Goal: Task Accomplishment & Management: Use online tool/utility

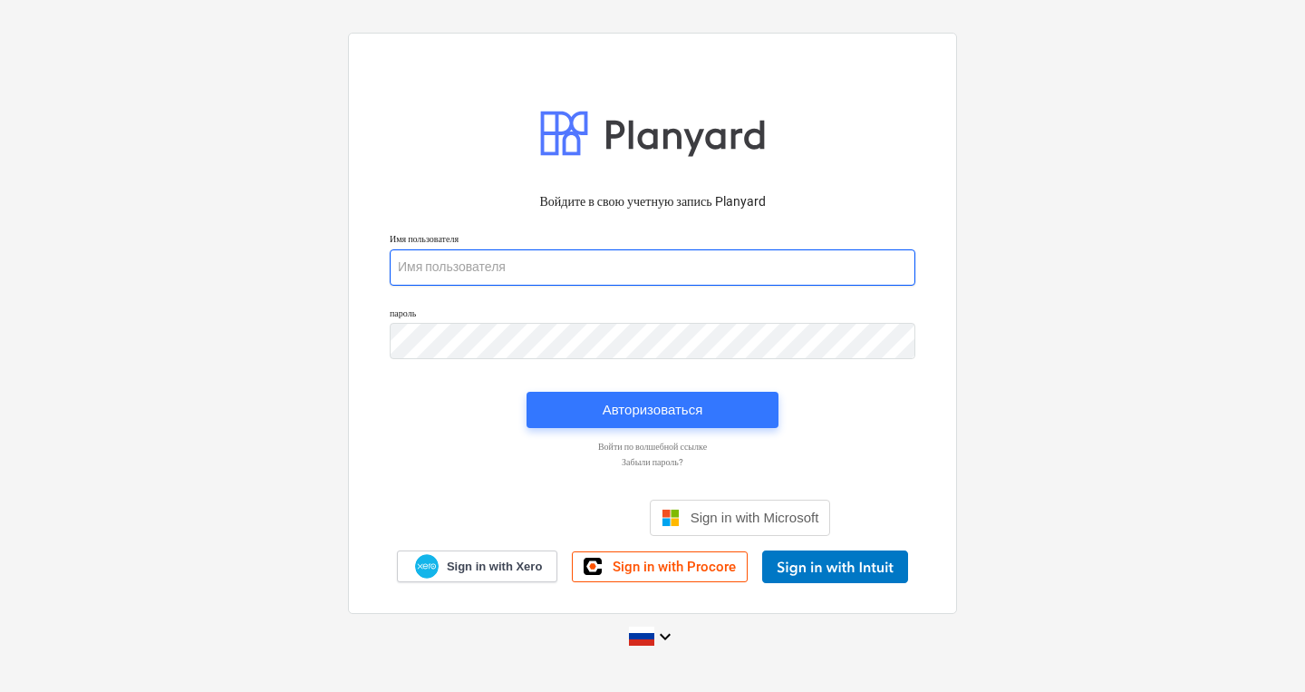
type input "[PERSON_NAME][EMAIL_ADDRESS][DOMAIN_NAME]"
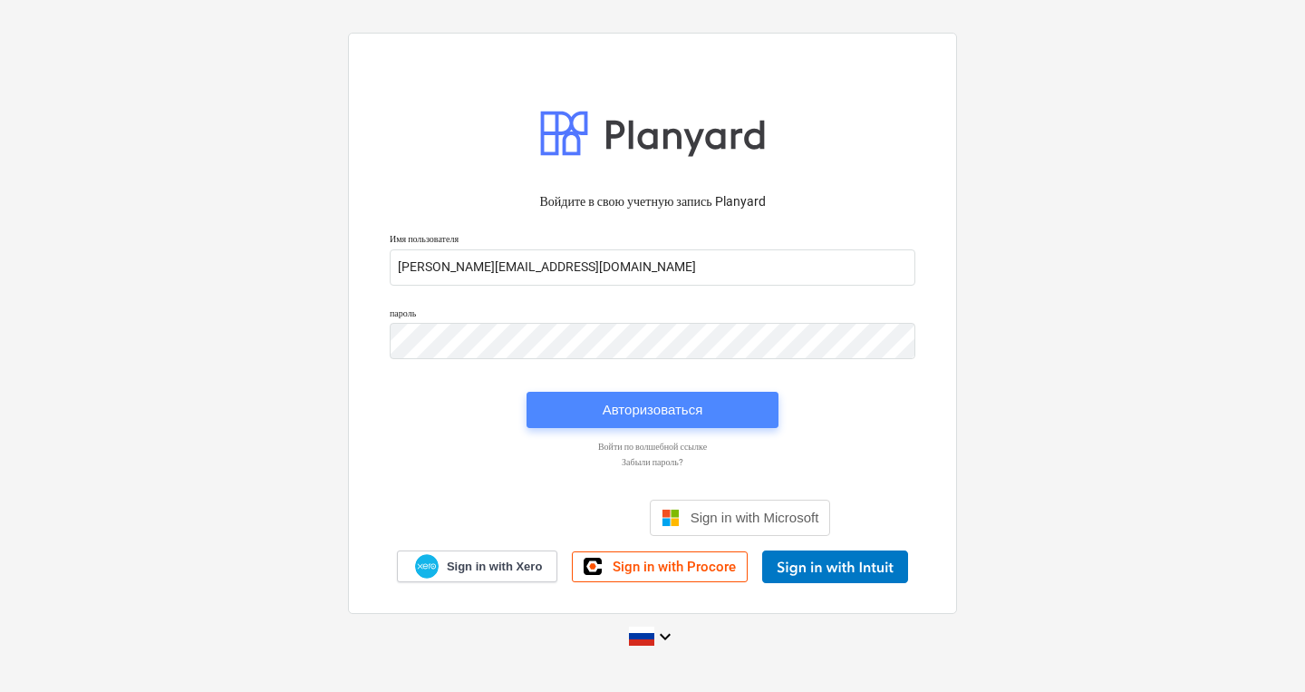
click at [705, 421] on span "Авторизоваться" at bounding box center [652, 410] width 209 height 24
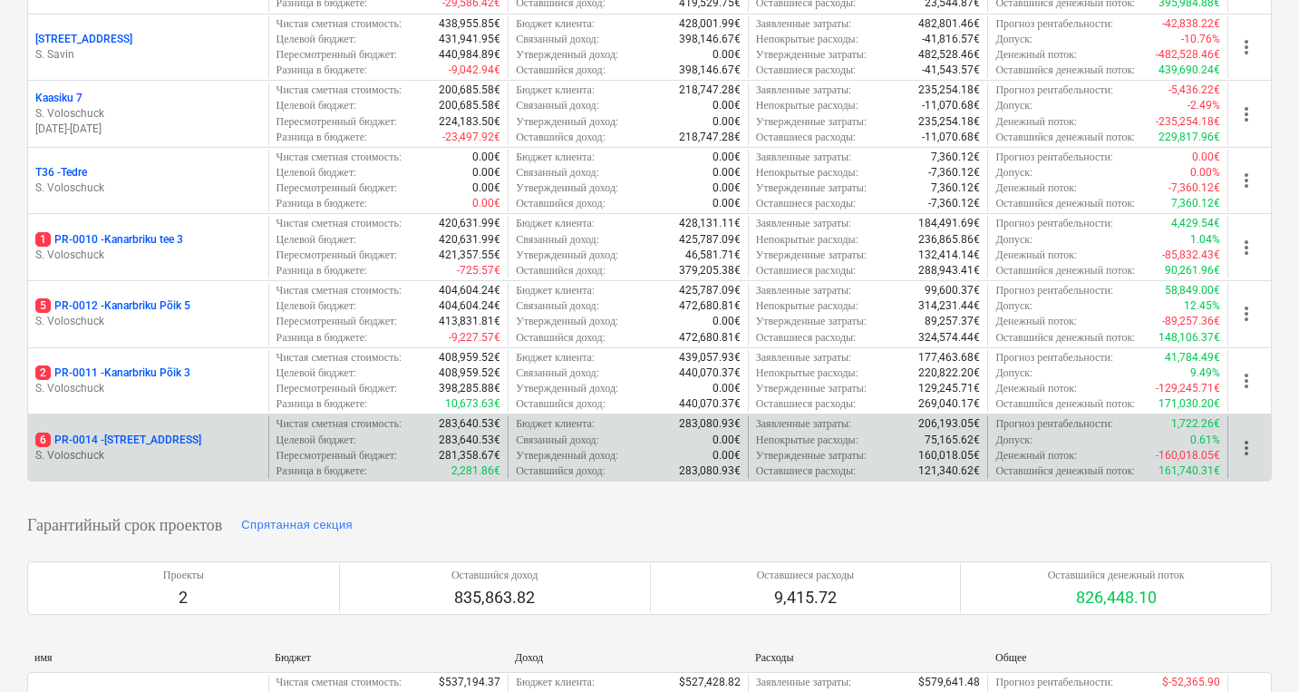
scroll to position [521, 0]
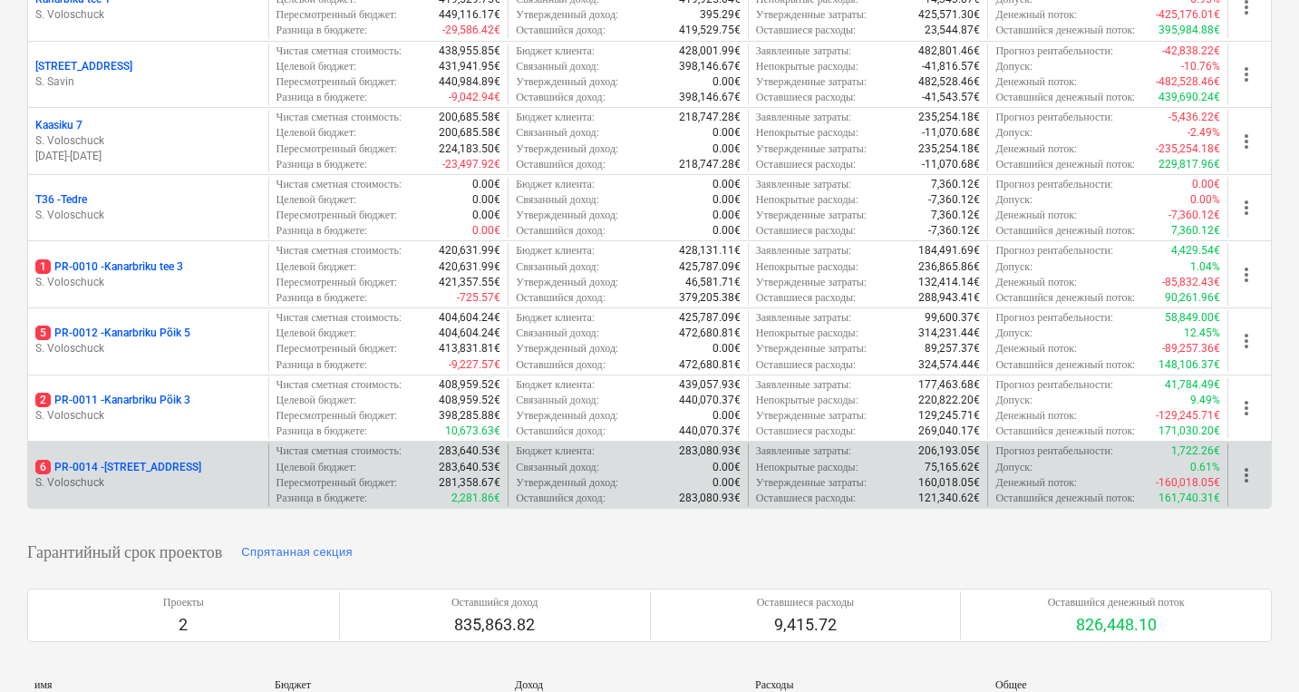
click at [162, 451] on div "6 PR-0014 - Luige tee 29 S. Voloschuck" at bounding box center [148, 474] width 240 height 63
click at [177, 475] on p "S. Voloschuck" at bounding box center [148, 482] width 226 height 15
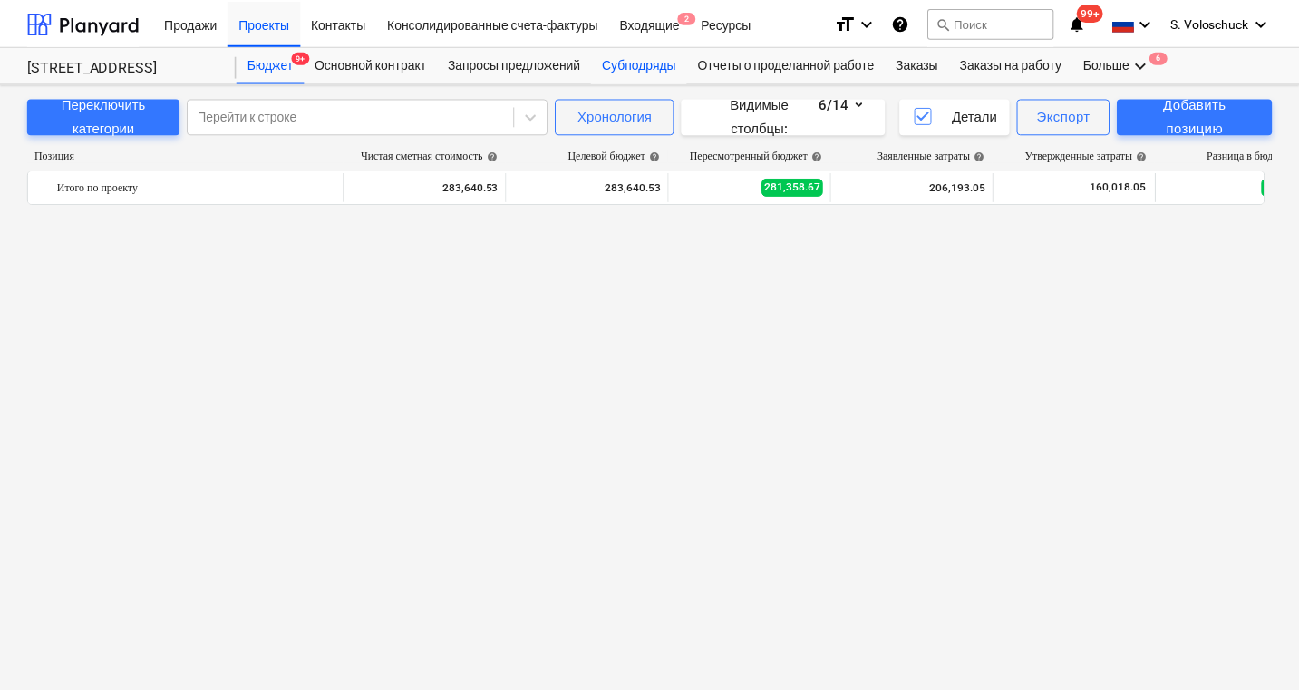
scroll to position [2590, 0]
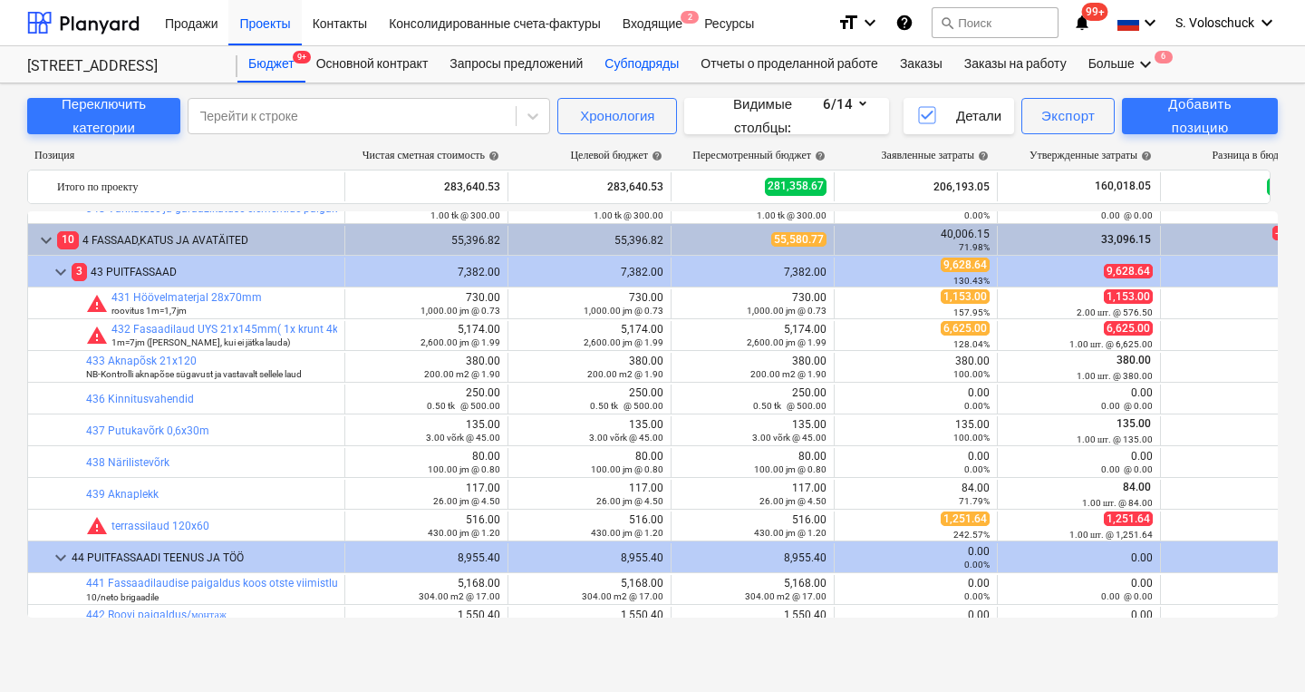
click at [652, 62] on div "Субподряды" at bounding box center [642, 64] width 96 height 36
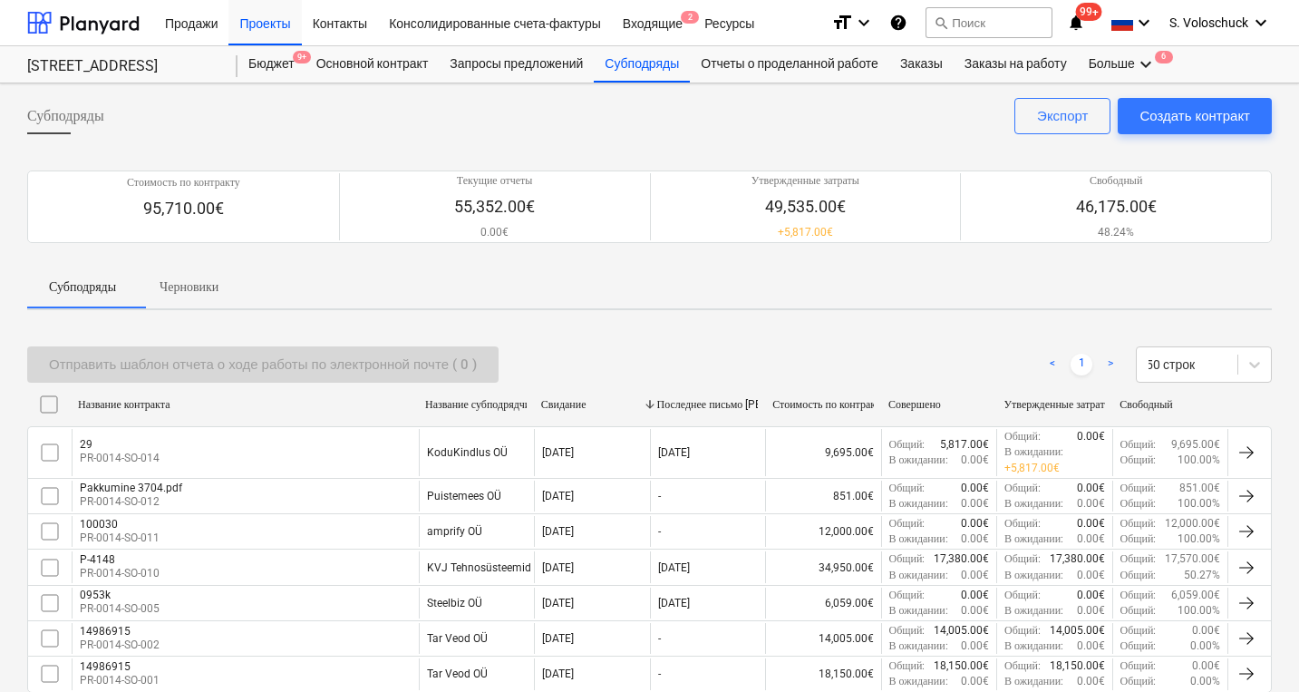
click at [213, 527] on div "100030 PR-0014-SO-011" at bounding box center [245, 531] width 347 height 31
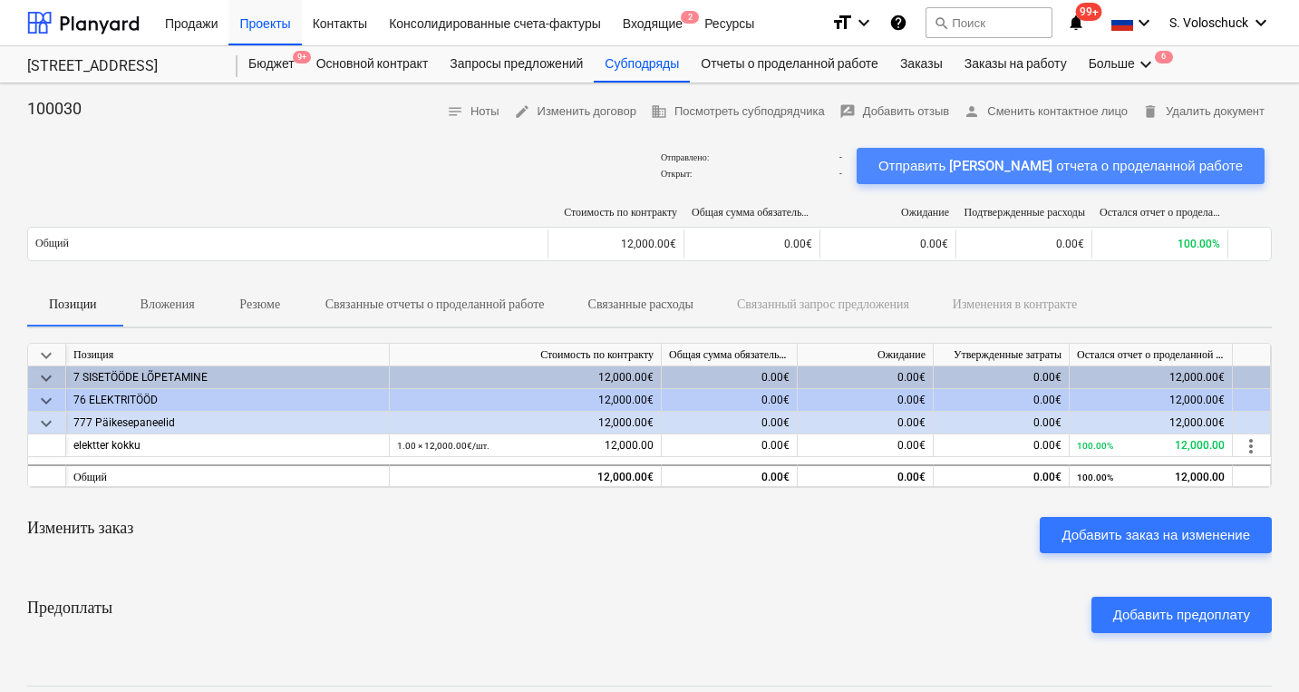
click at [1110, 159] on div "Отправить [PERSON_NAME] отчета о проделанной работе" at bounding box center [1060, 166] width 364 height 24
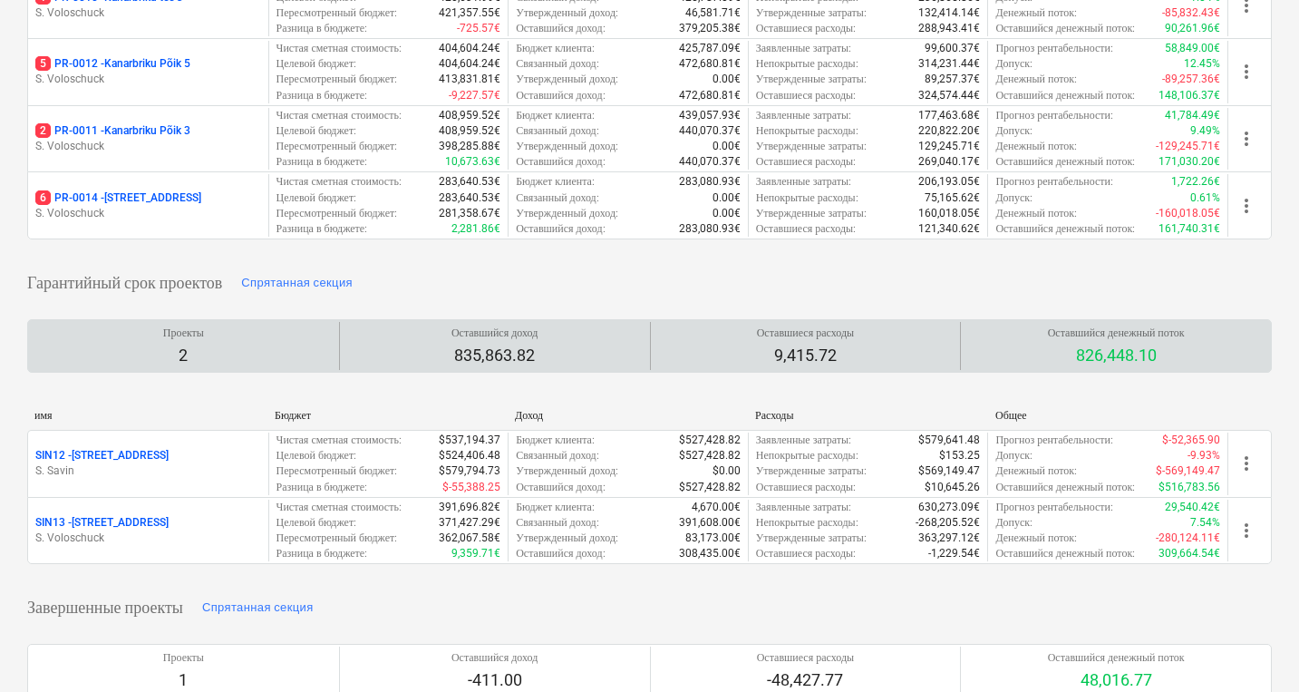
scroll to position [635, 0]
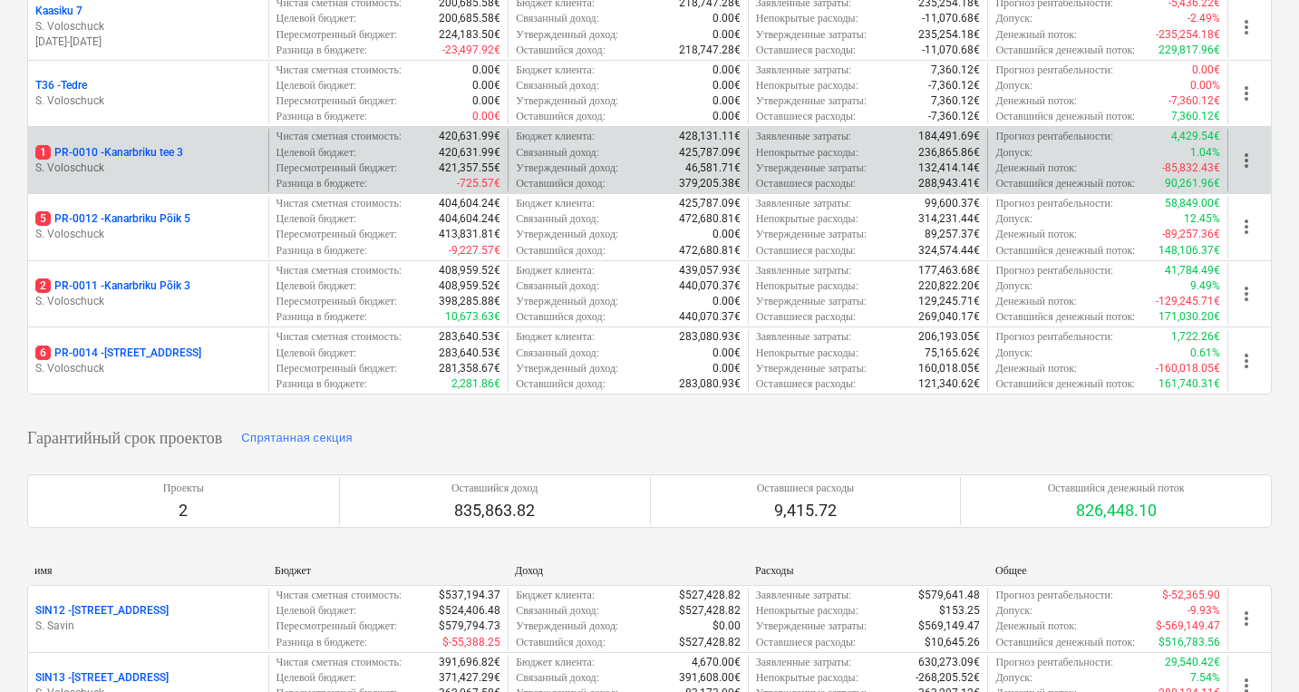
click at [169, 160] on p "S. Voloschuck" at bounding box center [148, 167] width 226 height 15
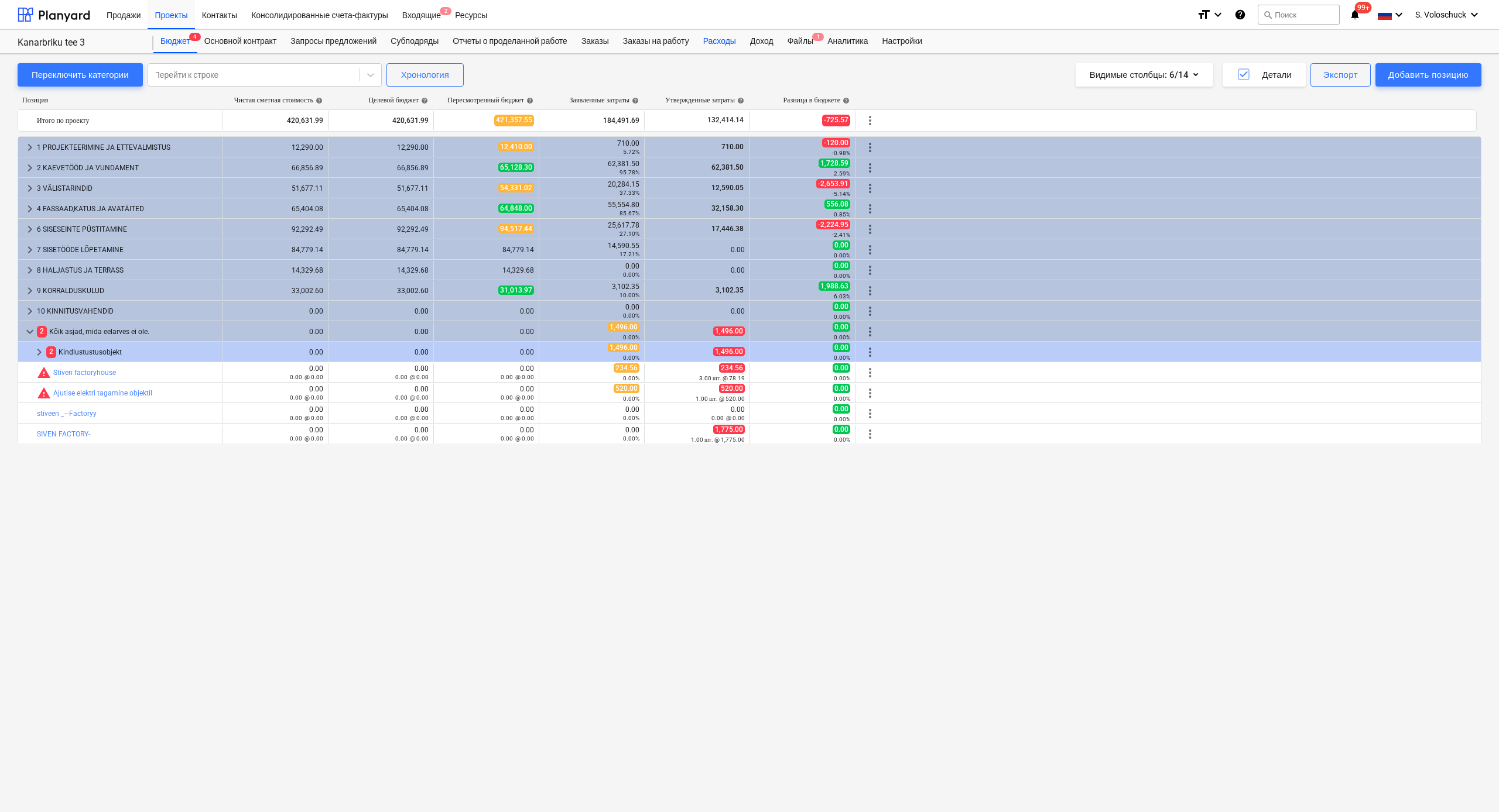
click at [741, 45] on div "Расходы" at bounding box center [719, 41] width 47 height 23
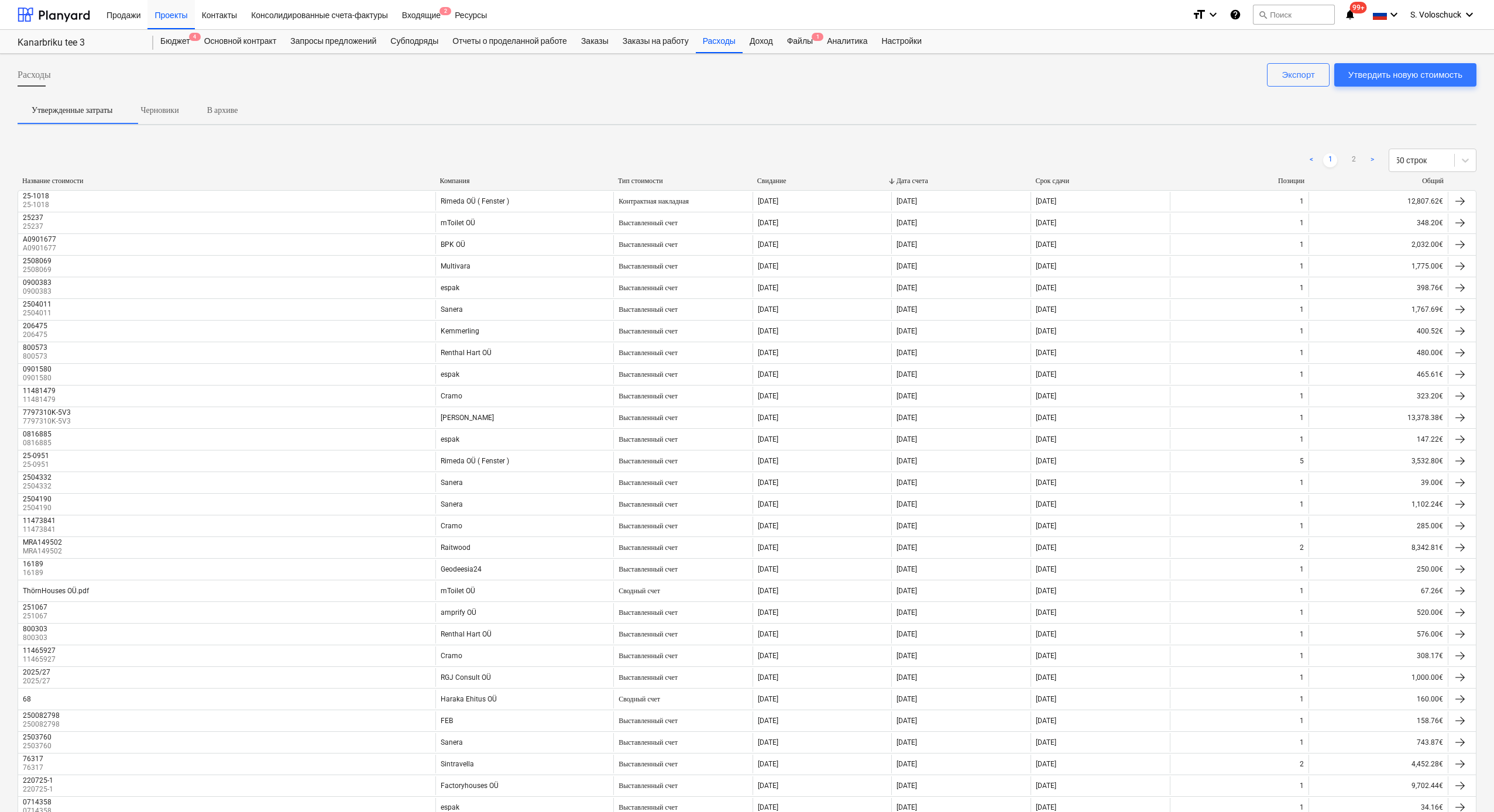
click at [460, 184] on div "Компания" at bounding box center [524, 181] width 169 height 9
click at [820, 40] on div "Файлы 1" at bounding box center [800, 41] width 40 height 23
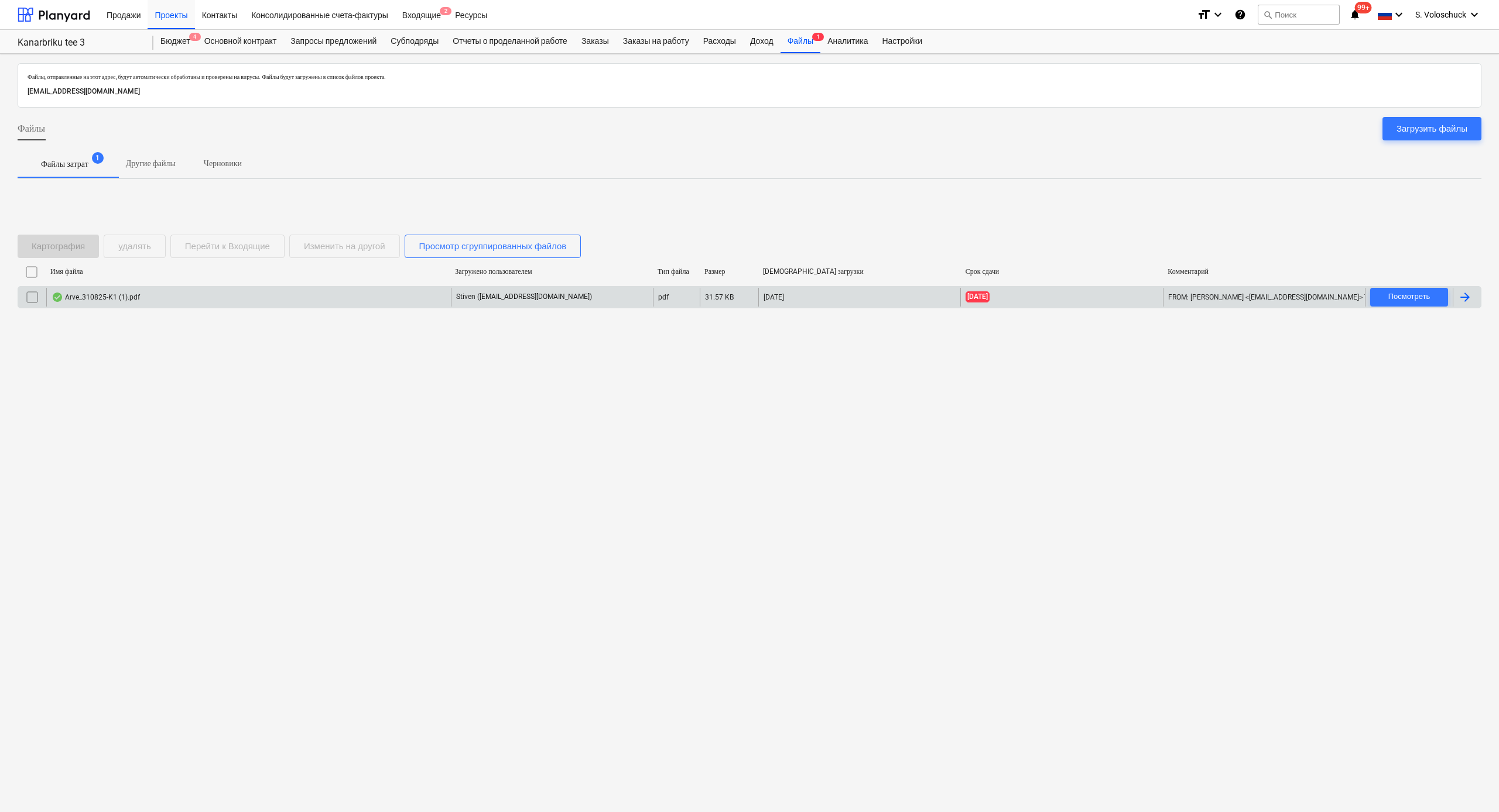
click at [172, 294] on div "Arve_310825-K1 (1).pdf" at bounding box center [249, 297] width 404 height 19
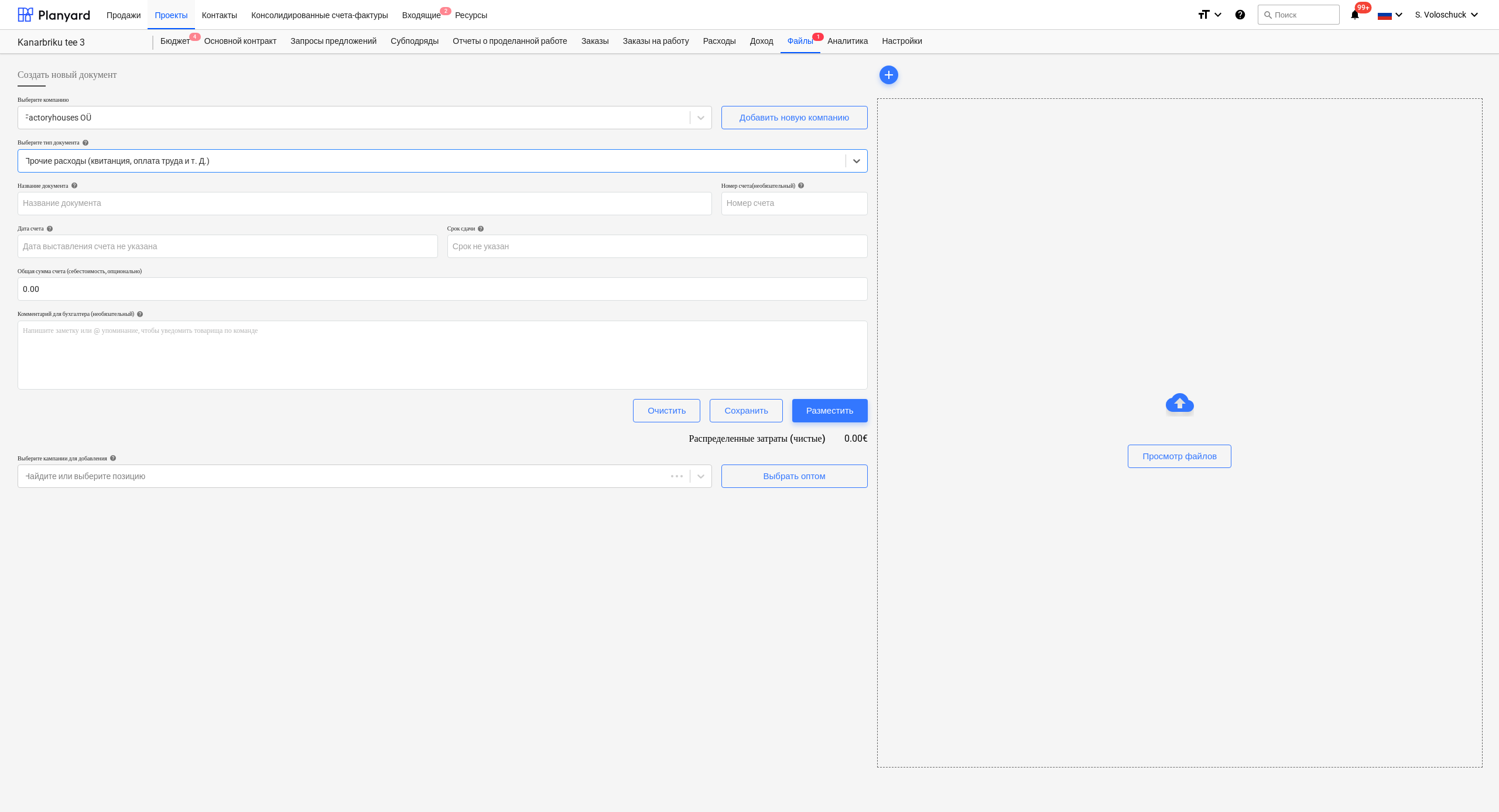
type input "310825-K1"
type input "[DATE]"
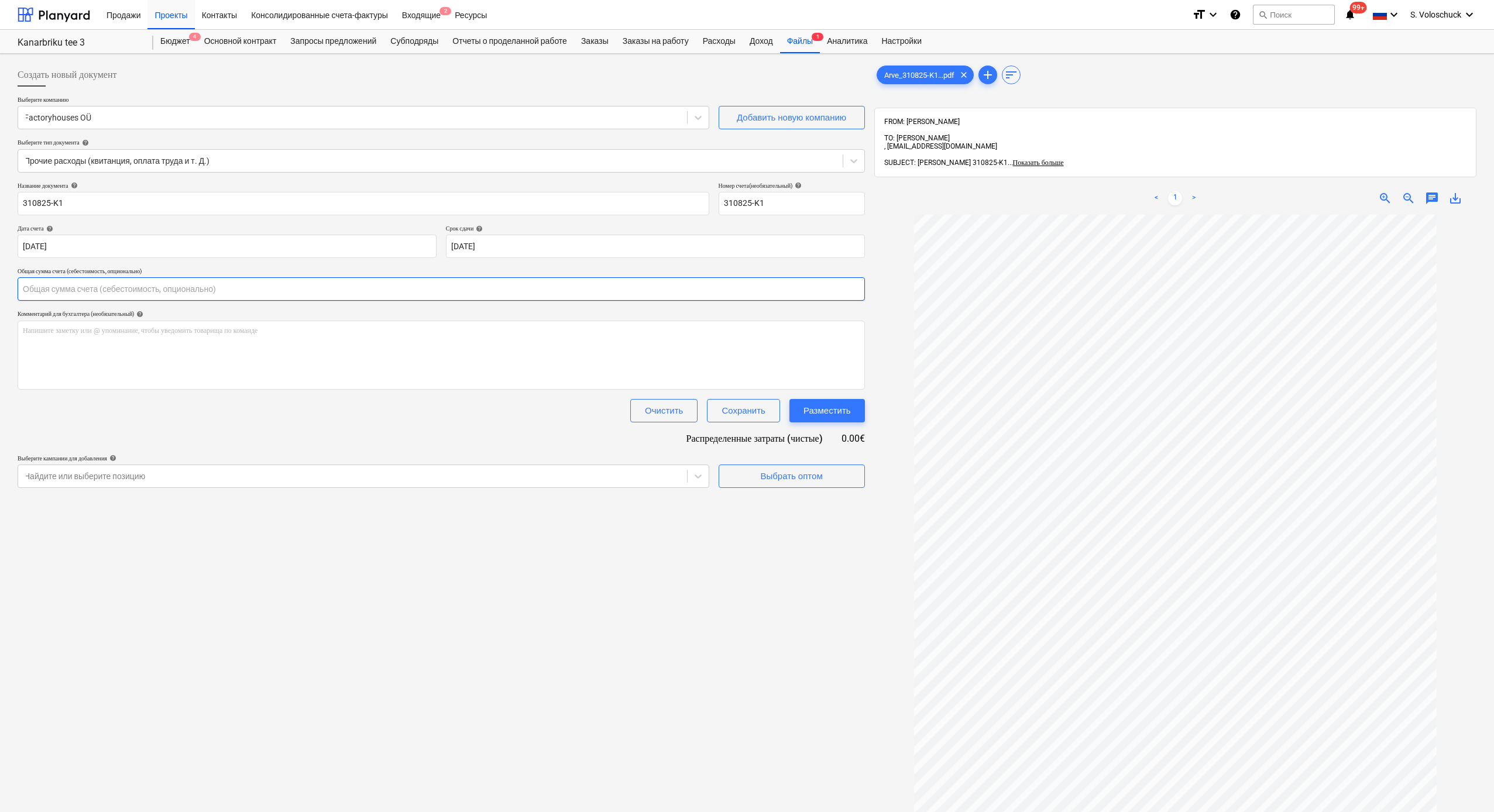
click at [553, 287] on input "text" at bounding box center [441, 289] width 848 height 23
type input "6,327.60"
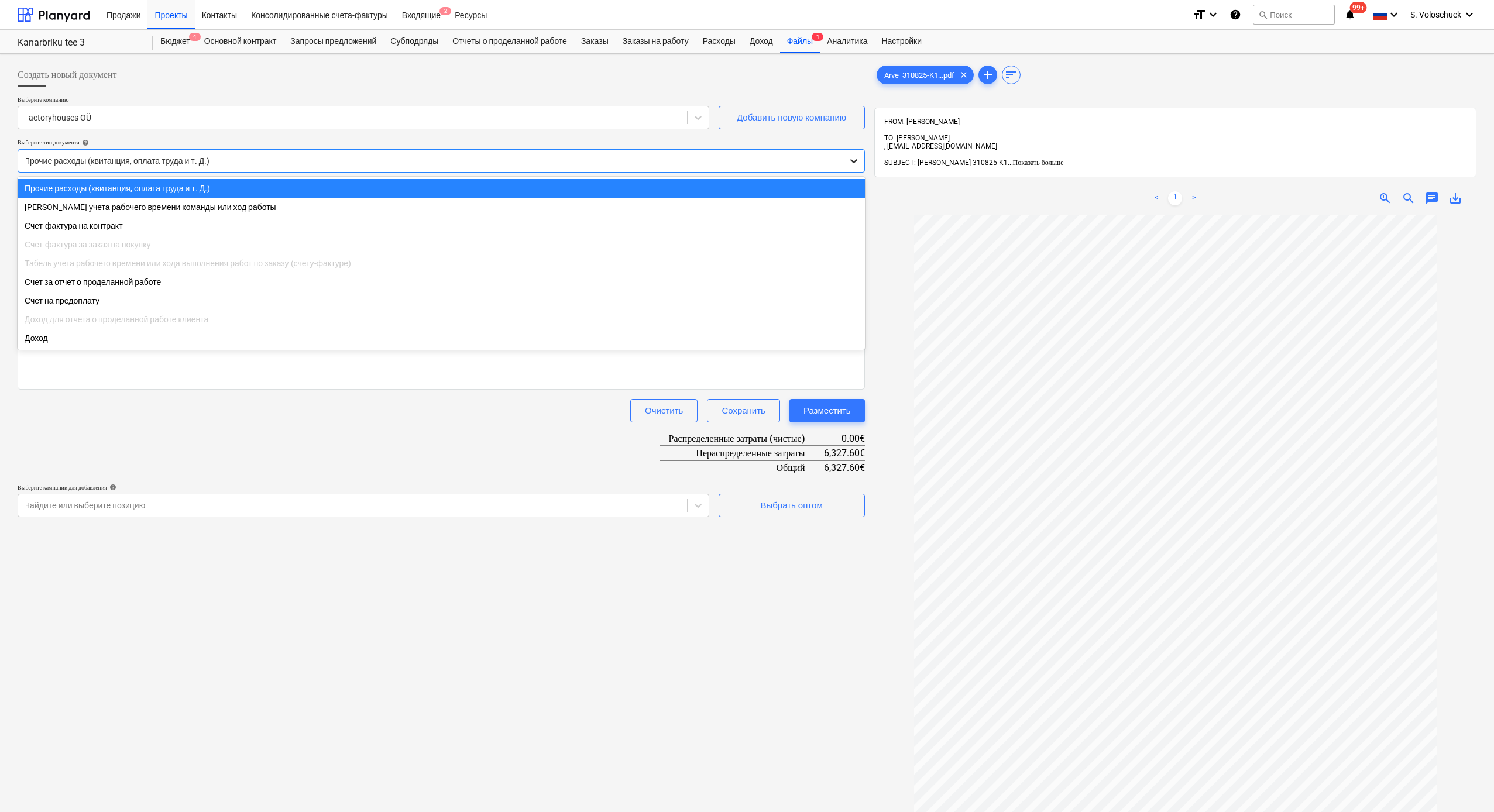
click at [843, 159] on icon at bounding box center [854, 161] width 12 height 12
click at [593, 228] on div "Счет-фактура на контракт" at bounding box center [441, 225] width 848 height 19
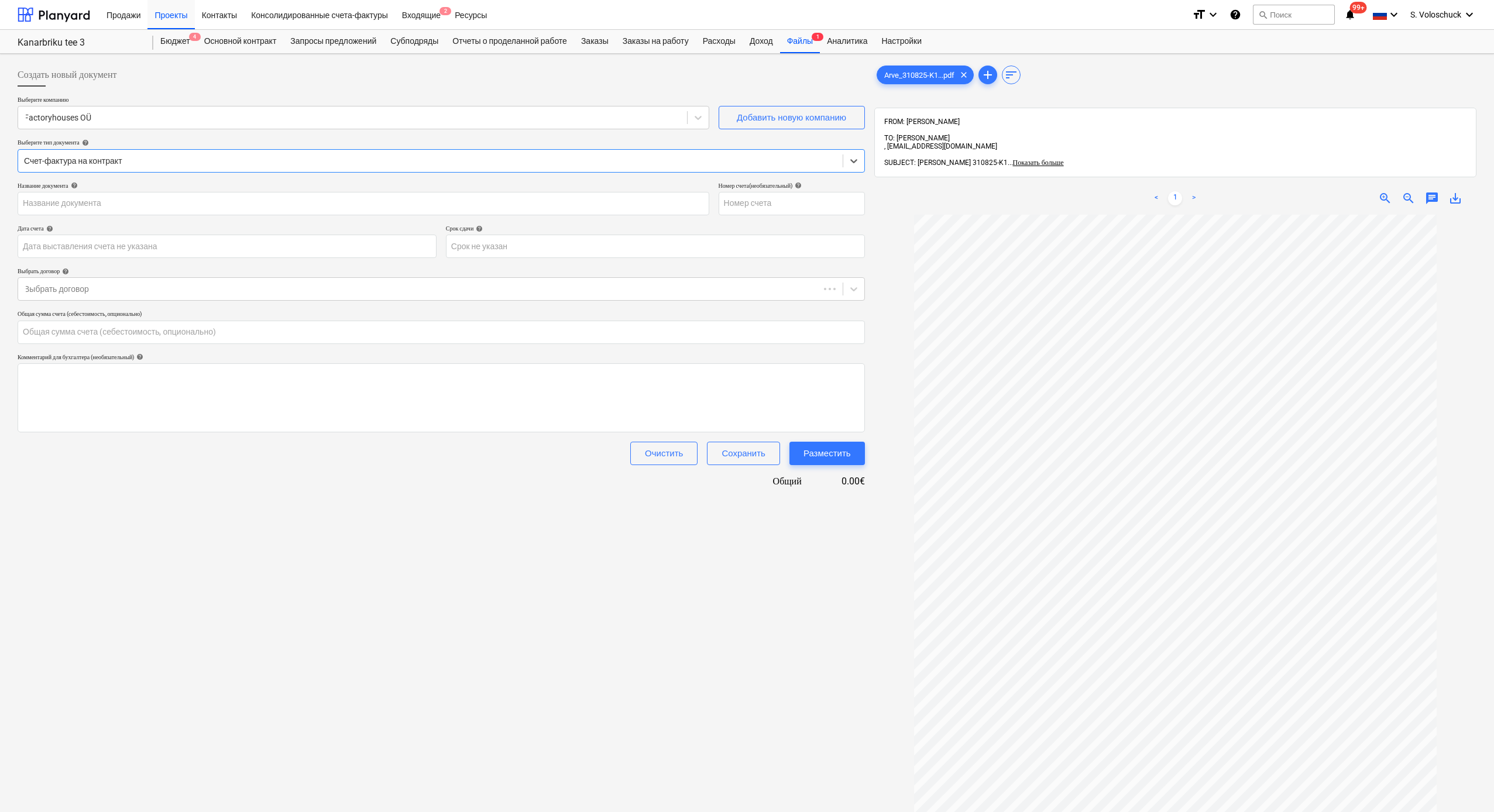
type input "310825-K1"
type input "[DATE]"
type input "0.00"
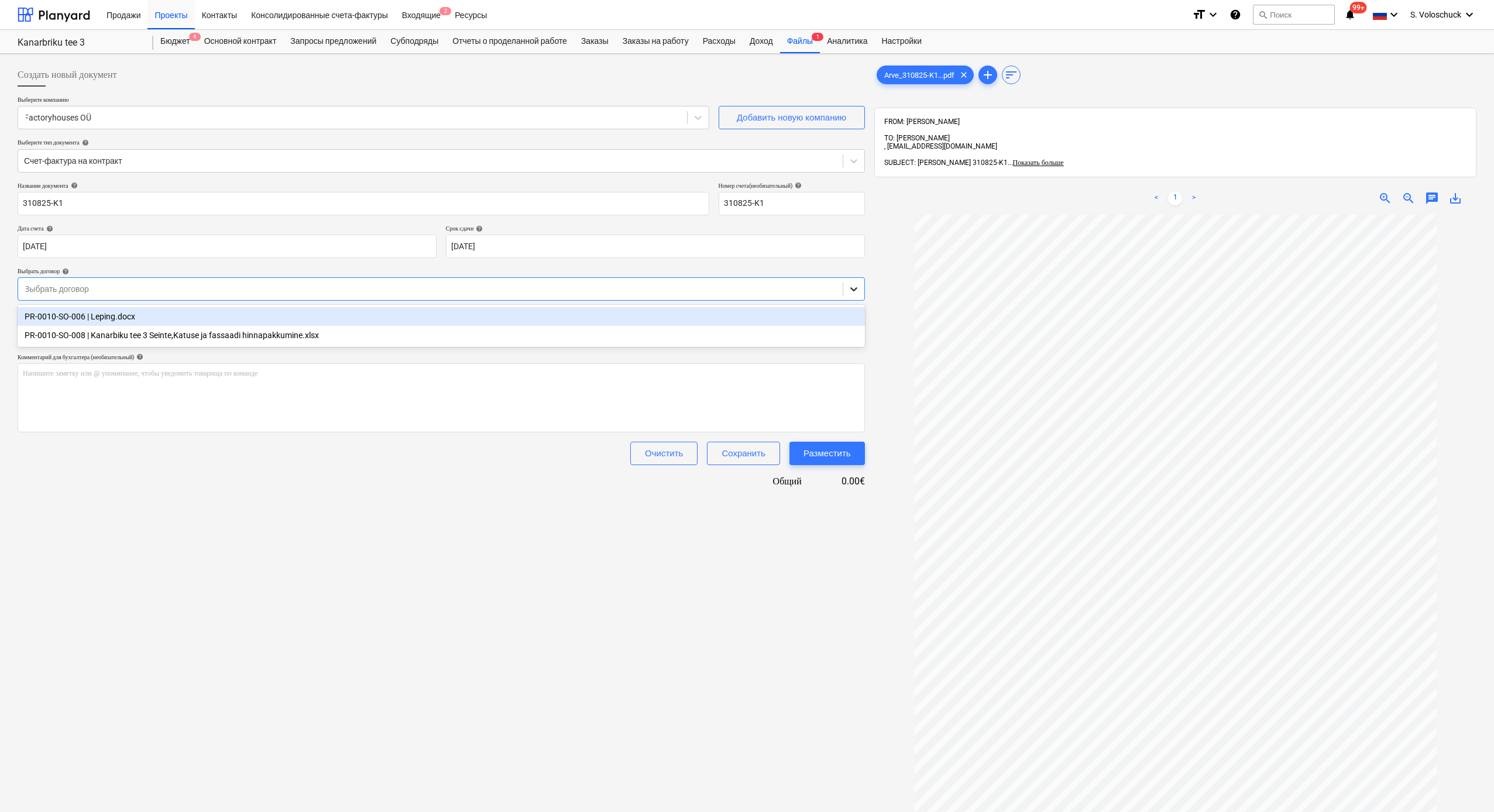
click at [843, 279] on div at bounding box center [854, 289] width 21 height 21
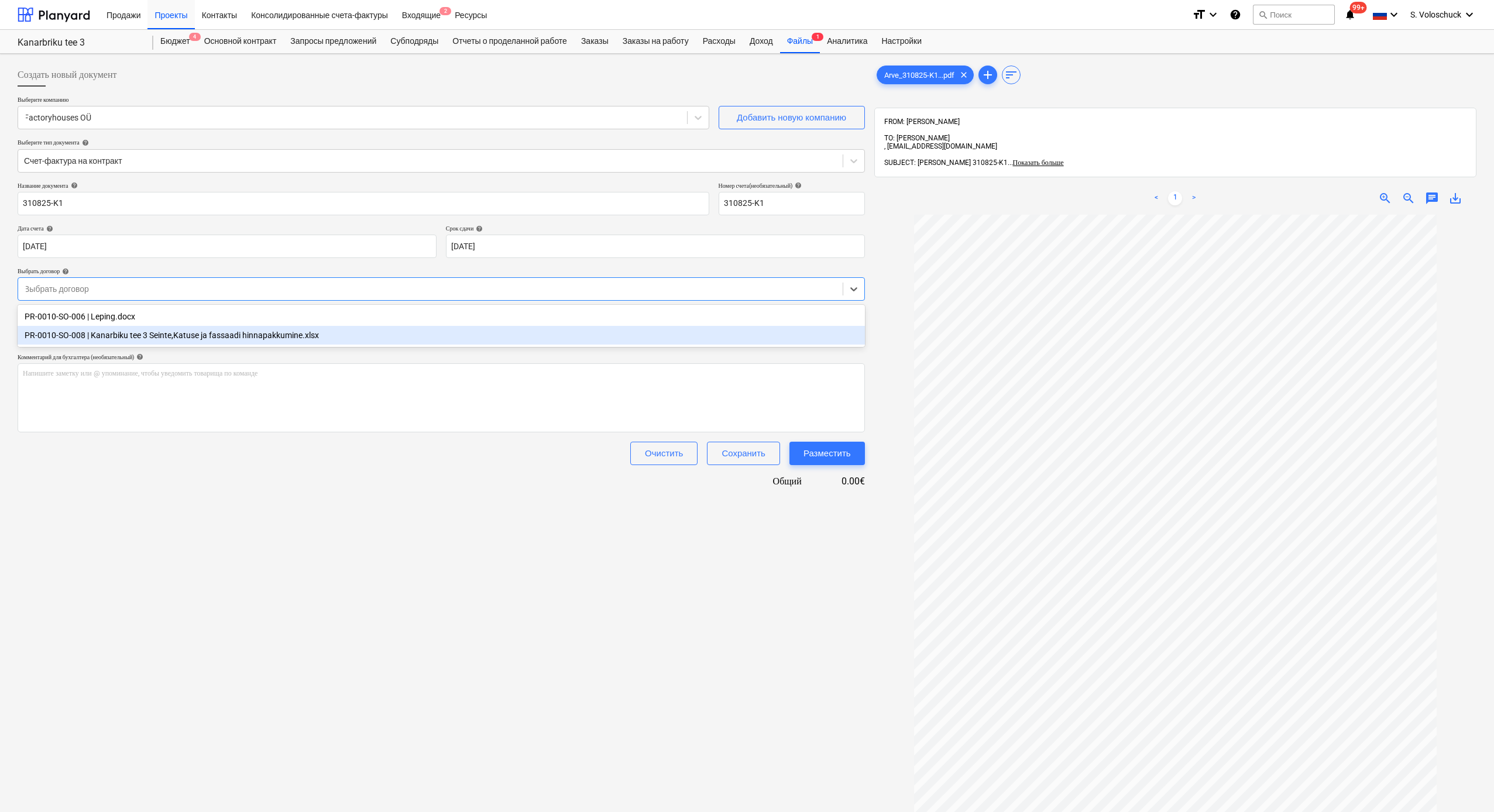
click at [718, 328] on div "PR-0010-SO-008 | Kanarbiku tee 3 Seinte,Katuse ja fassaadi hinnapakkumine.xlsx" at bounding box center [441, 335] width 848 height 19
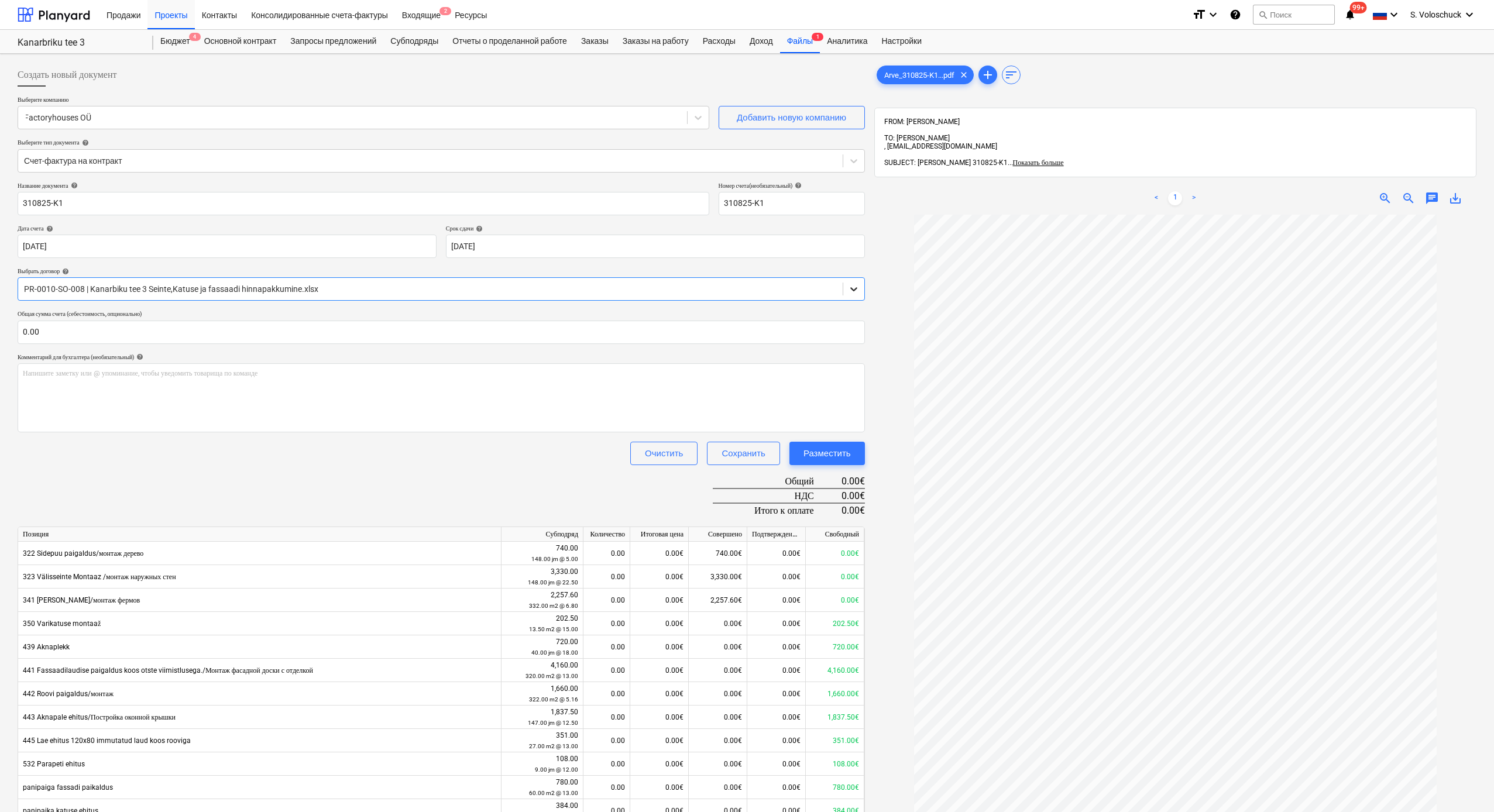
click at [843, 288] on icon at bounding box center [854, 289] width 12 height 12
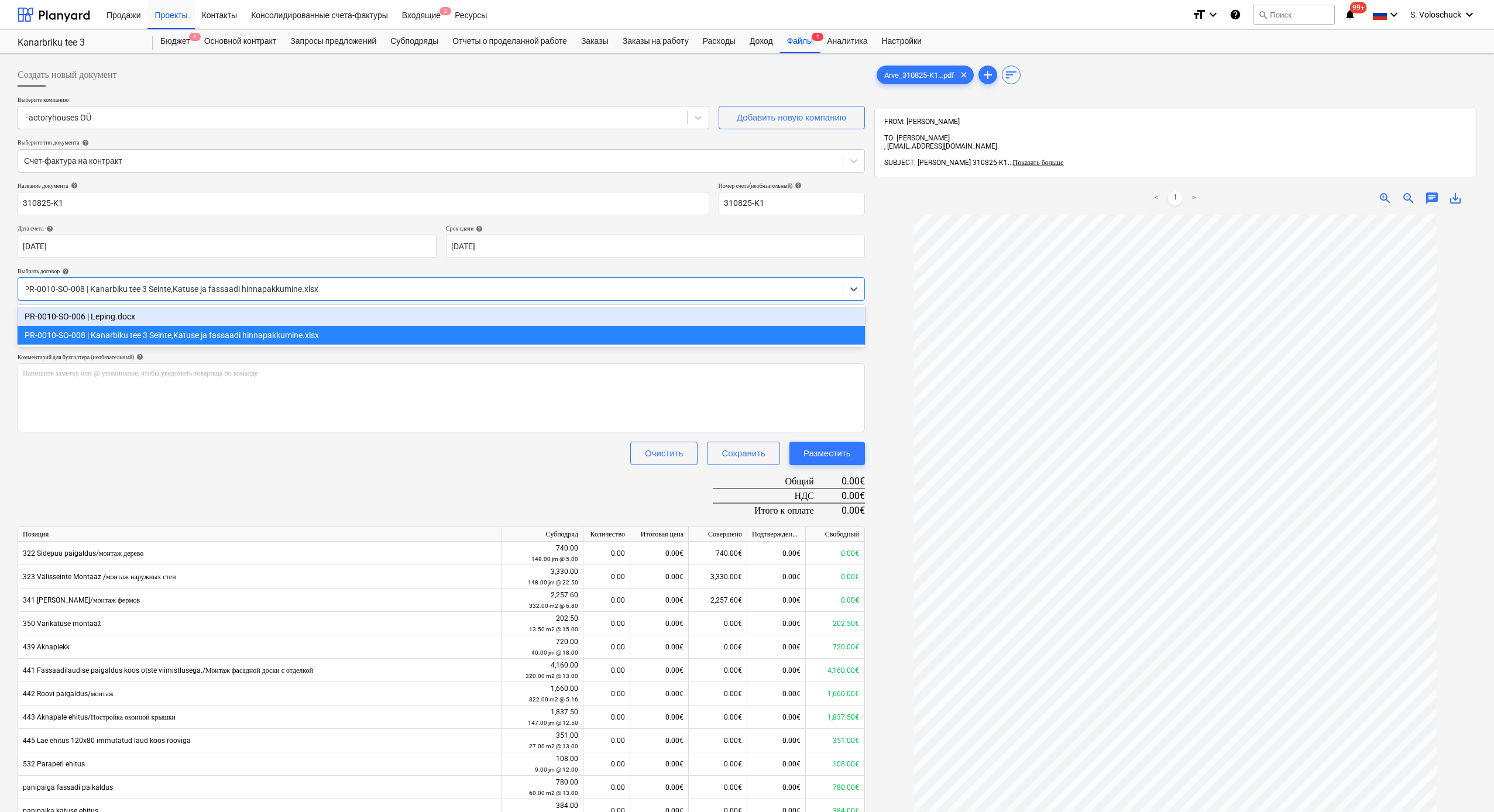
click at [843, 292] on div at bounding box center [1175, 605] width 602 height 780
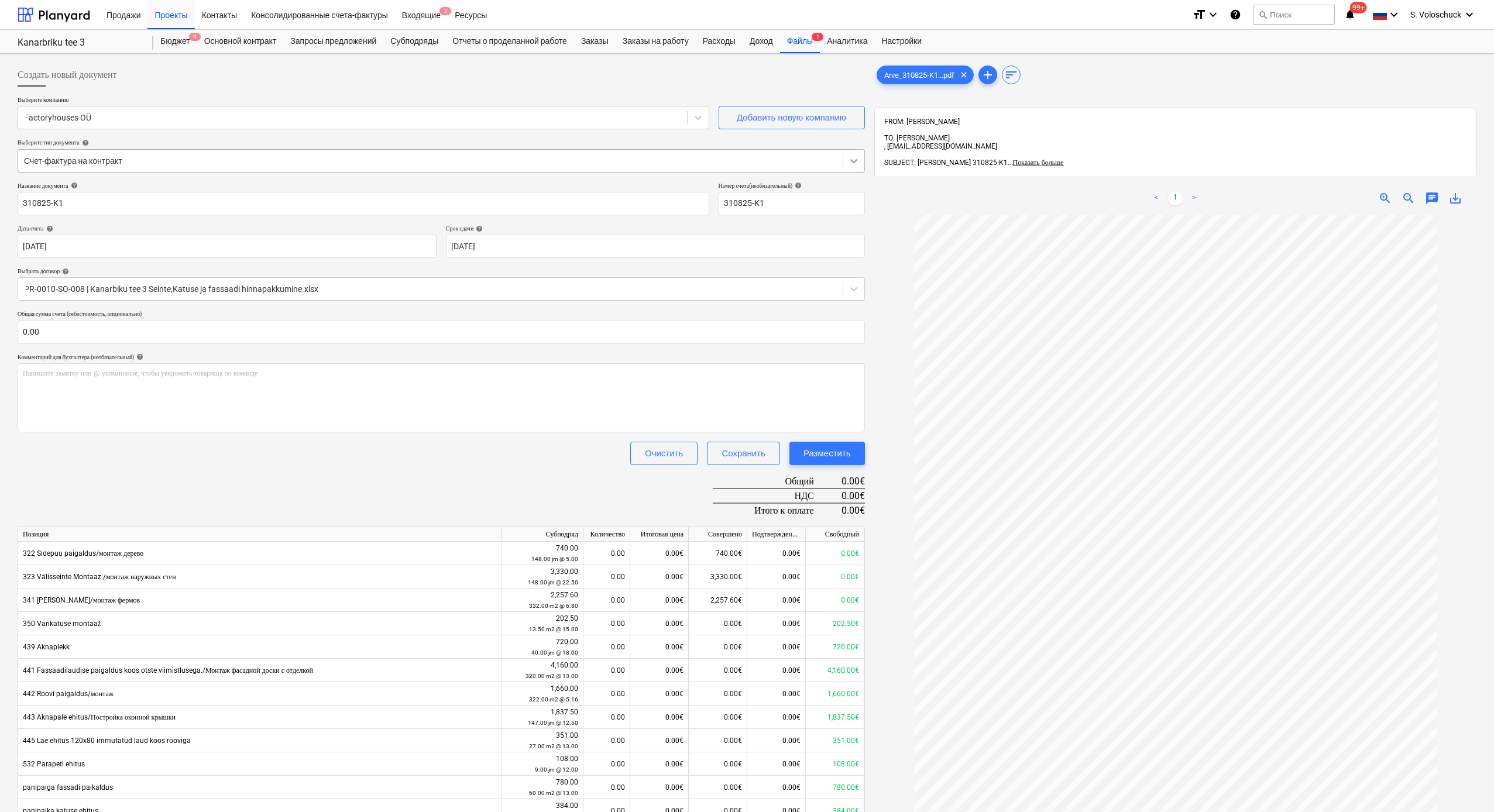
click at [843, 159] on icon at bounding box center [854, 161] width 12 height 12
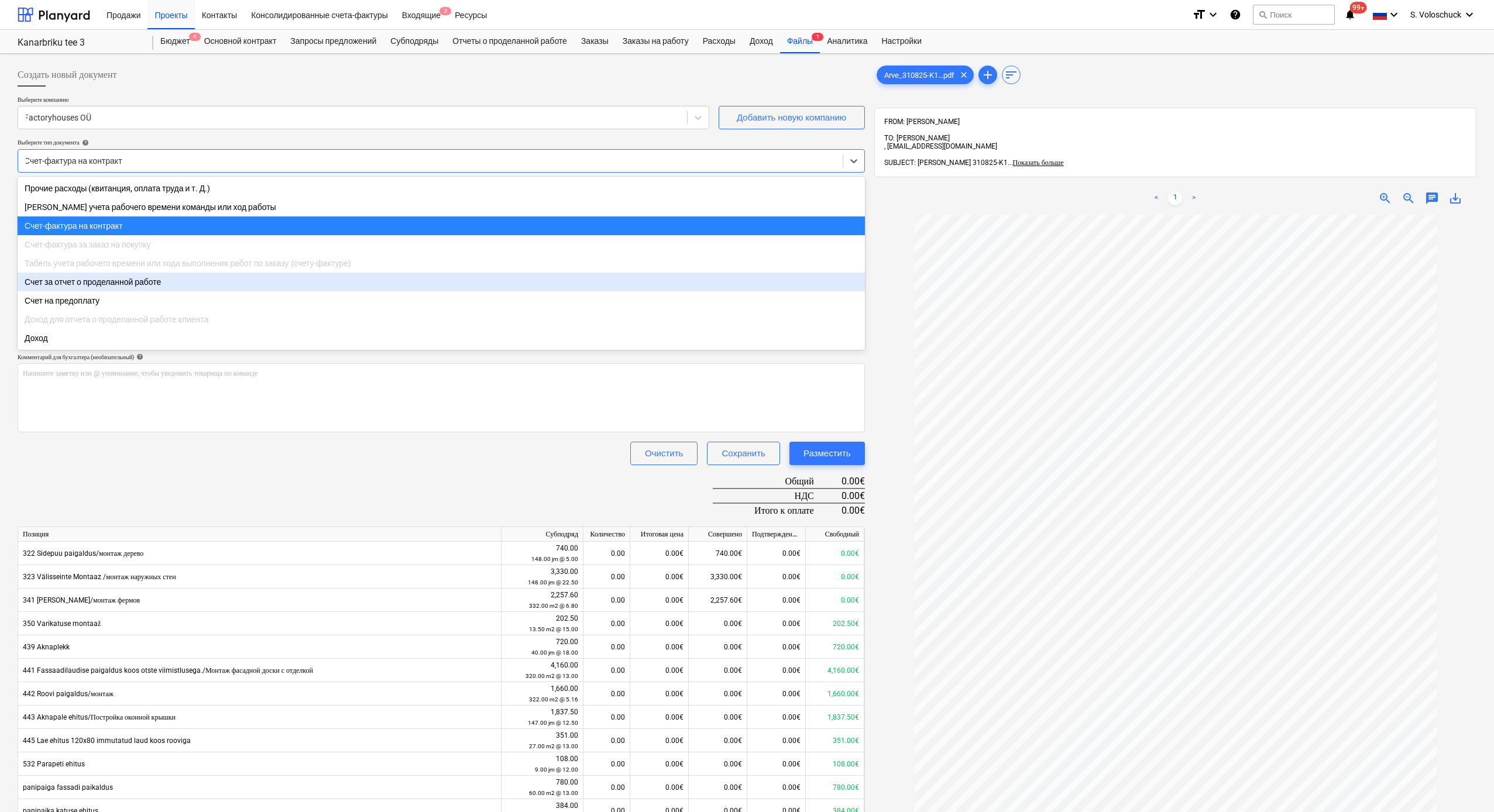
click at [558, 287] on div "Счет за отчет о проделанной работе" at bounding box center [441, 281] width 848 height 19
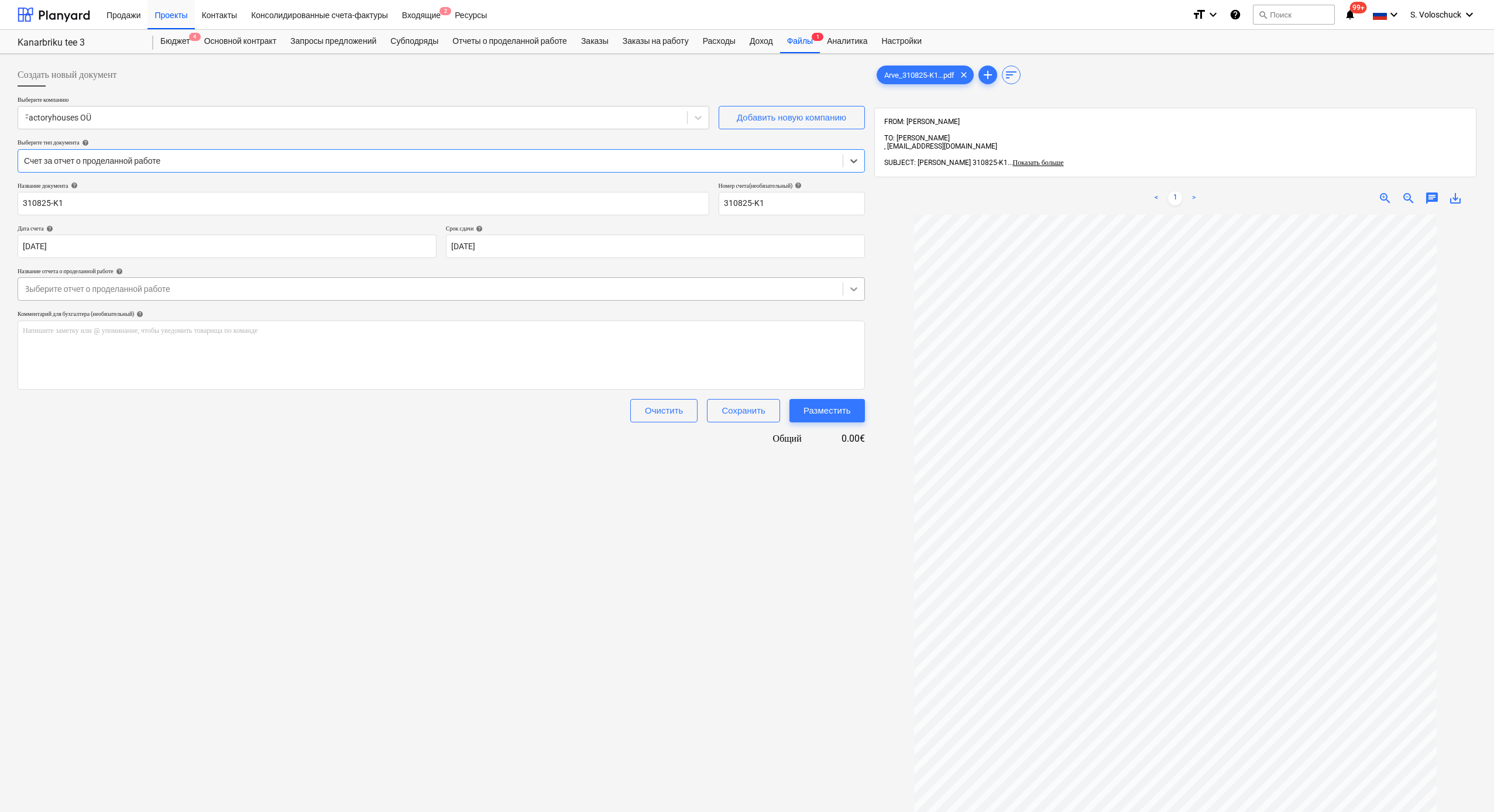
click at [843, 284] on icon at bounding box center [854, 289] width 12 height 12
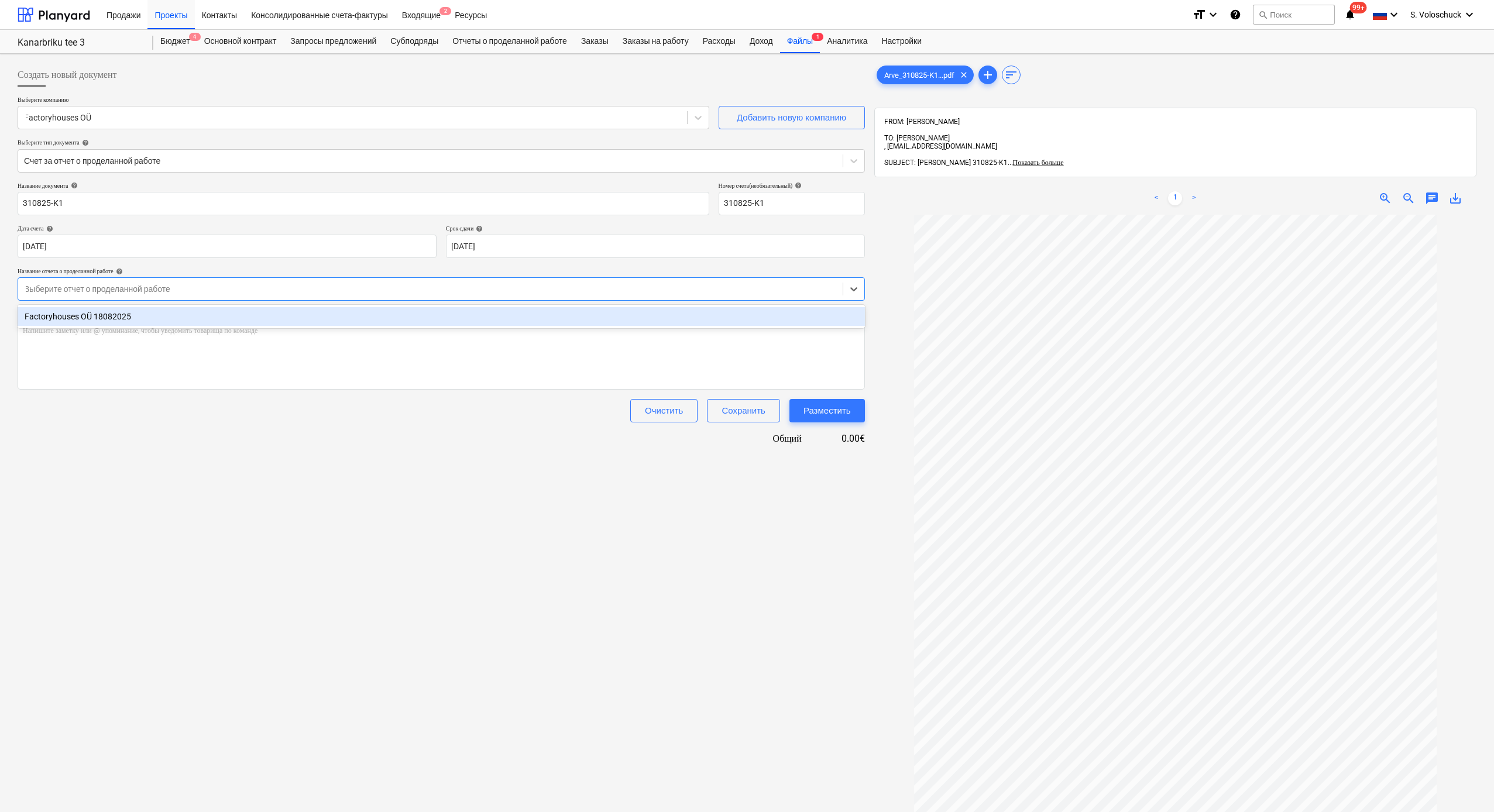
click at [806, 316] on div "Factoryhouses OÜ 18082025" at bounding box center [441, 316] width 848 height 19
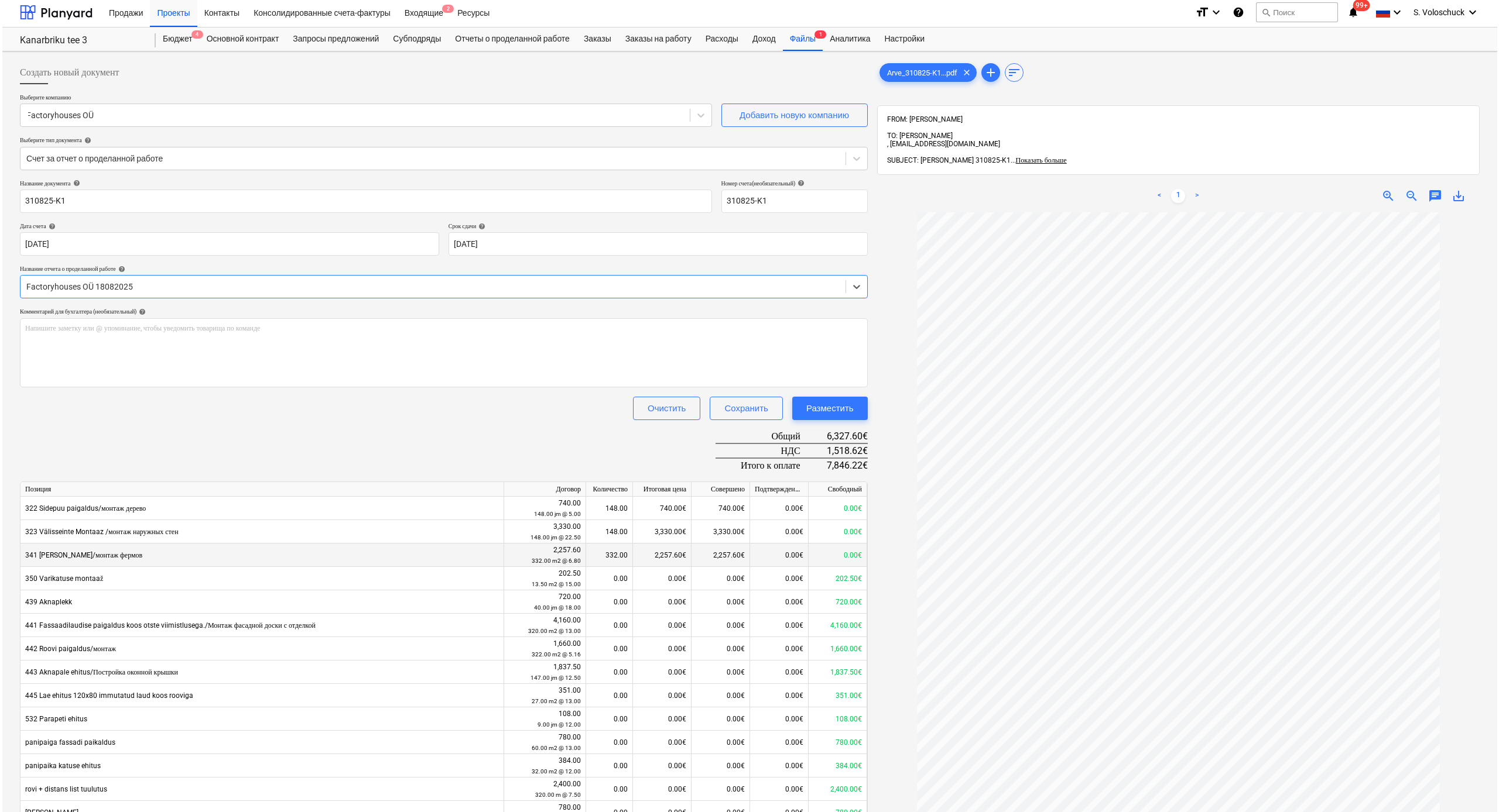
scroll to position [166, 0]
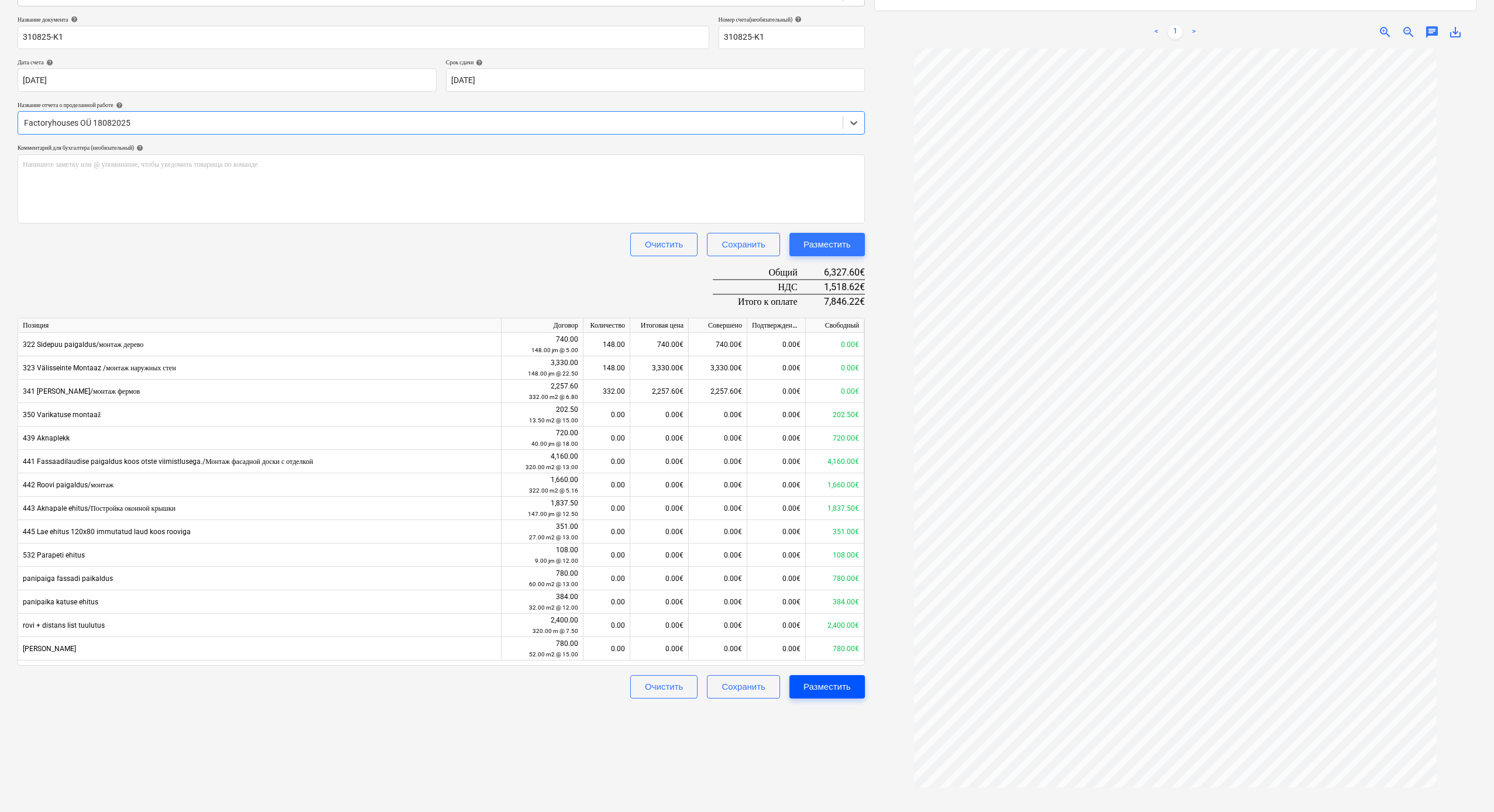
click at [829, 446] on div "Разместить" at bounding box center [827, 687] width 47 height 15
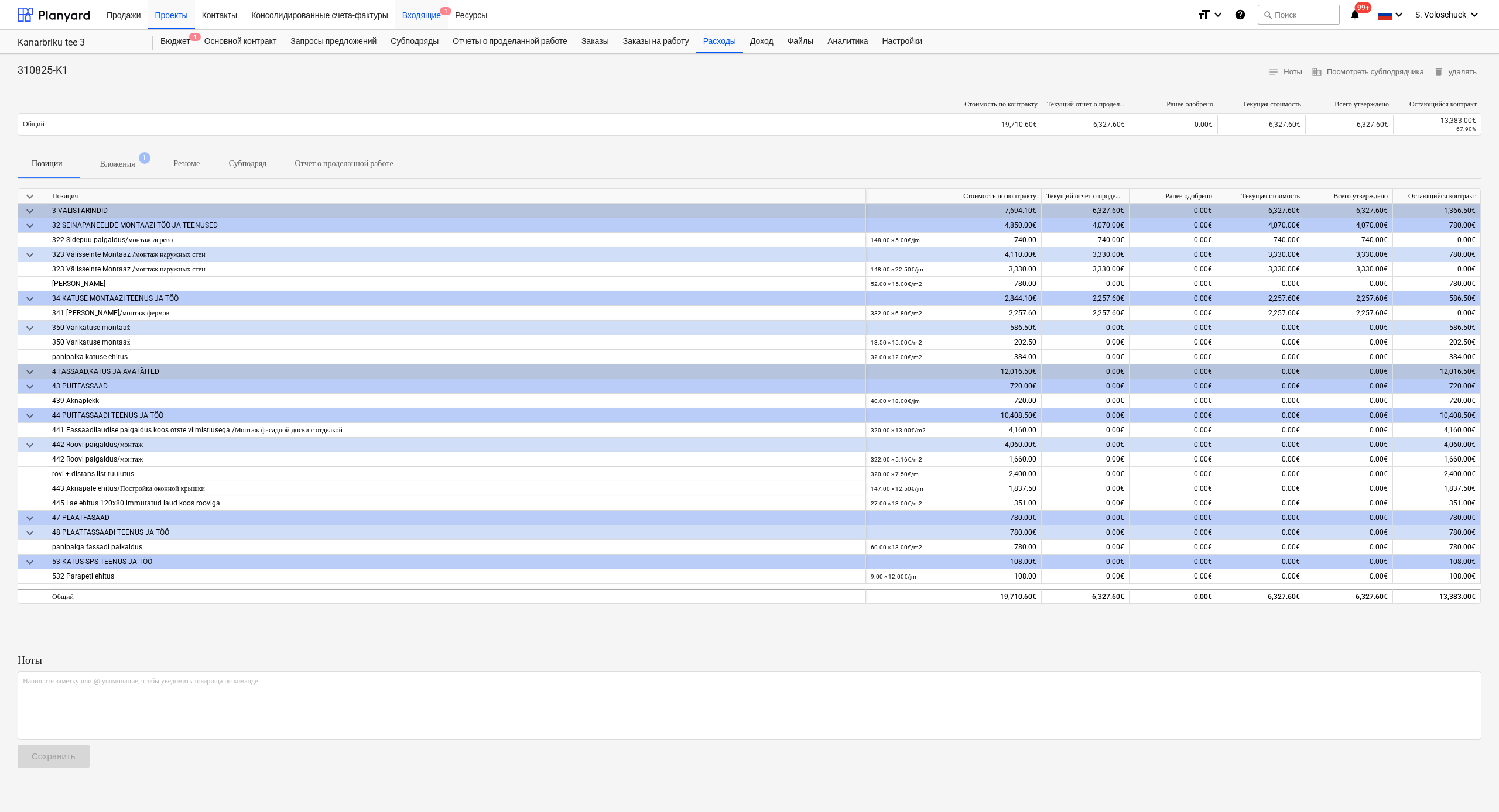
click at [439, 19] on div "Входящие 1" at bounding box center [422, 14] width 53 height 30
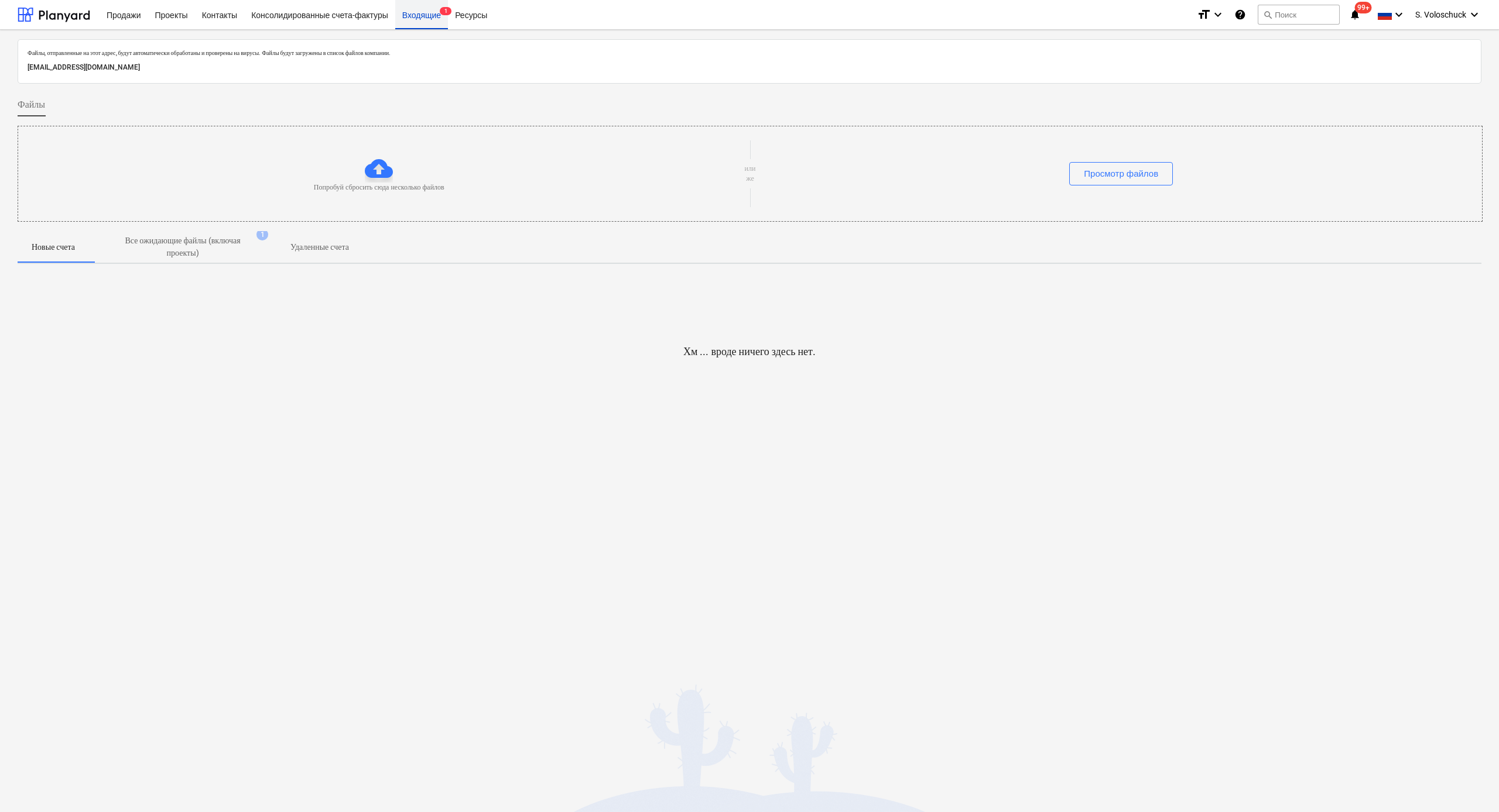
click at [429, 17] on div "Входящие 1" at bounding box center [422, 14] width 53 height 30
click at [227, 236] on p "Все ожидающие файлы (включая проекты)" at bounding box center [183, 247] width 141 height 25
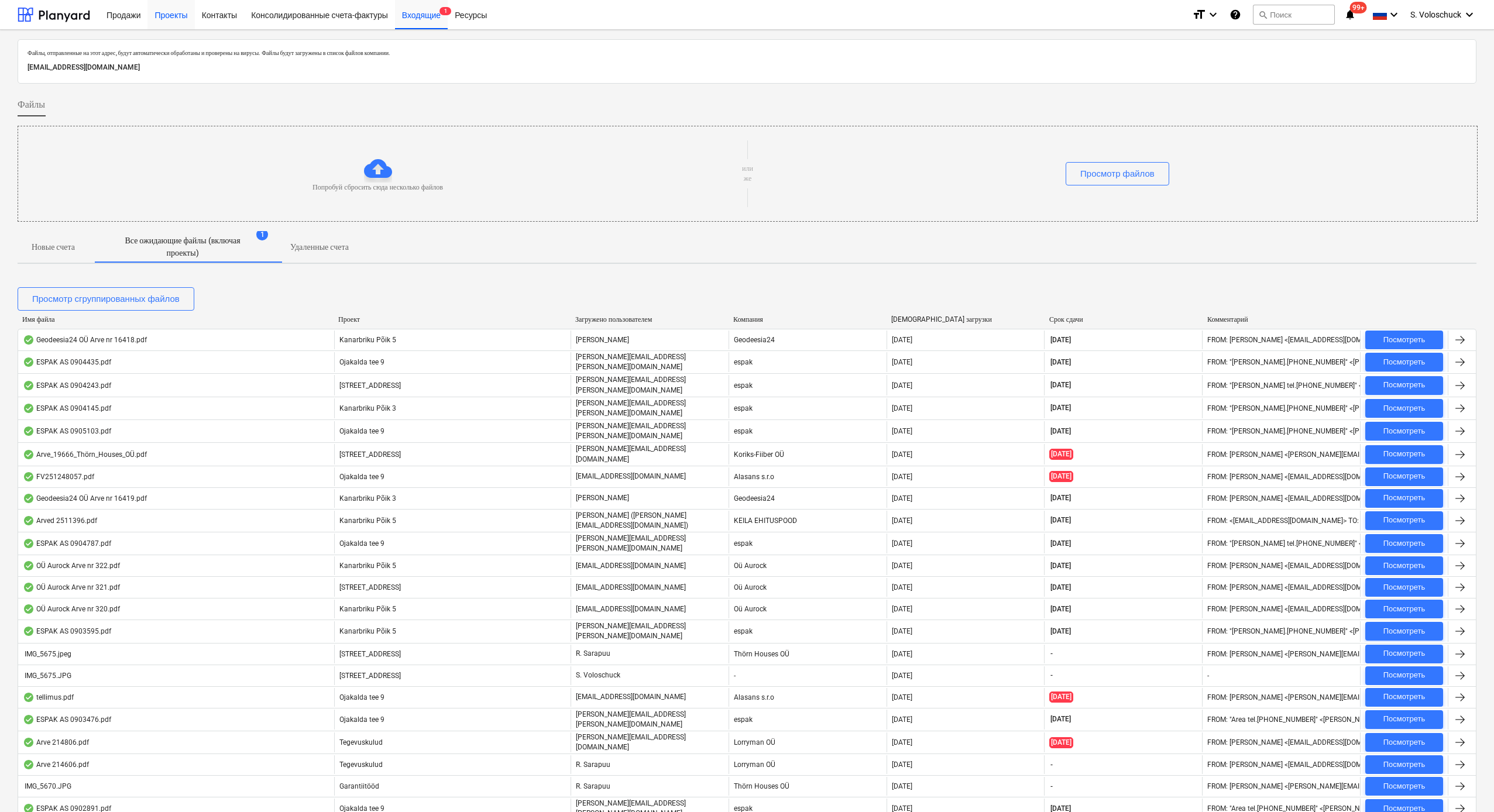
click at [169, 10] on div "Проекты" at bounding box center [170, 14] width 47 height 30
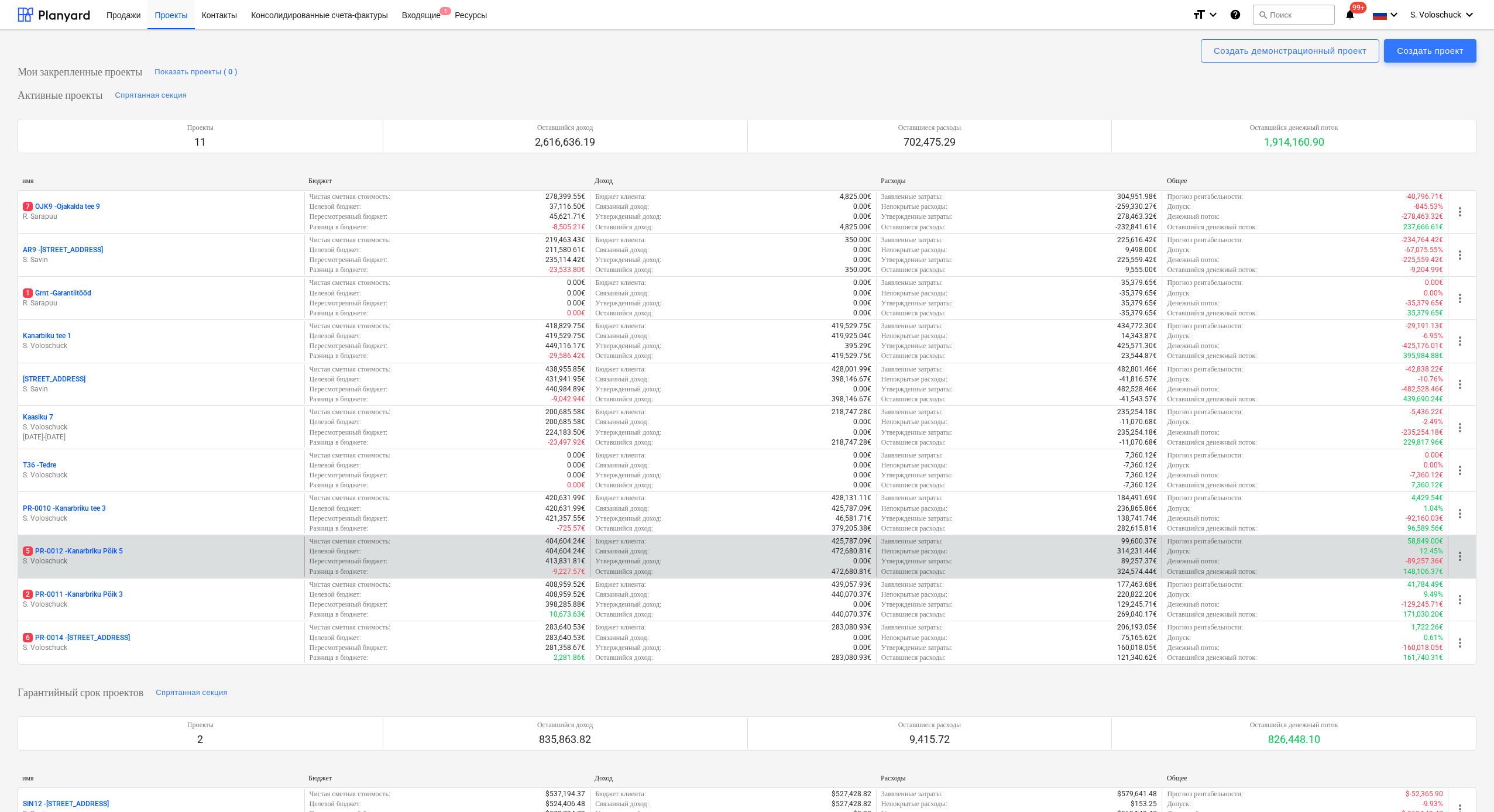
click at [176, 446] on div "5 PR-0012 - Kanarbriku Põik 5 S. Voloschuck" at bounding box center [161, 556] width 286 height 41
click at [96, 446] on p "5 PR-0012 - Kanarbriku Põik 5" at bounding box center [72, 551] width 100 height 10
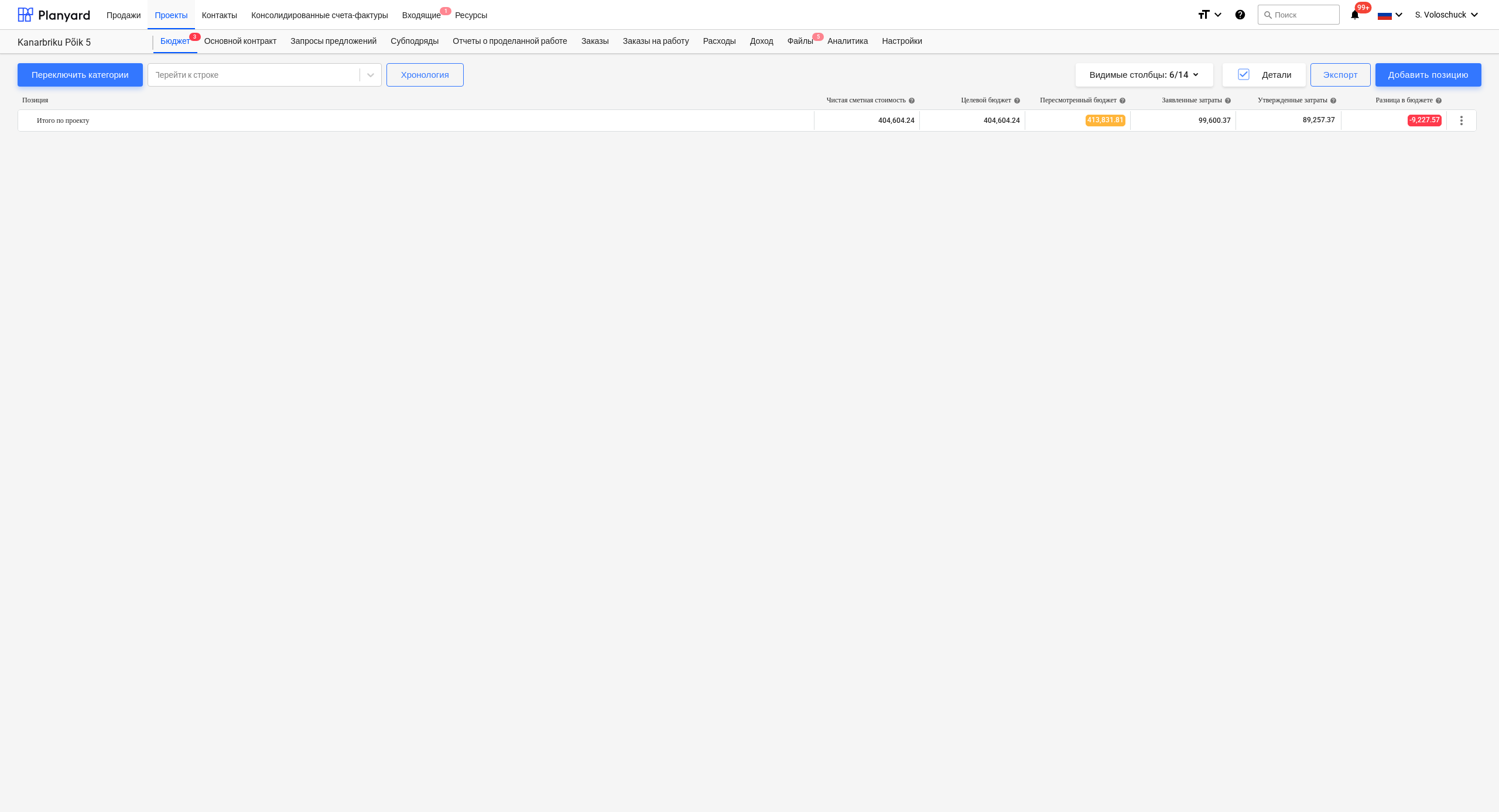
scroll to position [1666, 0]
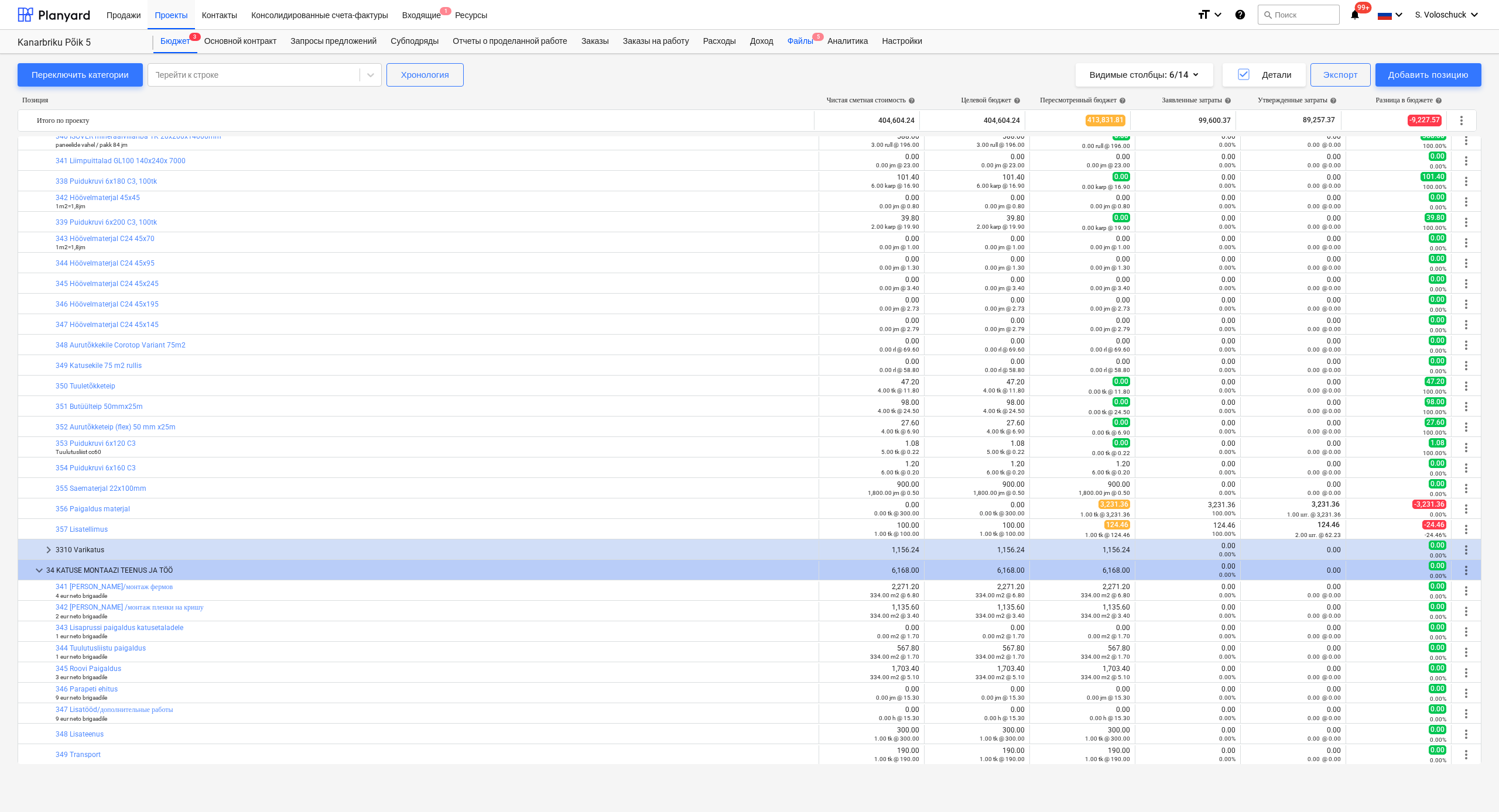
click at [808, 41] on div "Файлы 5" at bounding box center [800, 41] width 40 height 23
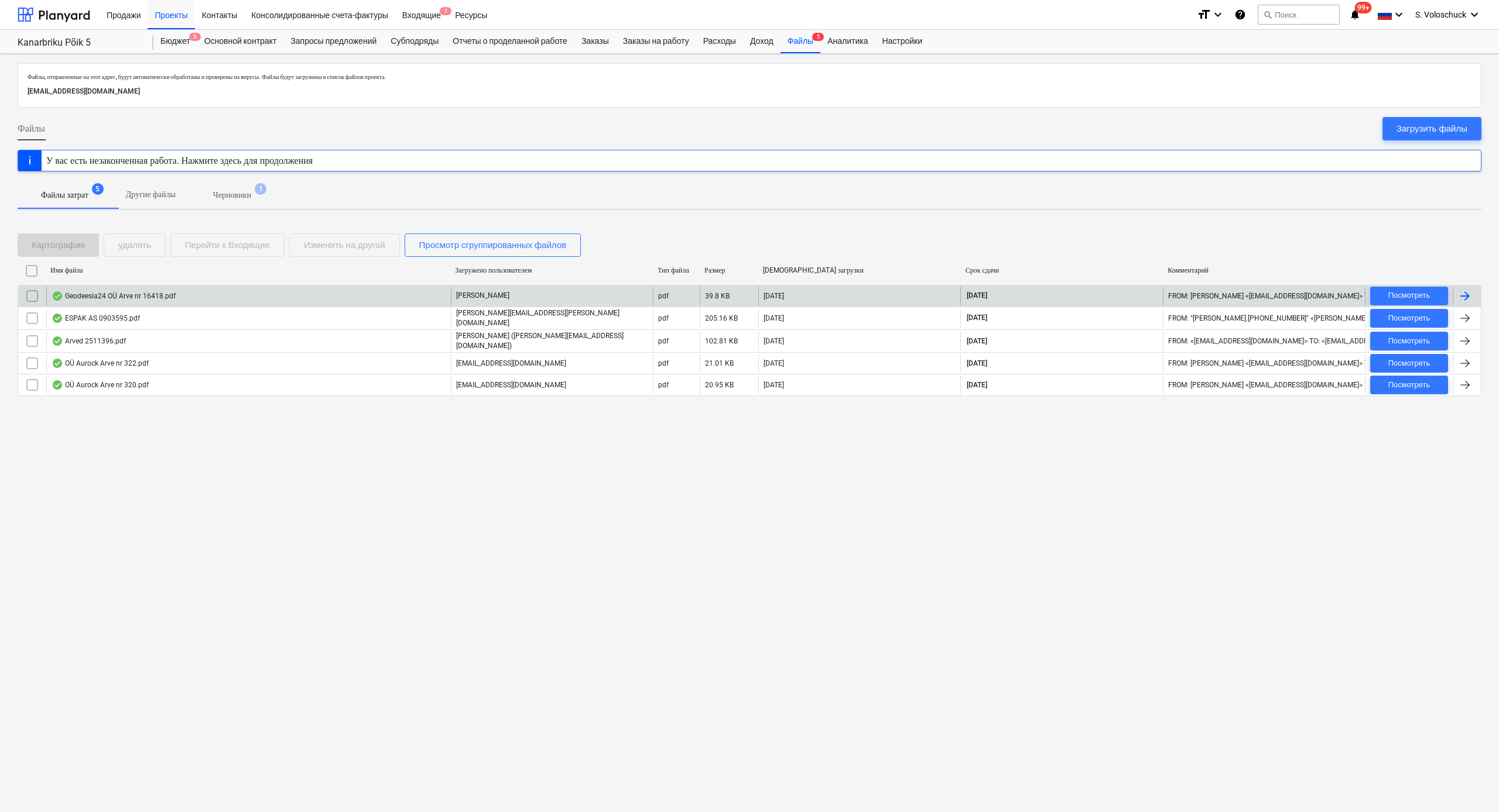
click at [367, 292] on div "Geodeesia24 OÜ Arve nr 16418.pdf" at bounding box center [249, 296] width 404 height 19
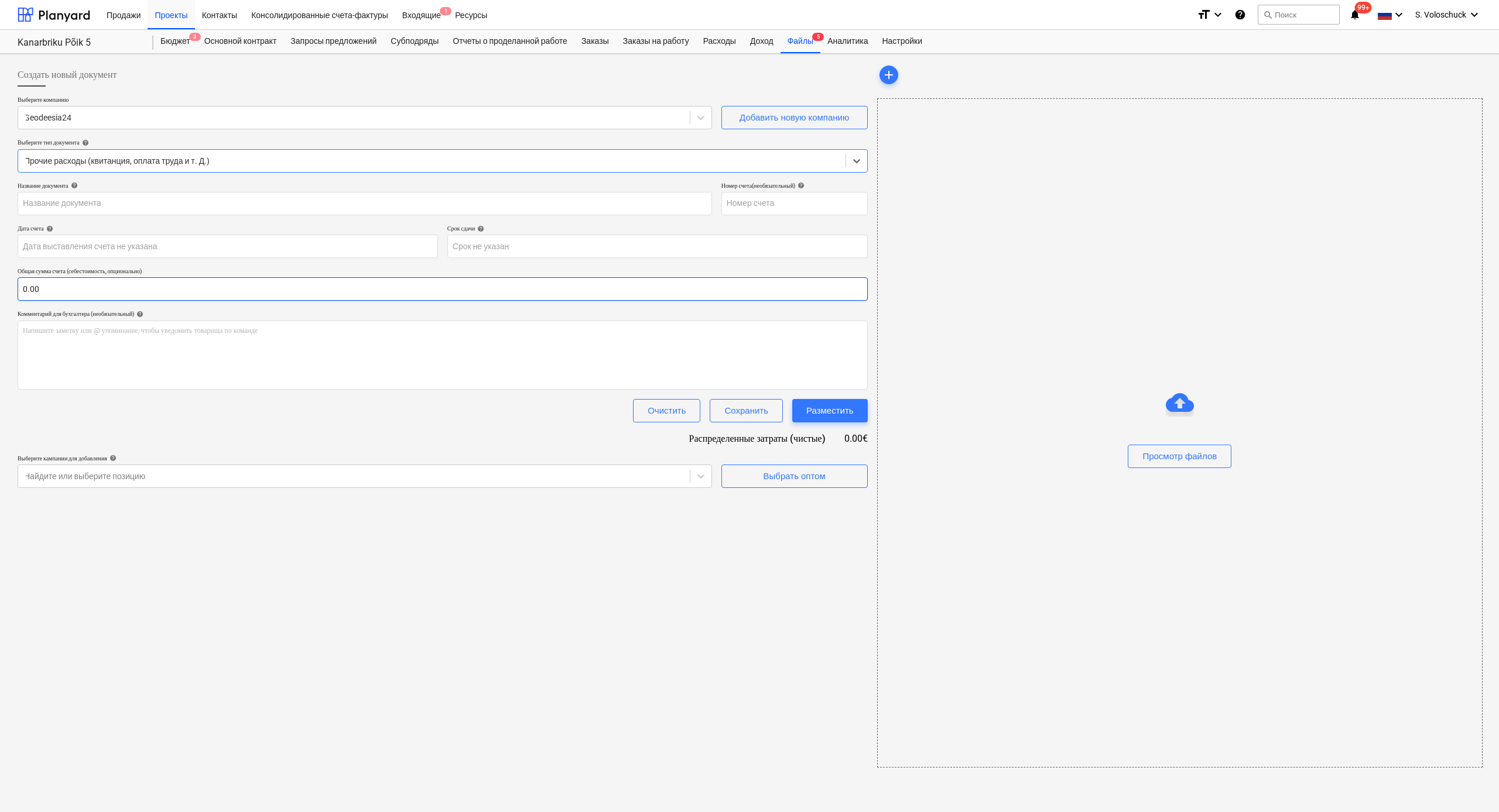
type input "16418"
type input "[DATE]"
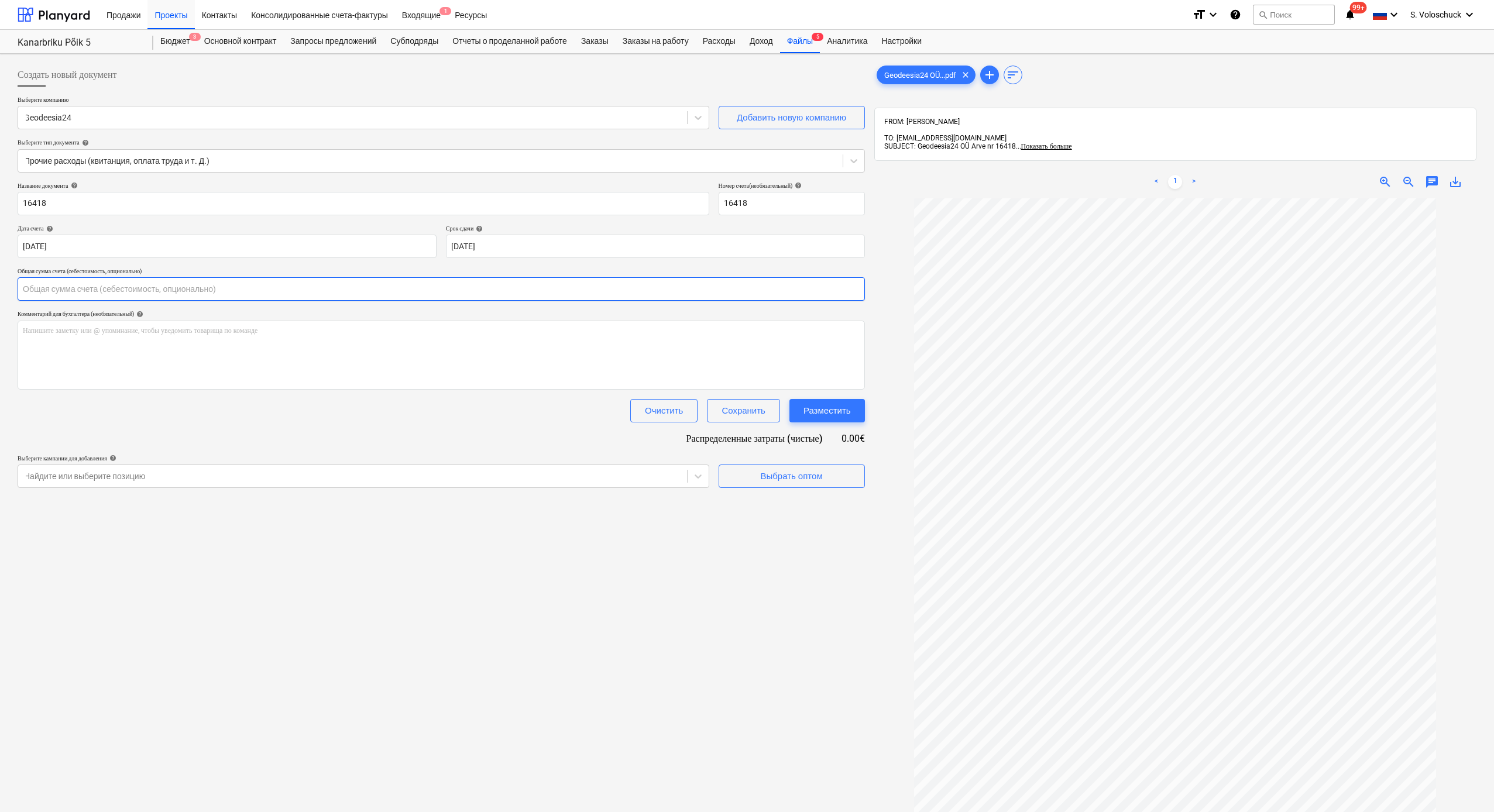
click at [474, 296] on input "text" at bounding box center [441, 289] width 848 height 23
type input "2"
type input "200.00"
click at [774, 446] on div "Выбрать оптом" at bounding box center [792, 505] width 62 height 15
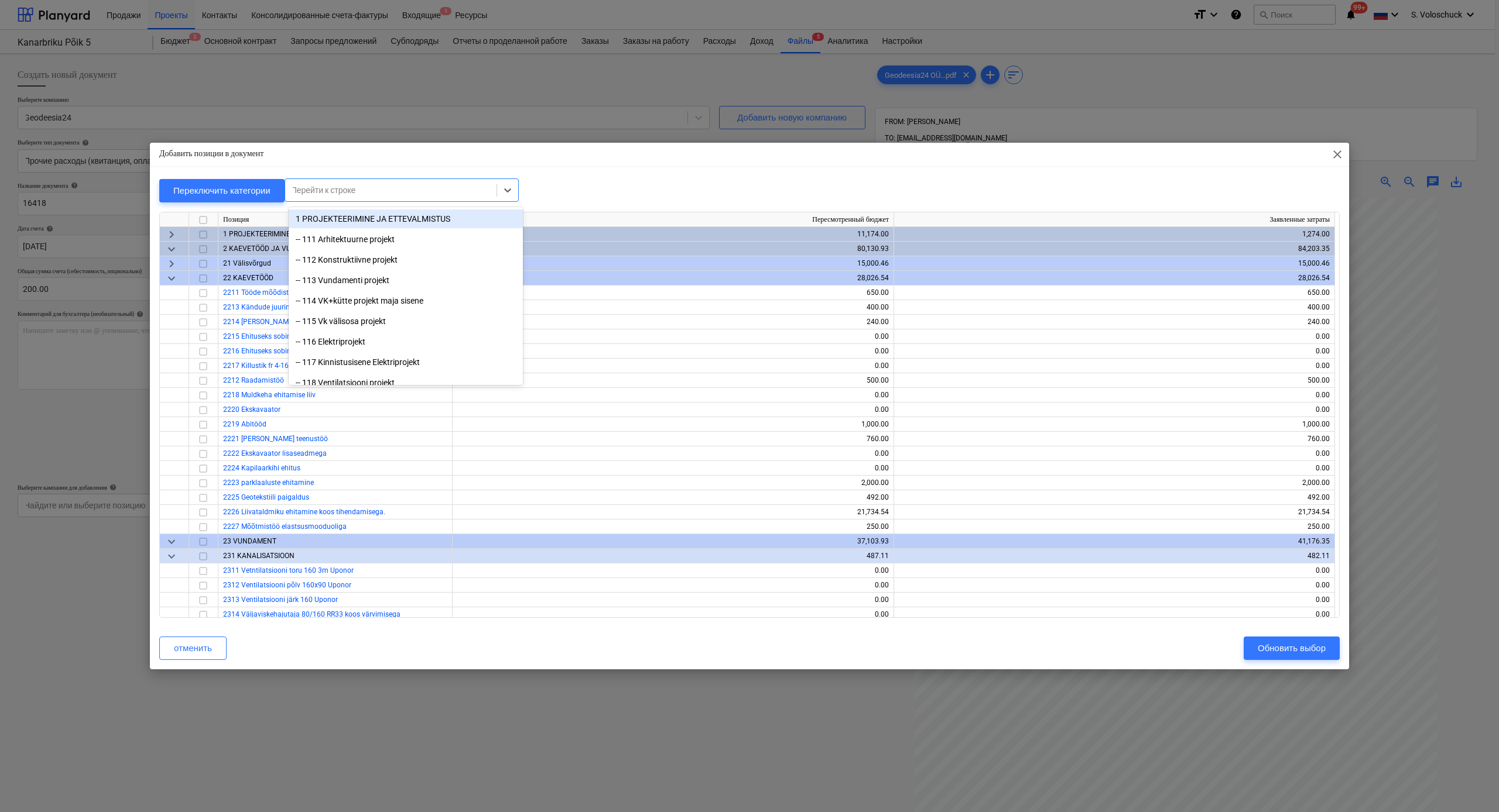
click at [351, 185] on div "Перейти к строке" at bounding box center [391, 190] width 200 height 10
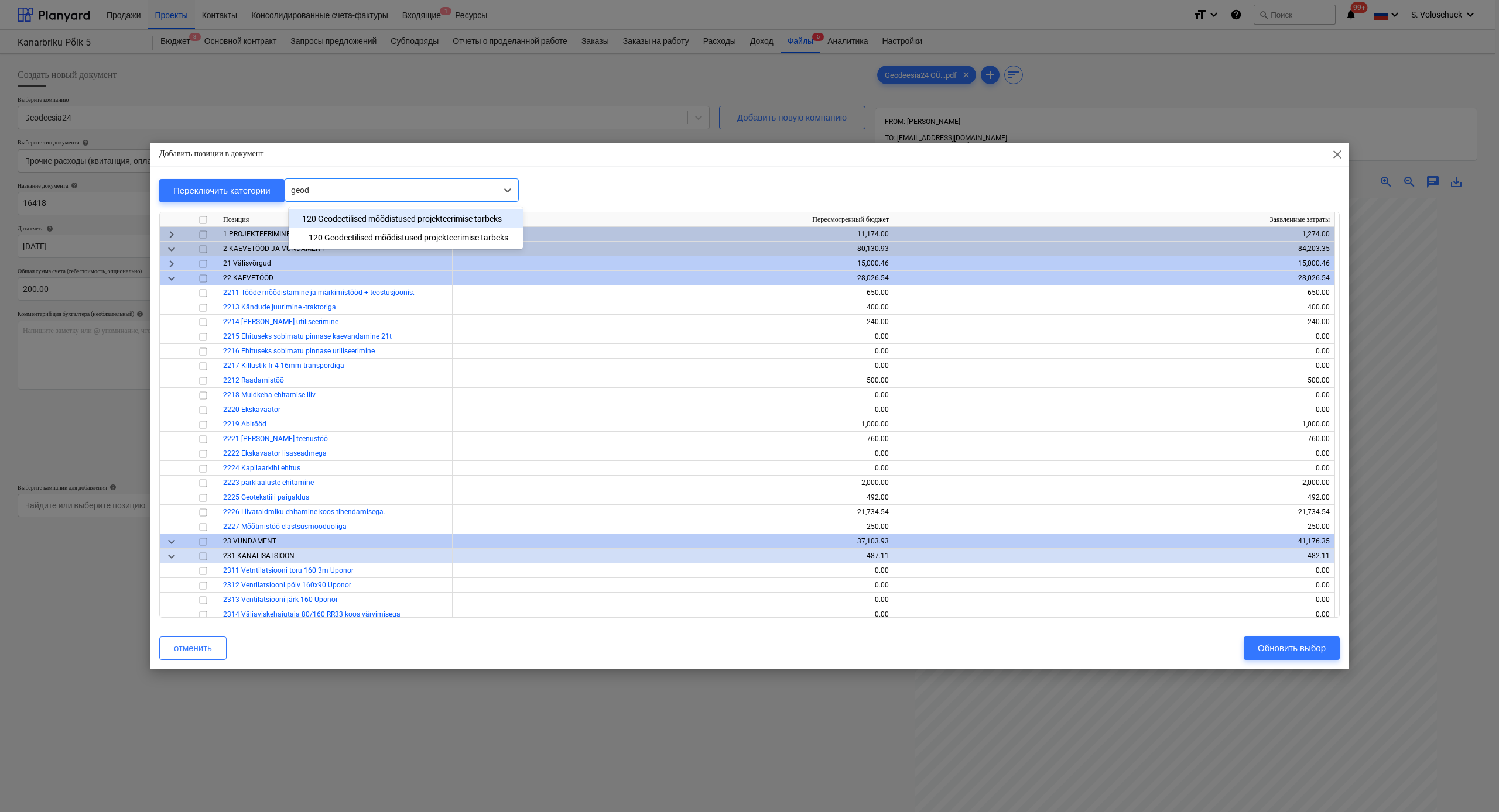
type input "geode"
click at [448, 106] on div "Добавить позиции в документ close Переключить категории option -- -- 120 Geodee…" at bounding box center [749, 406] width 1499 height 812
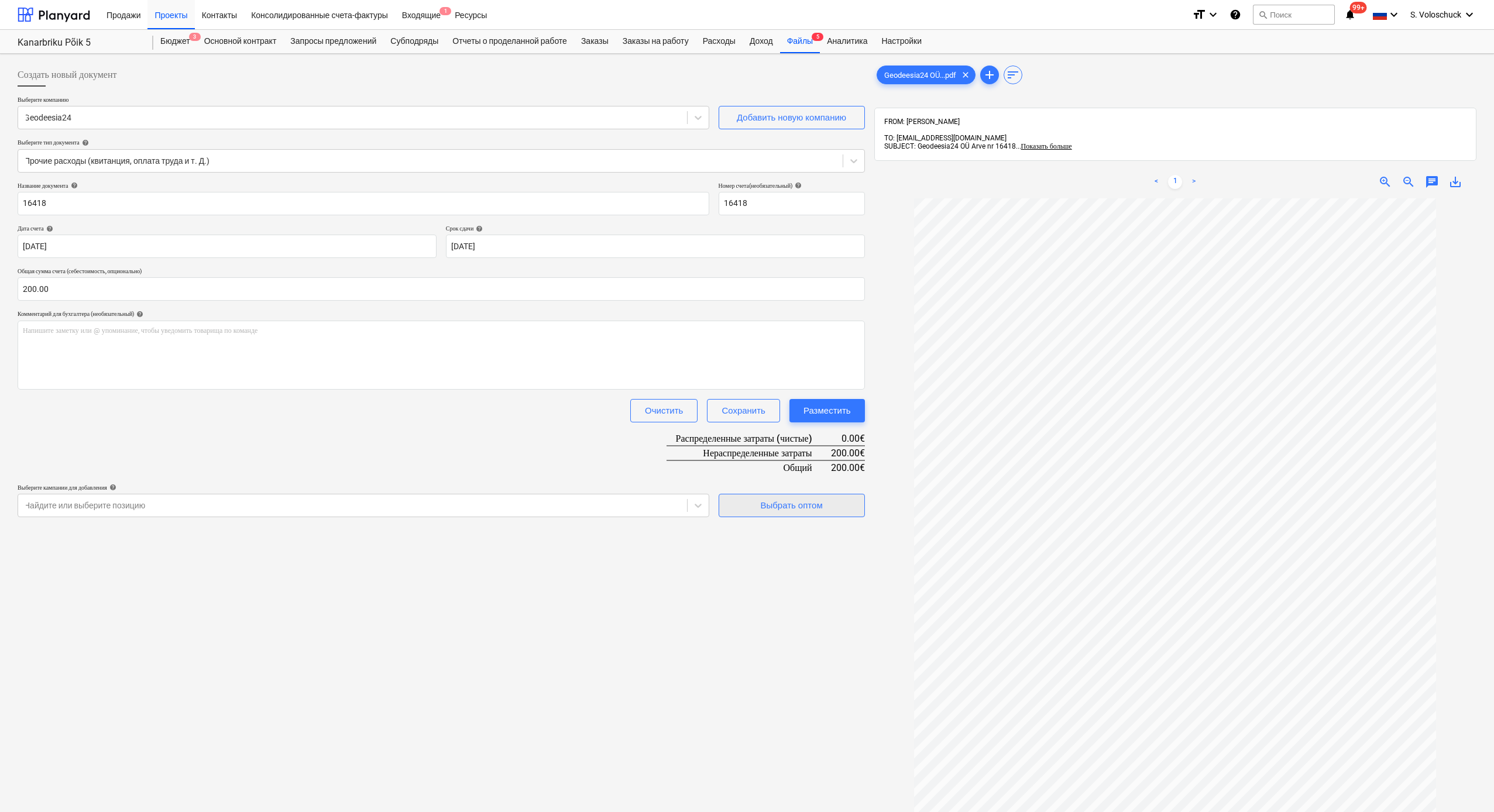
click at [807, 446] on div "Выбрать оптом" at bounding box center [792, 505] width 62 height 15
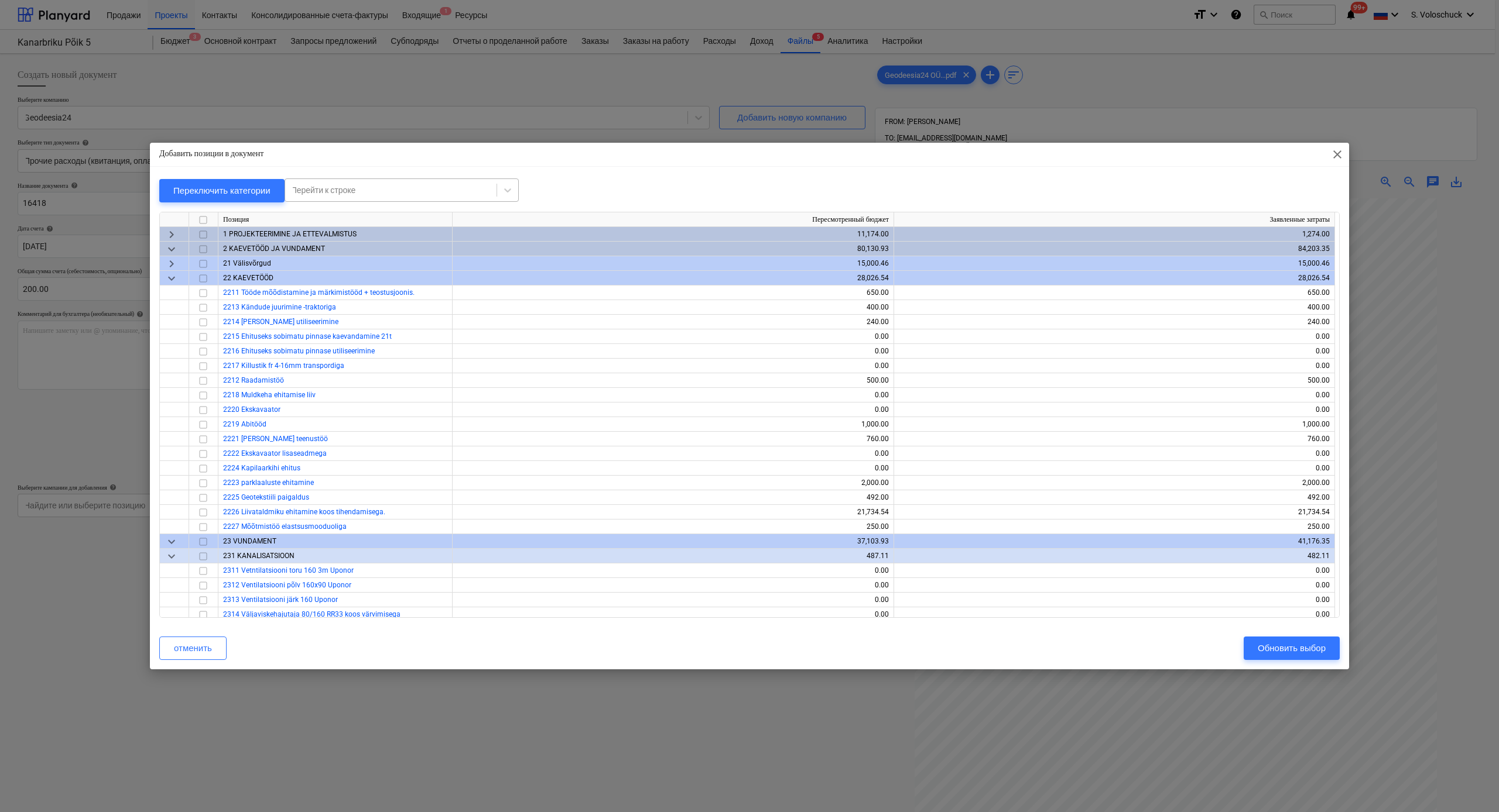
click at [410, 191] on div at bounding box center [391, 190] width 200 height 12
type input "geode"
click at [364, 232] on div "-- -- 120 Geodeetilised mõõdistused projekteerimise tarbeks" at bounding box center [406, 238] width 234 height 19
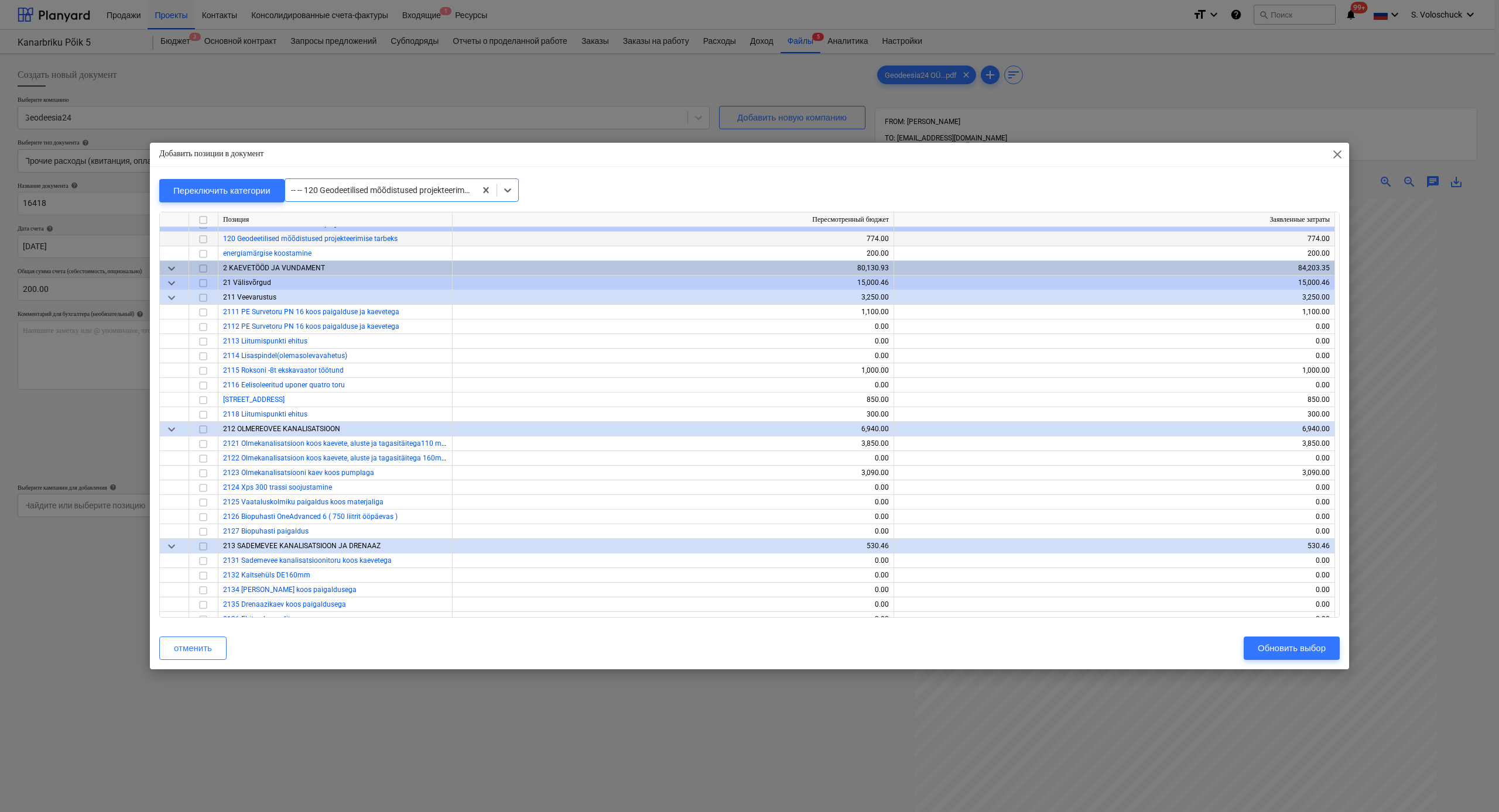
scroll to position [139, 0]
click at [203, 241] on input "checkbox" at bounding box center [203, 242] width 14 height 14
click at [843, 446] on div "Обновить выбор" at bounding box center [1291, 649] width 68 height 15
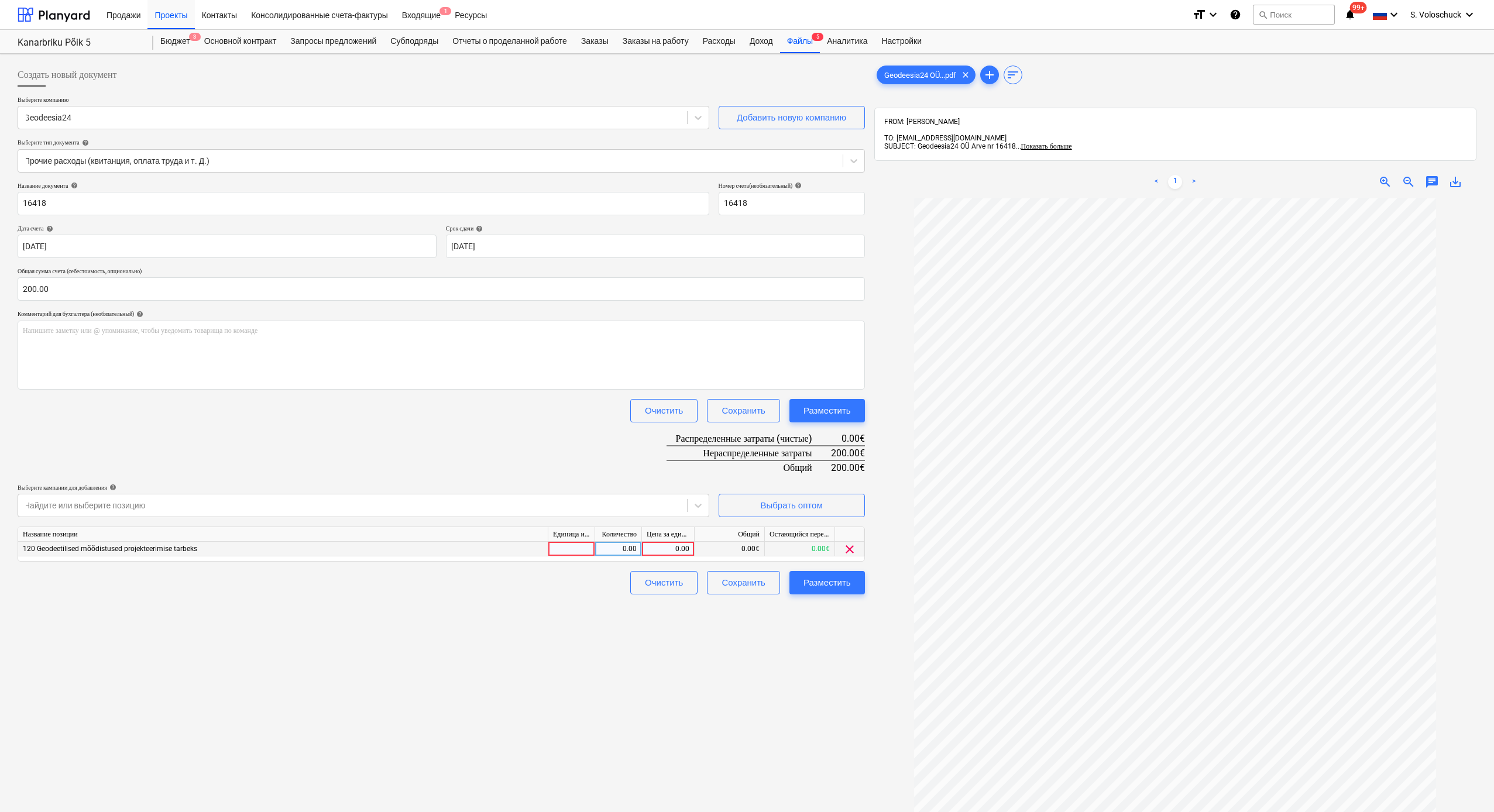
click at [661, 446] on div "0.00" at bounding box center [668, 549] width 43 height 15
type input "200"
click at [843, 446] on button "Разместить" at bounding box center [827, 583] width 76 height 23
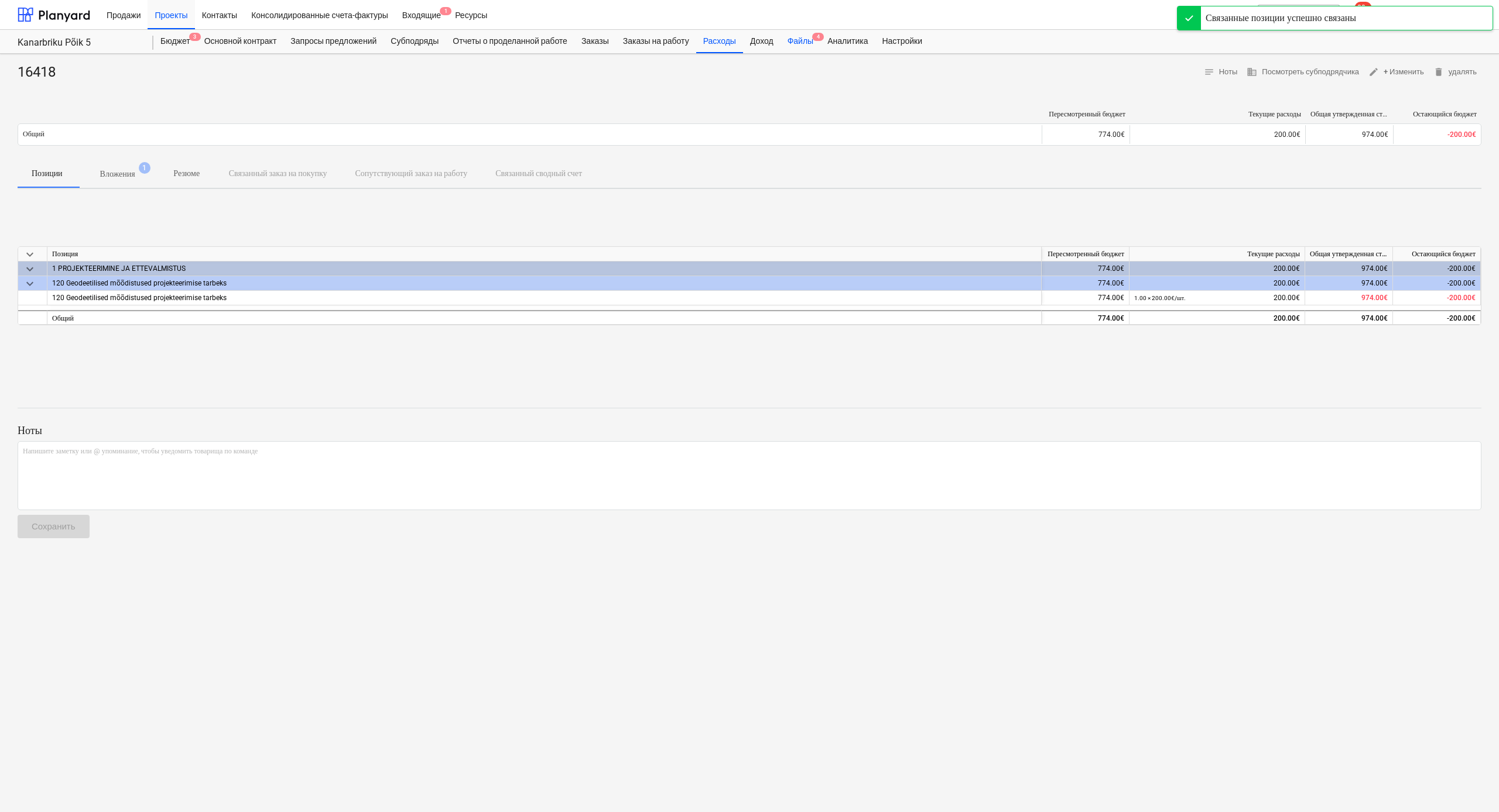
click at [818, 41] on div "Файлы 4" at bounding box center [800, 41] width 40 height 23
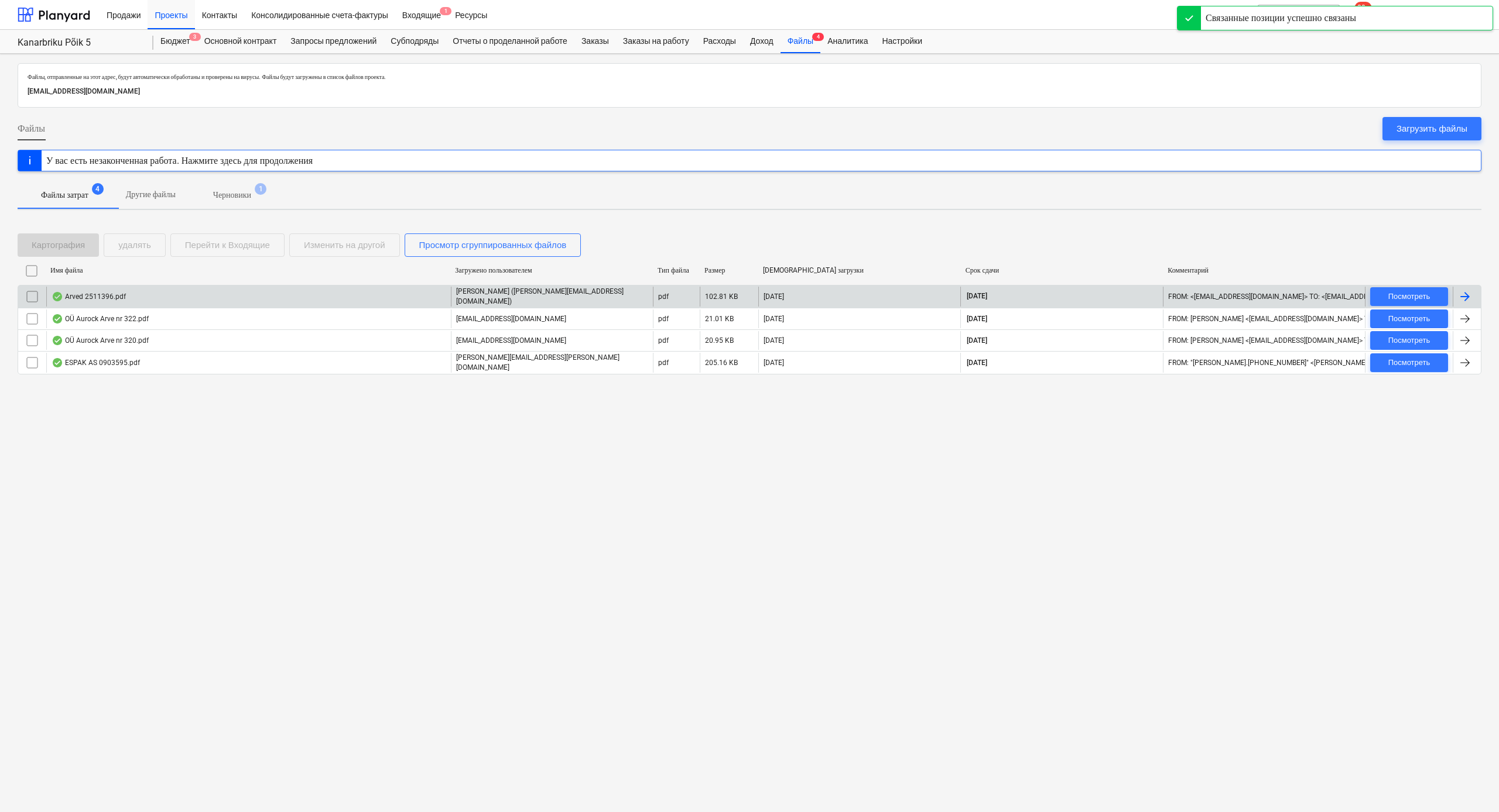
click at [322, 298] on div "Arved 2511396.pdf" at bounding box center [249, 296] width 404 height 20
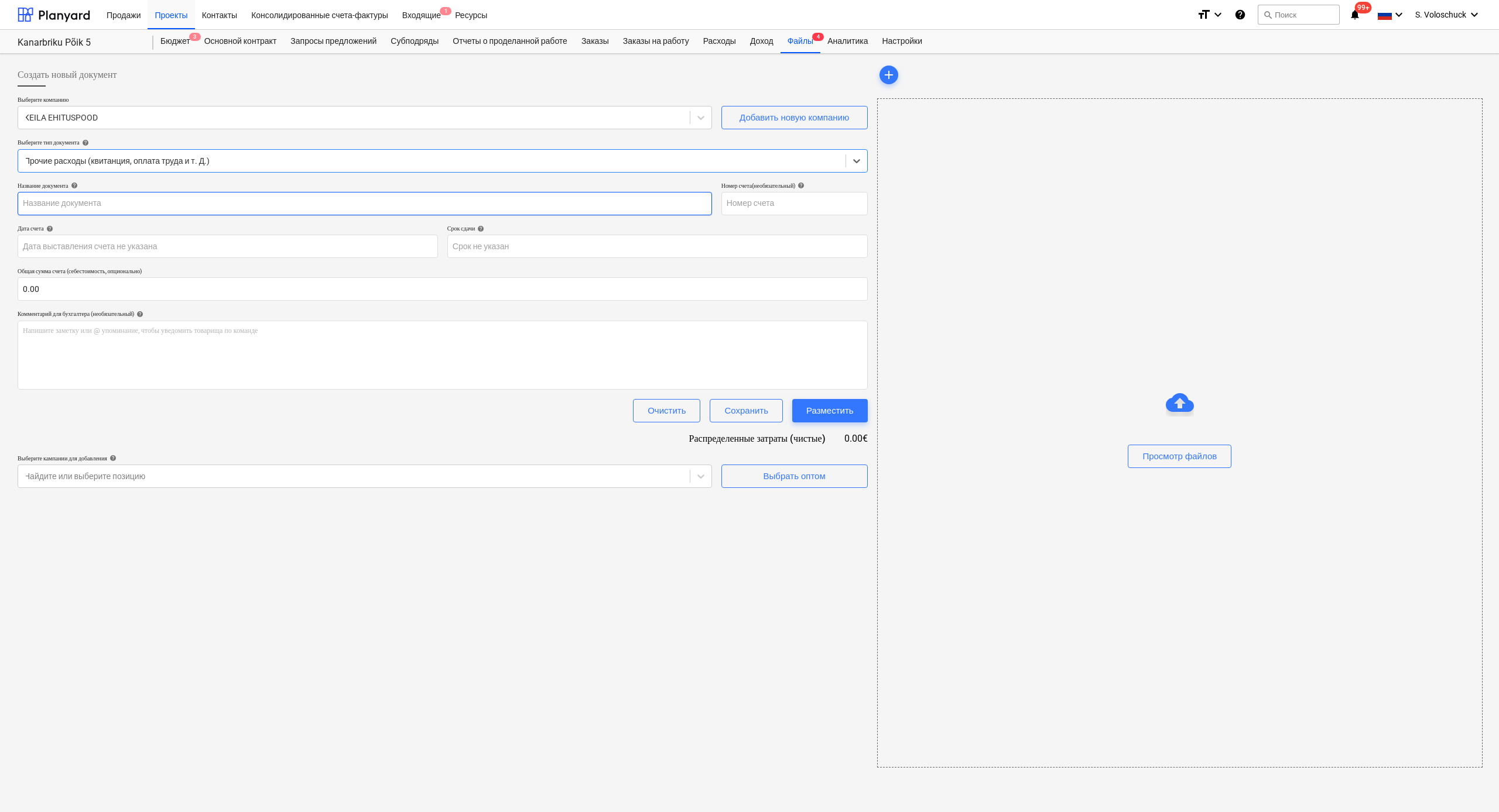
type input "2511396"
type input "[DATE]"
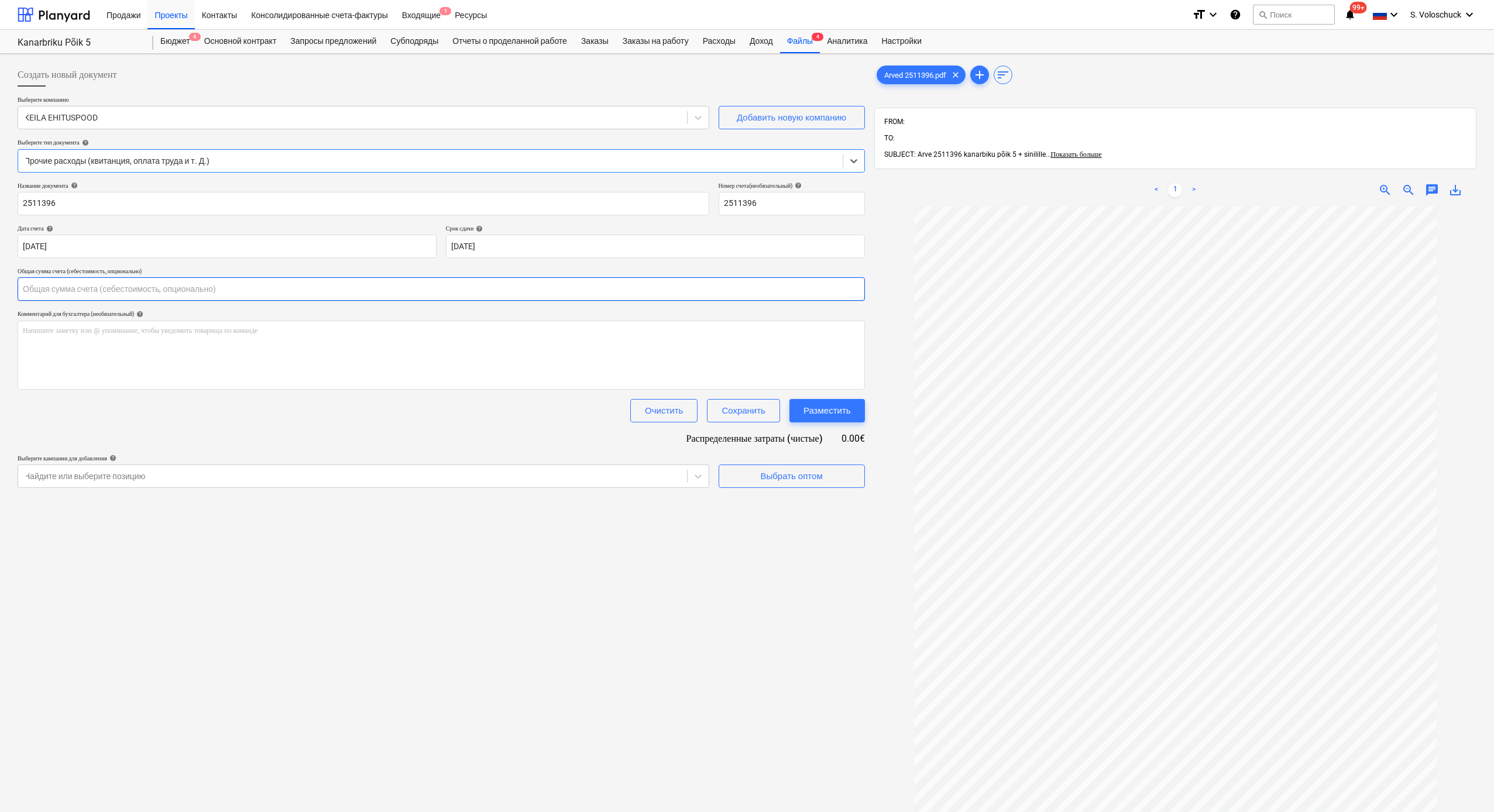
click at [178, 289] on input "text" at bounding box center [441, 289] width 848 height 23
type input "189.02"
click at [808, 446] on div "Выбрать оптом" at bounding box center [792, 505] width 62 height 15
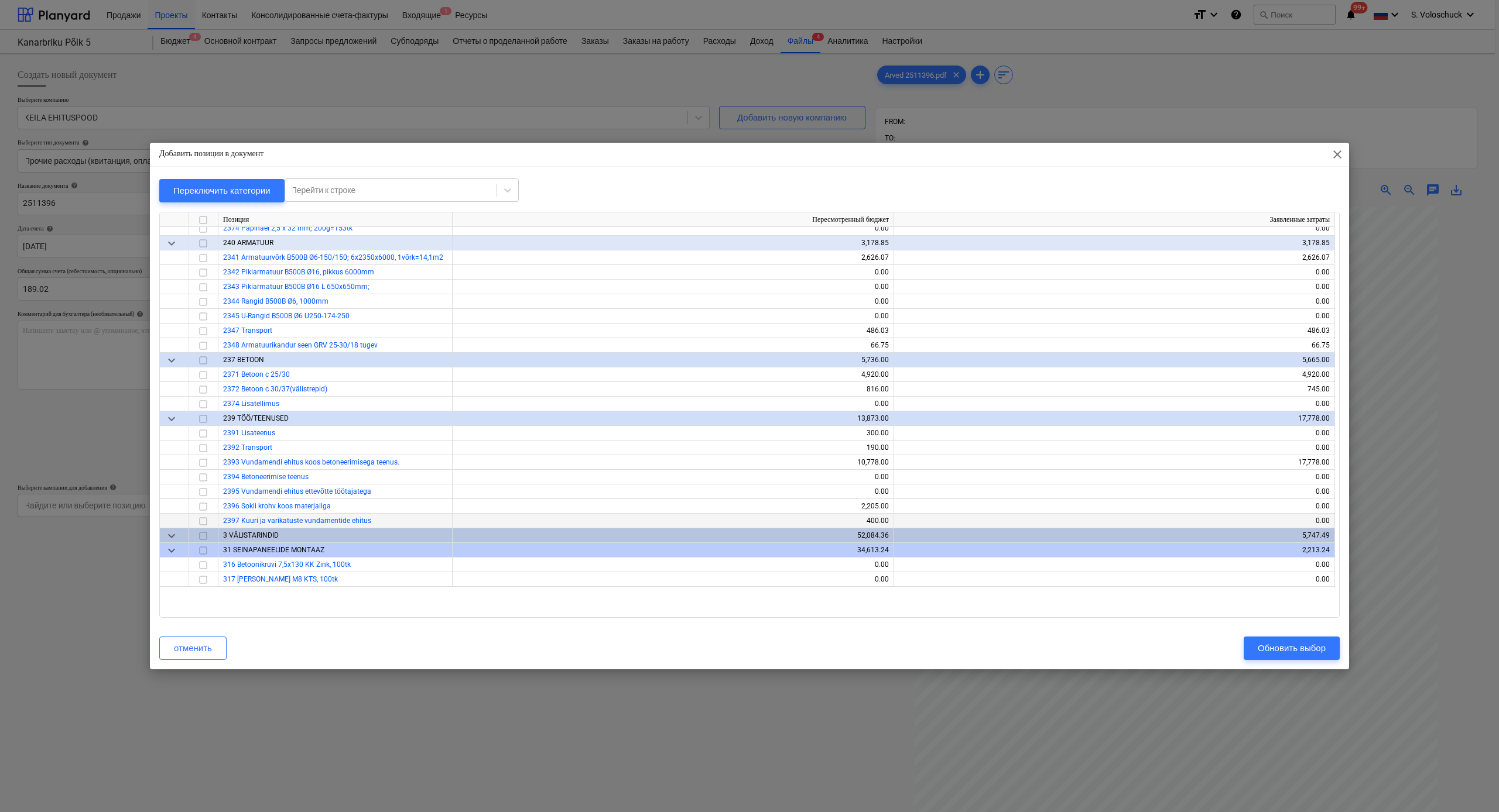
scroll to position [1919, 0]
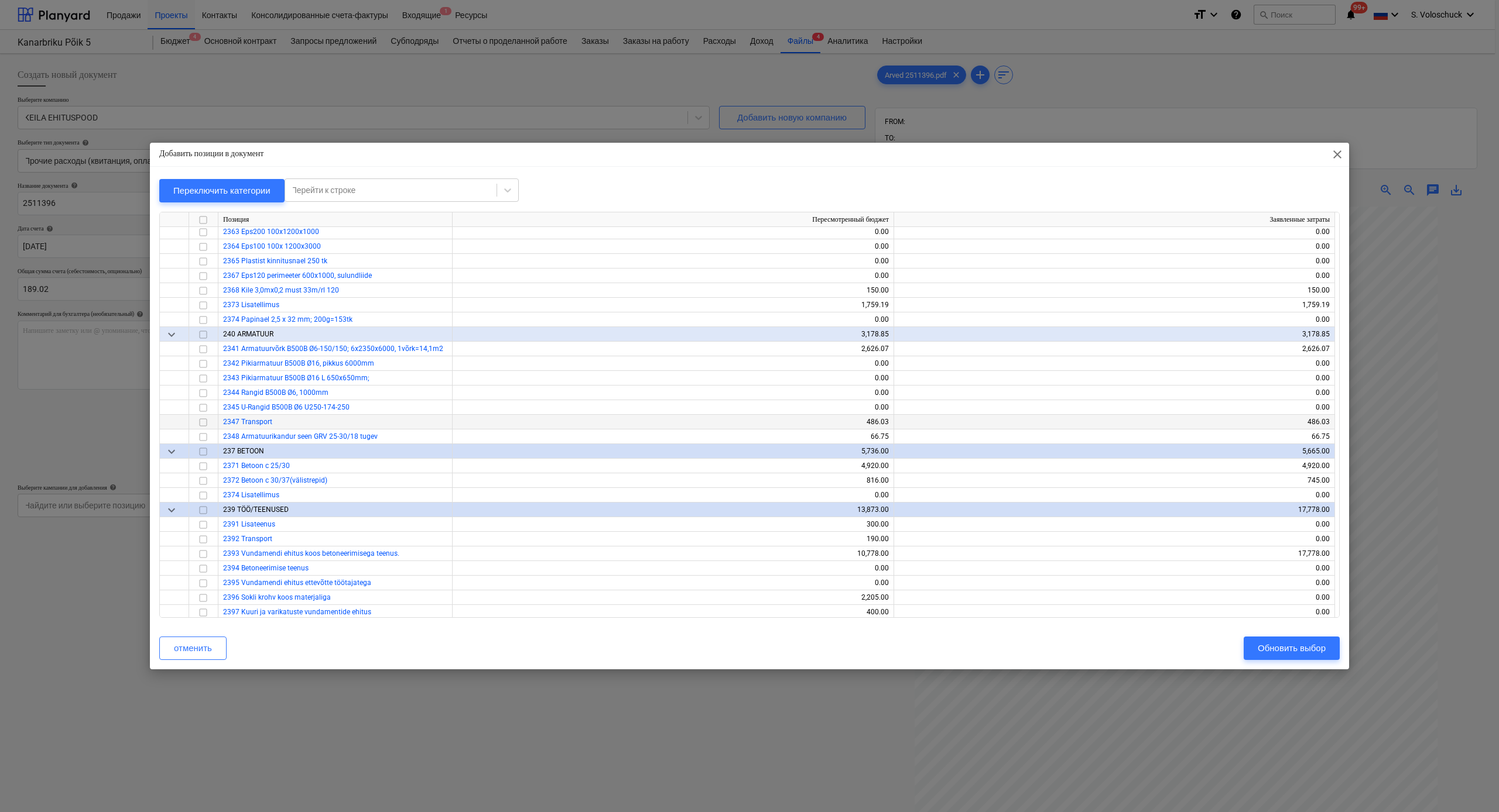
click at [200, 421] on input "checkbox" at bounding box center [203, 423] width 14 height 14
click at [843, 446] on div "Обновить выбор" at bounding box center [1291, 649] width 68 height 15
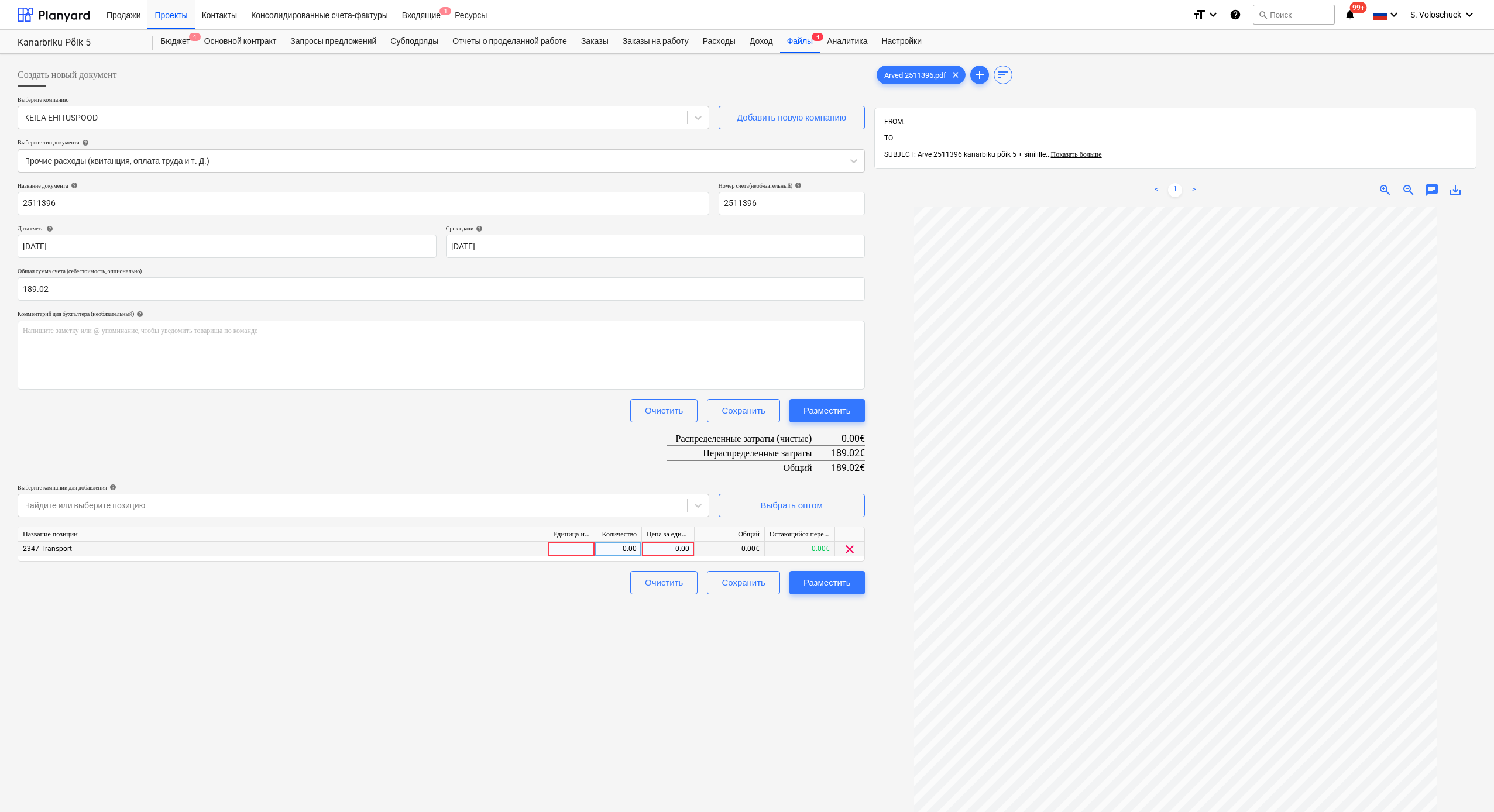
click at [660, 446] on div "0.00" at bounding box center [668, 549] width 43 height 15
type input "189.02"
click at [792, 446] on div "Создать новый документ Выберите компанию [PERSON_NAME] EHITUSPOOD Добавить нову…" at bounding box center [441, 525] width 857 height 932
click at [818, 446] on button "Разместить" at bounding box center [827, 583] width 76 height 23
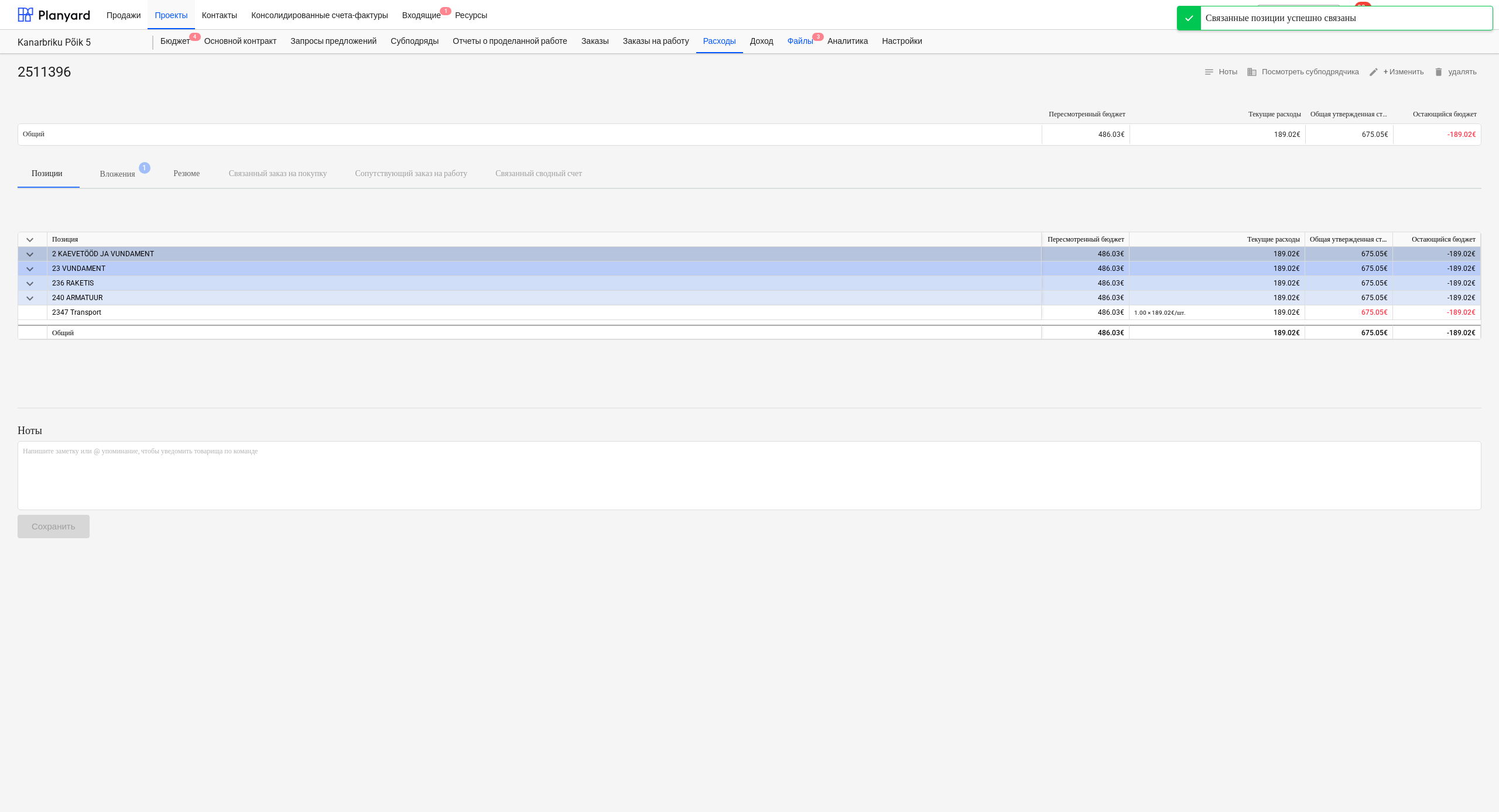
click at [811, 40] on div "Файлы 3" at bounding box center [800, 41] width 40 height 23
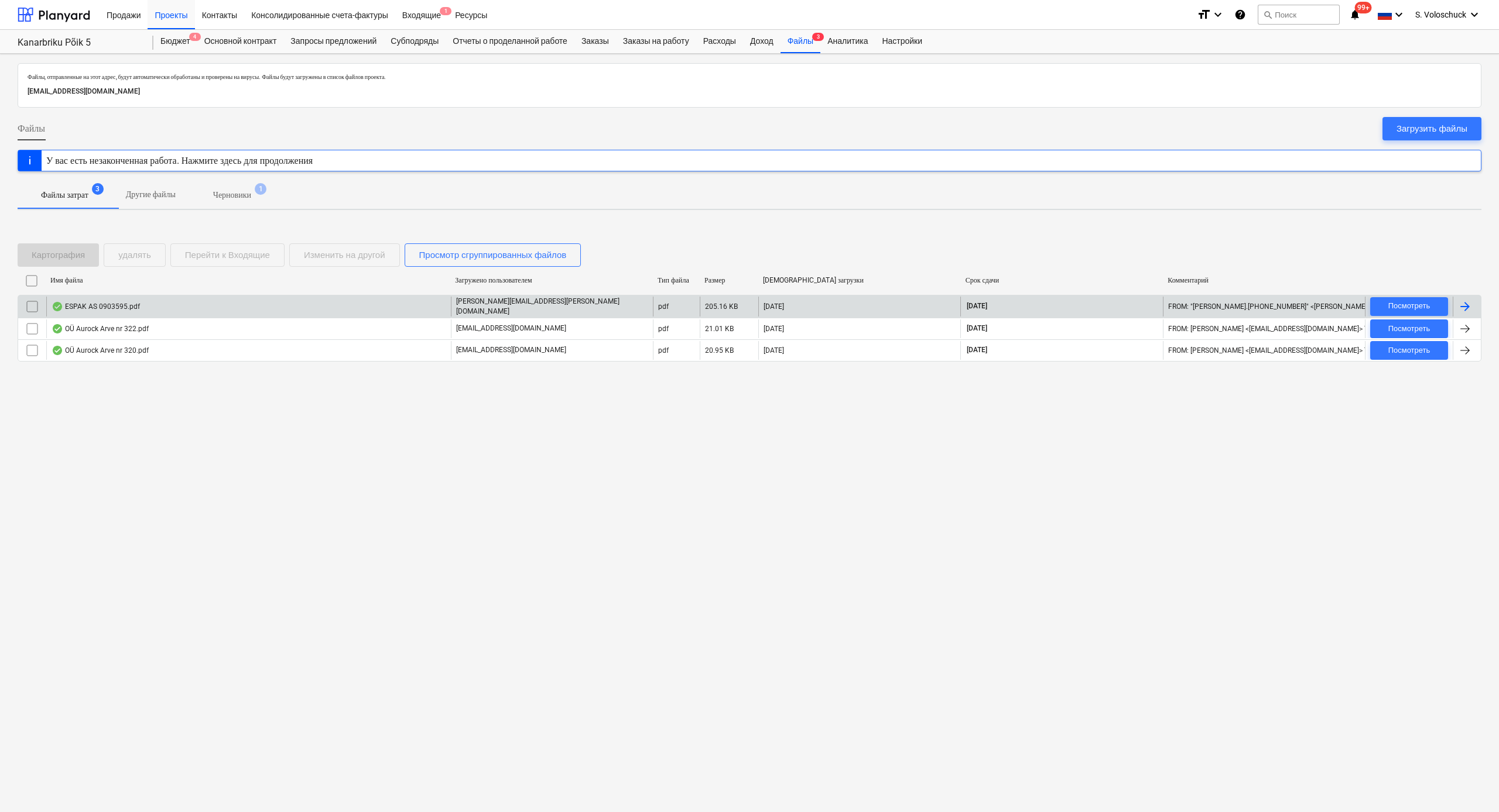
click at [350, 301] on div "ESPAK AS 0903595.pdf" at bounding box center [249, 307] width 404 height 20
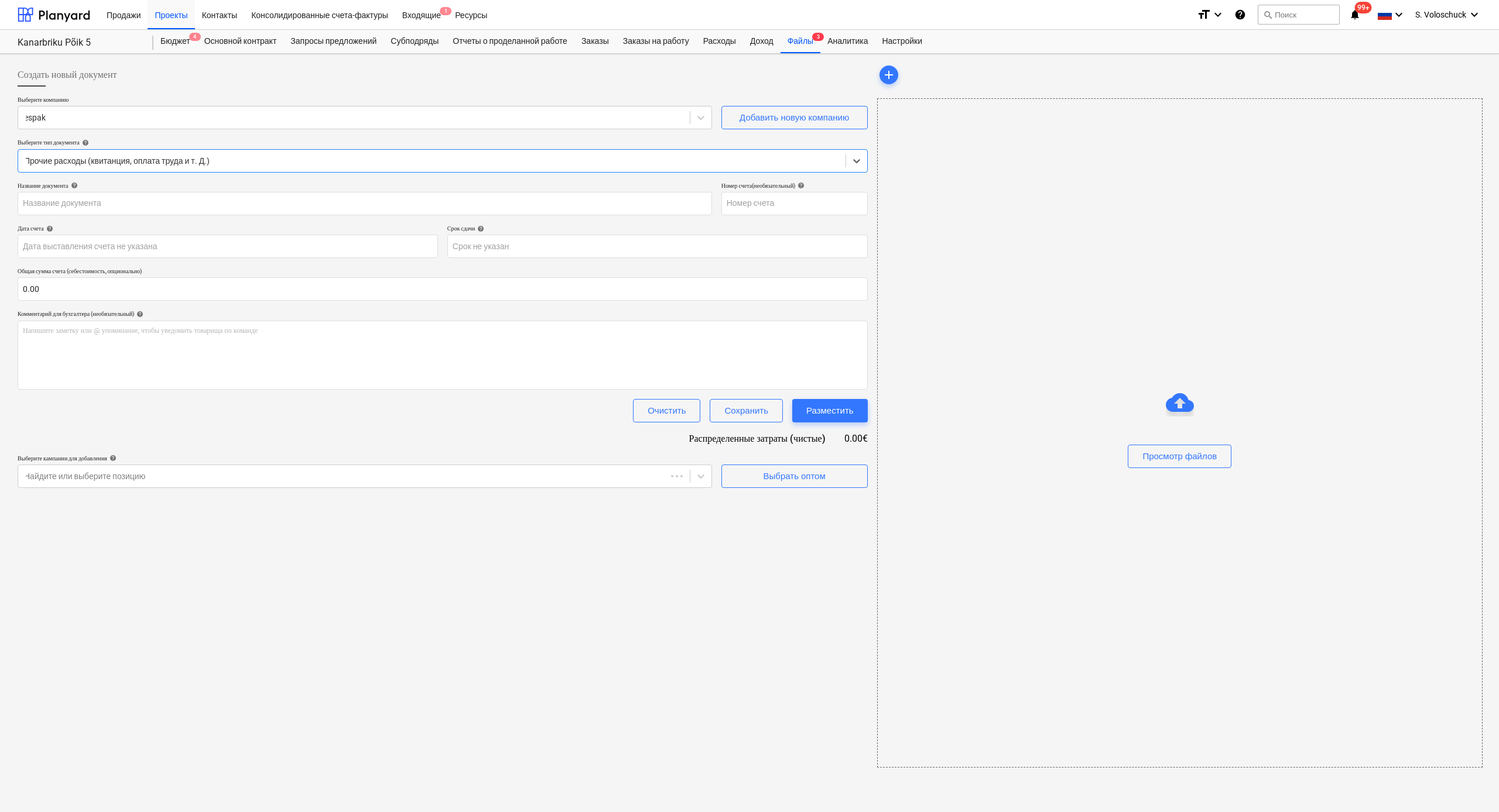
type input "0903595"
type input "[DATE]"
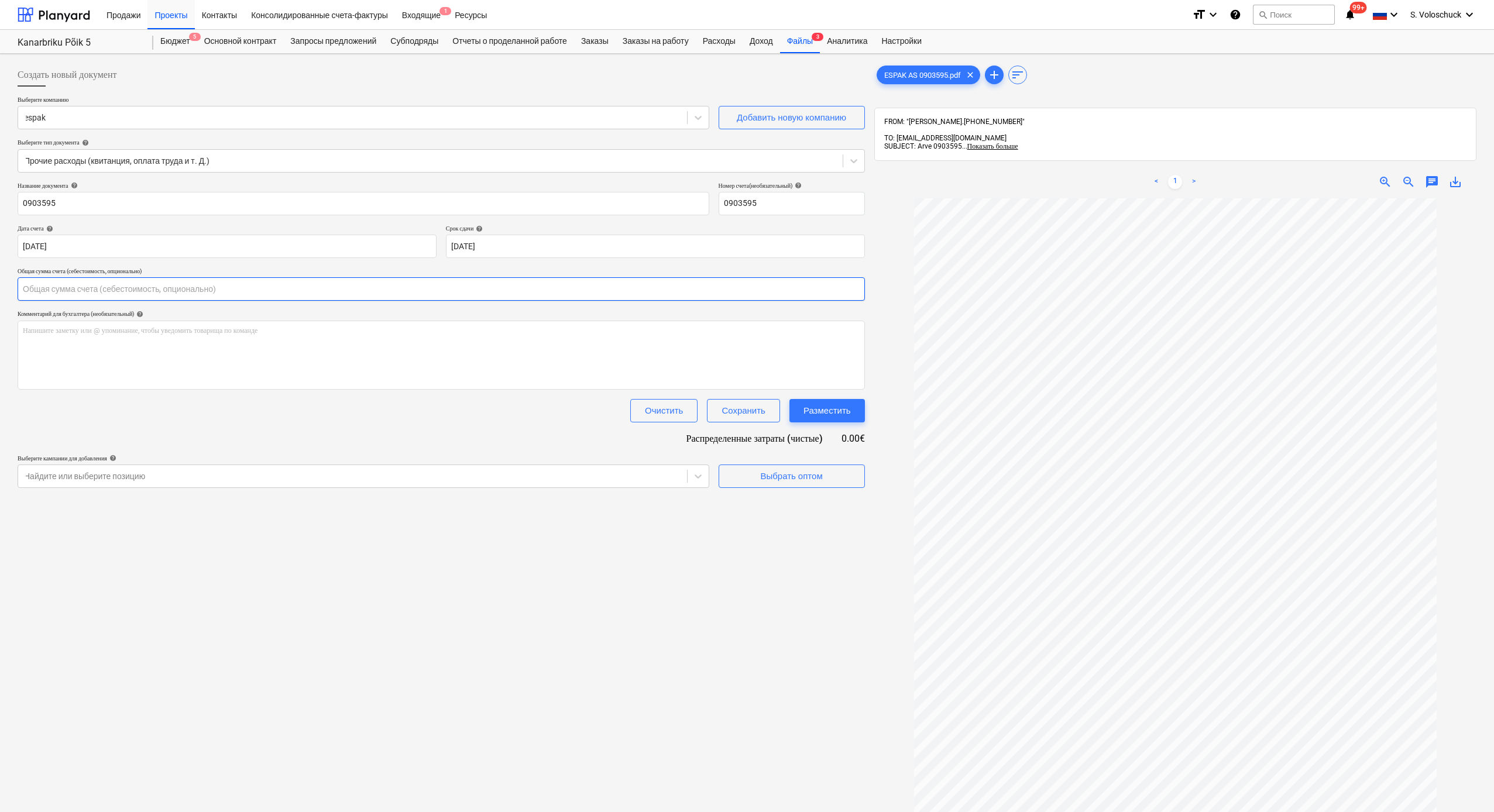
click at [130, 291] on input "text" at bounding box center [441, 289] width 848 height 23
type input "255.35"
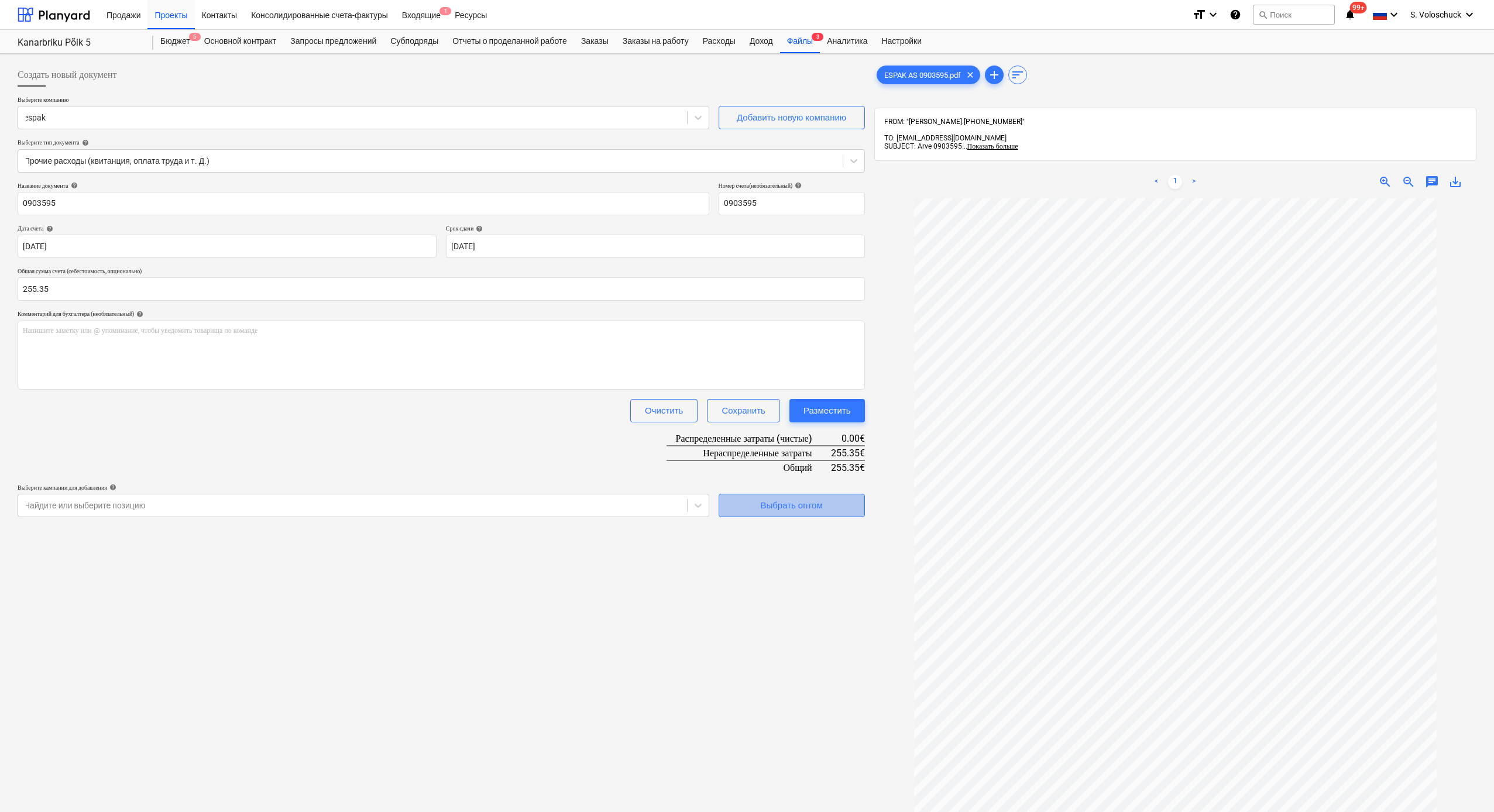
click at [842, 446] on span "Выбрать оптом" at bounding box center [792, 505] width 117 height 15
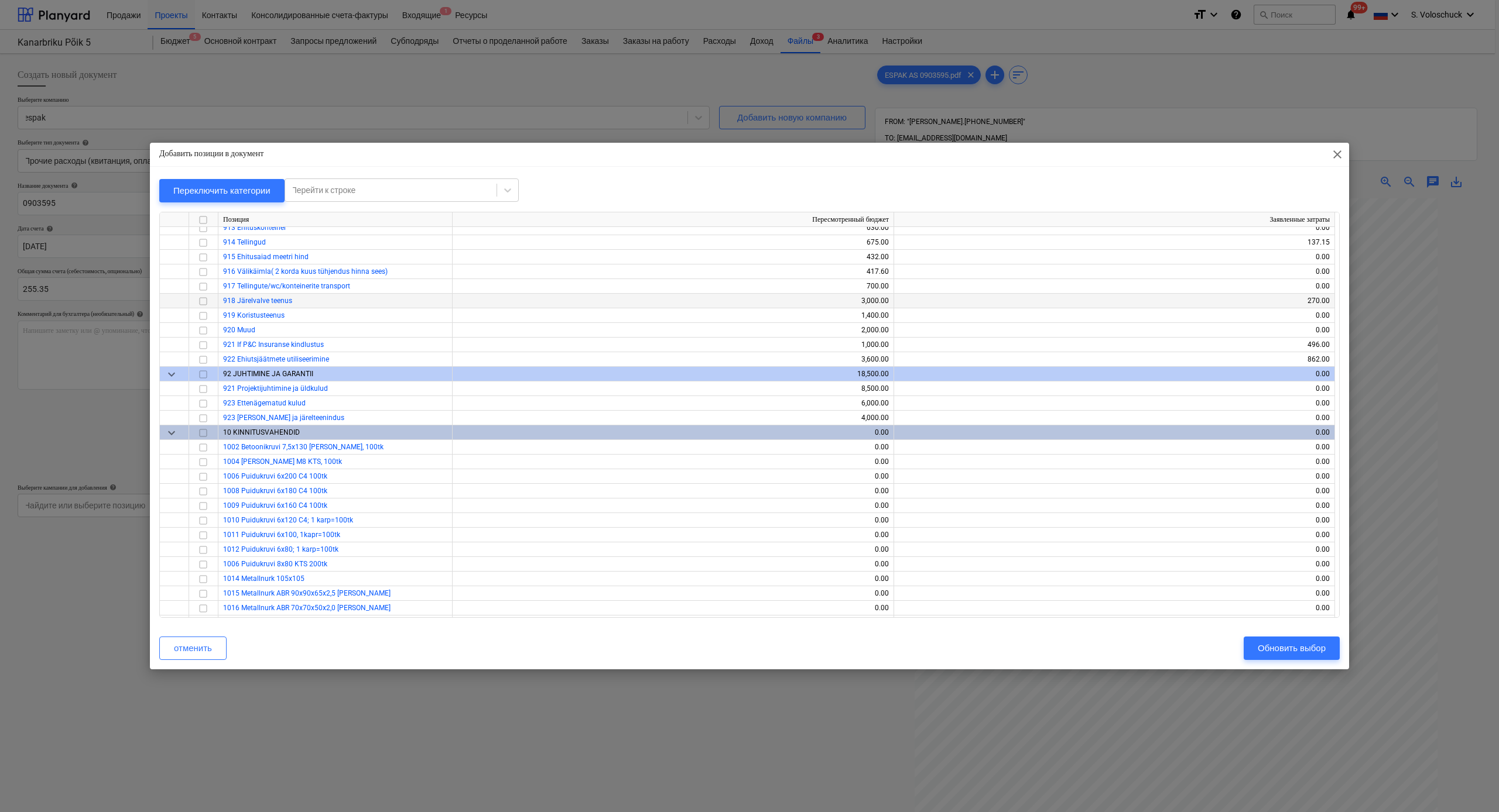
scroll to position [9708, 0]
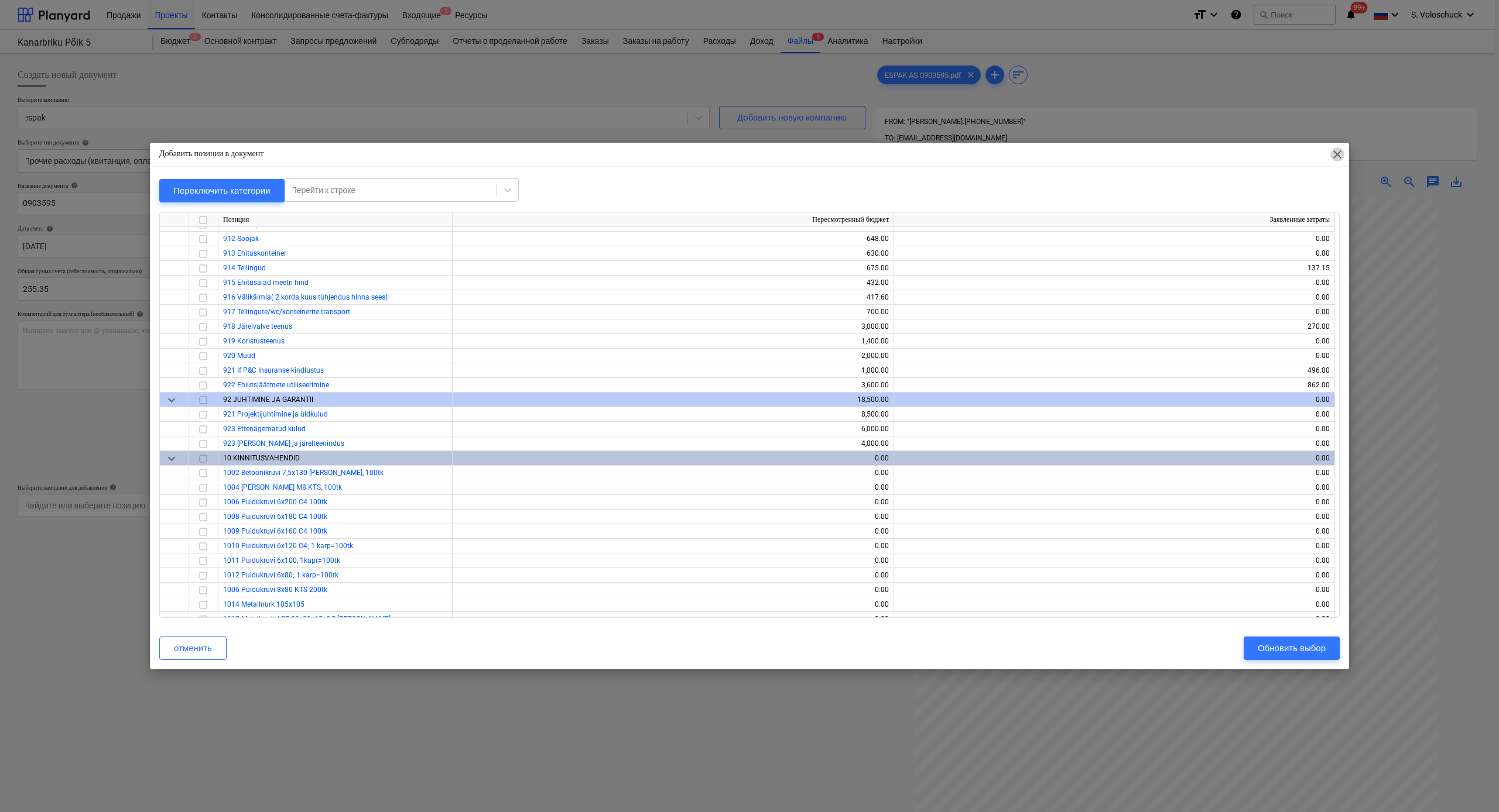
click at [843, 157] on span "close" at bounding box center [1338, 154] width 14 height 14
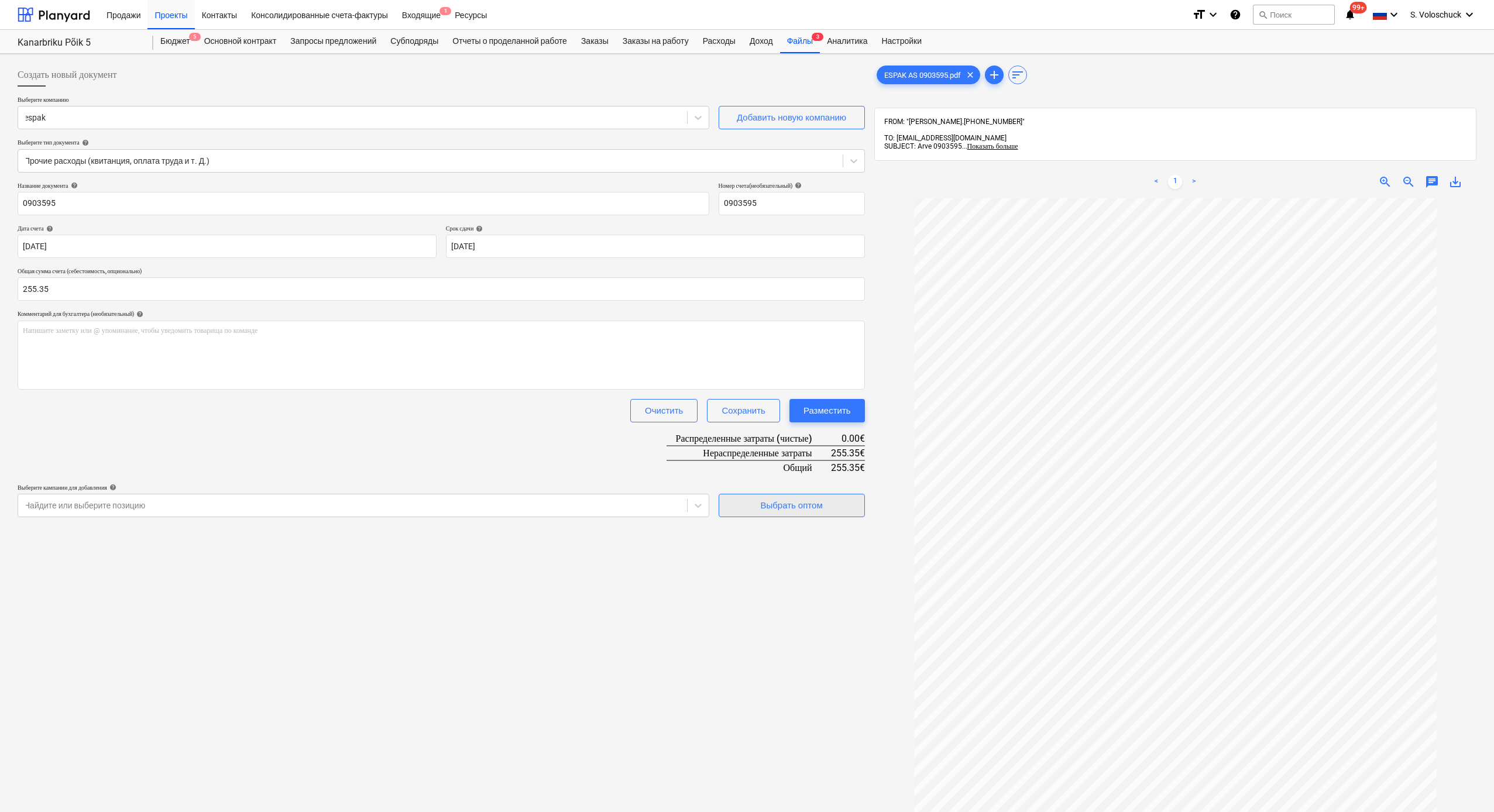
click at [785, 446] on div "Выбрать оптом" at bounding box center [792, 505] width 62 height 15
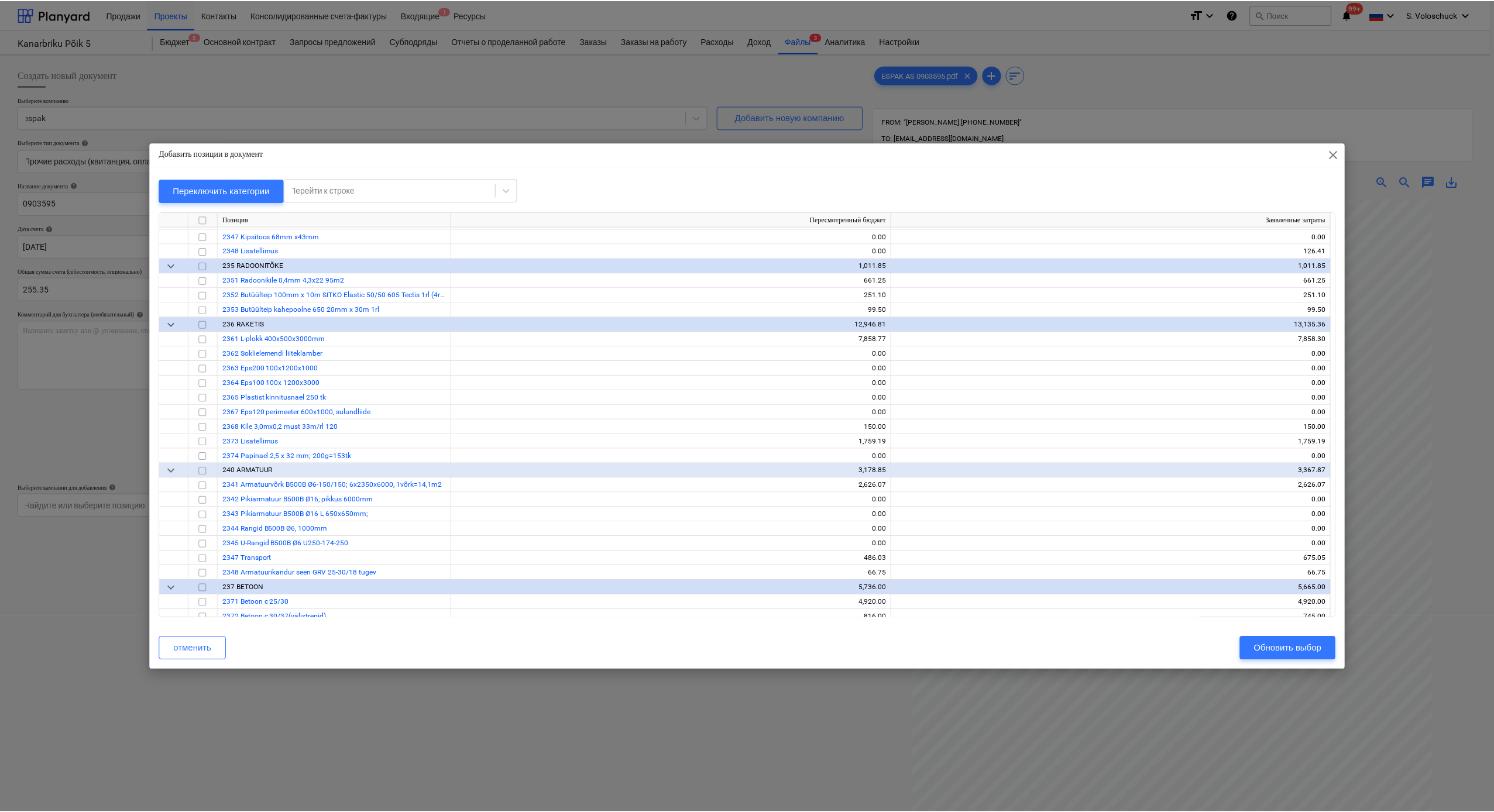
scroll to position [1988, 0]
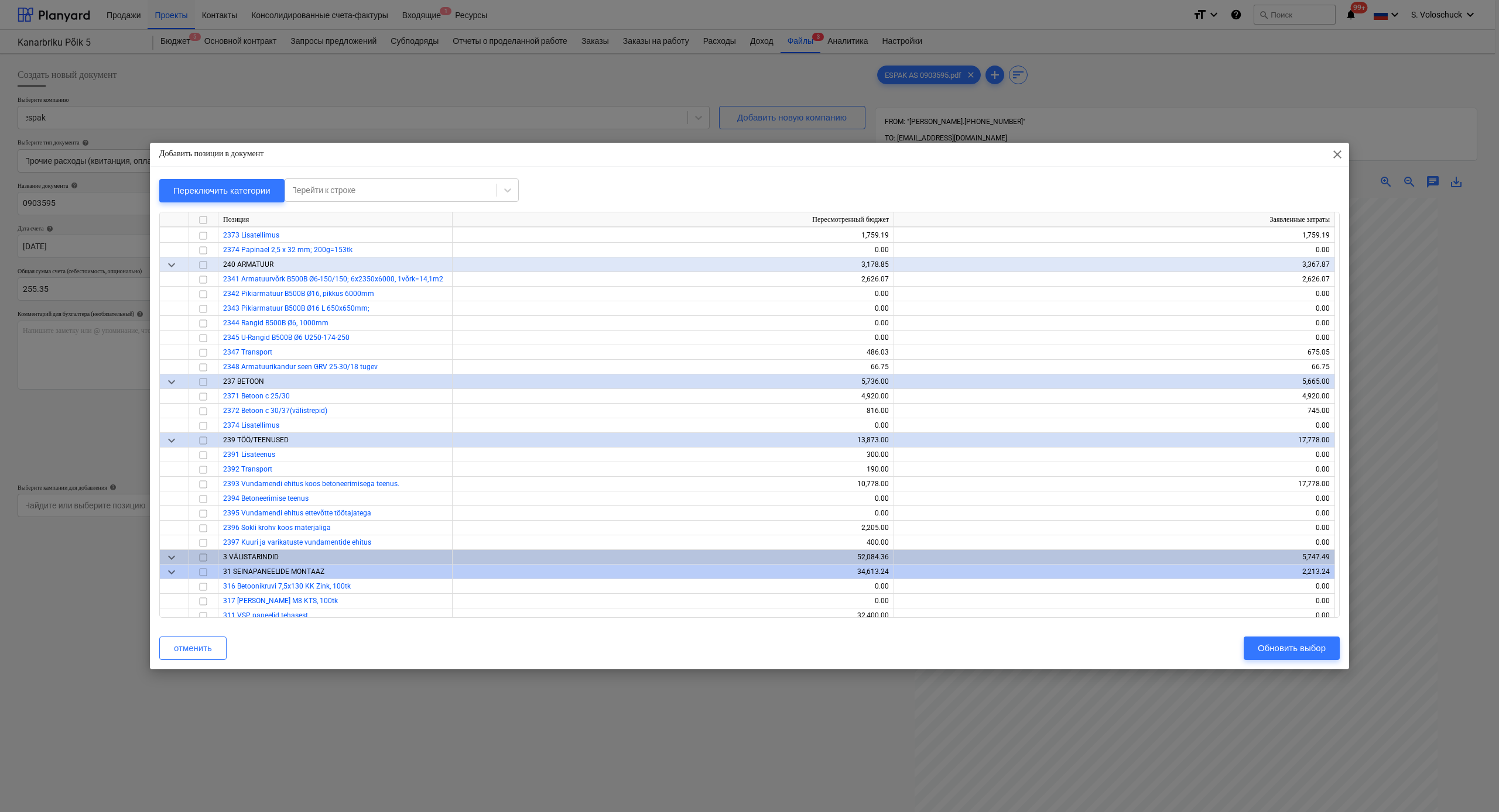
drag, startPoint x: 202, startPoint y: 428, endPoint x: 263, endPoint y: 438, distance: 61.8
click at [202, 428] on input "checkbox" at bounding box center [203, 426] width 14 height 14
click at [843, 446] on div "Обновить выбор" at bounding box center [1291, 649] width 68 height 15
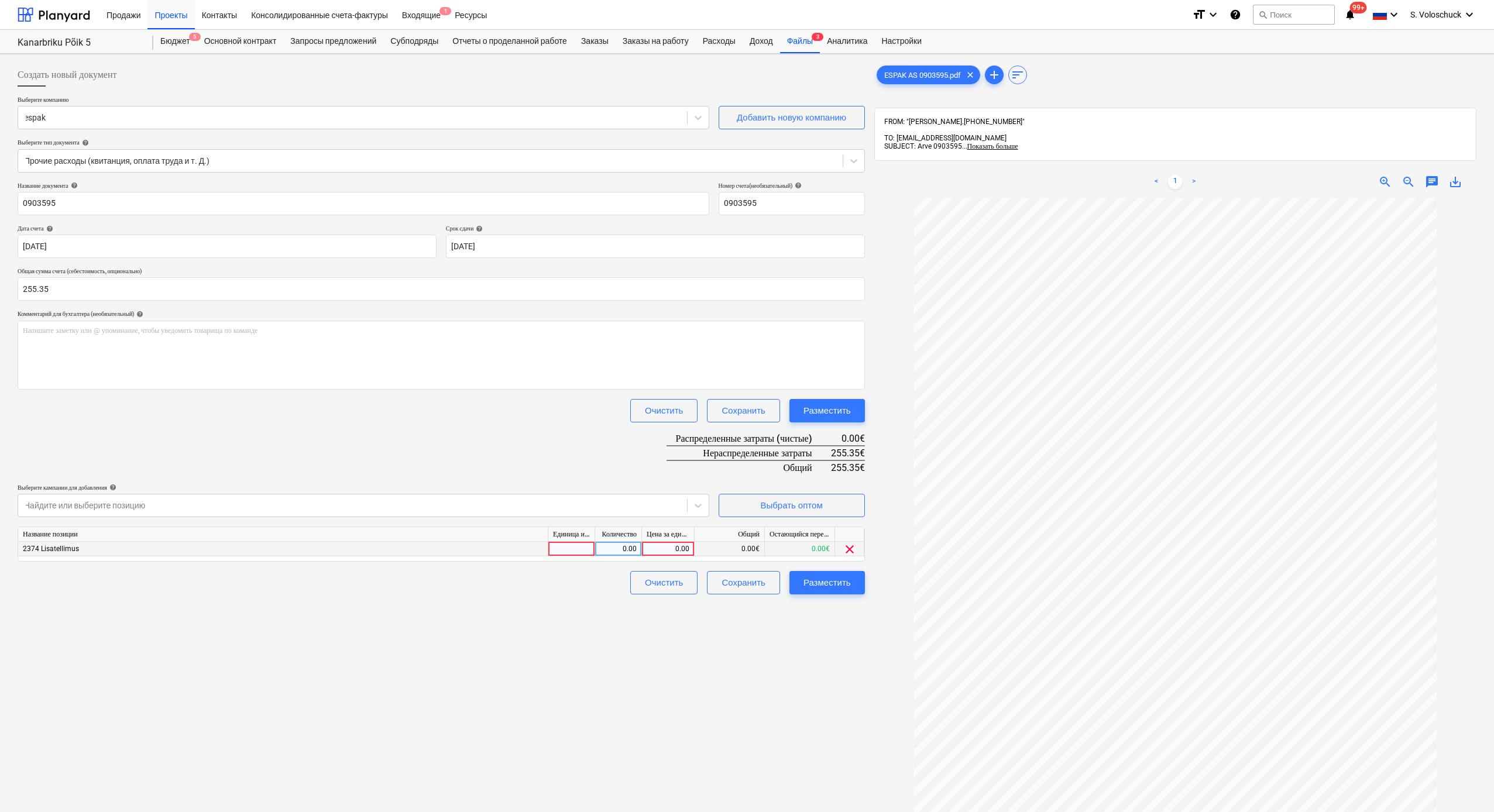
click at [669, 446] on div "0.00" at bounding box center [668, 549] width 43 height 15
type input "255.35"
click at [843, 446] on div "Разместить" at bounding box center [827, 583] width 47 height 15
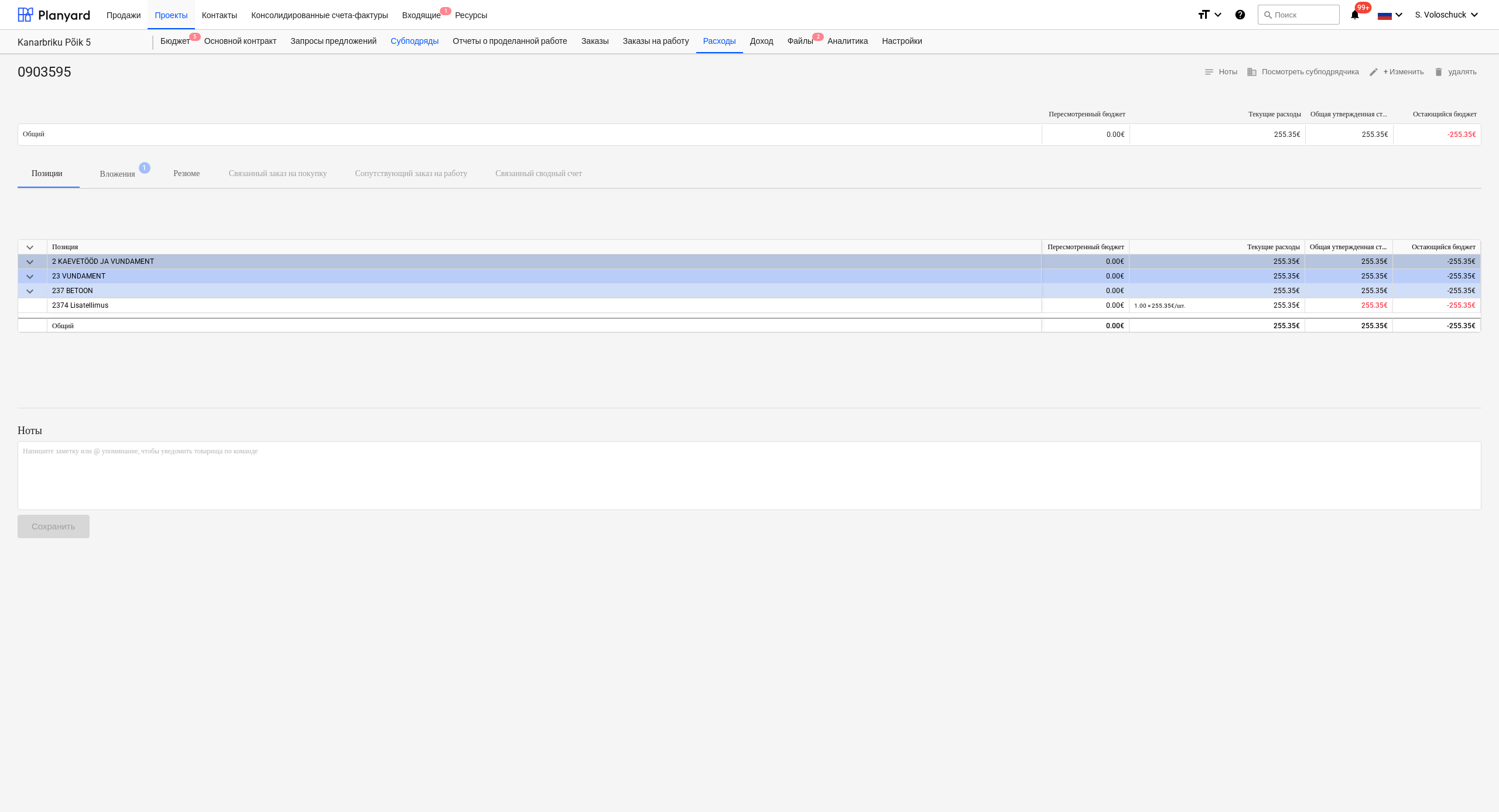
click at [437, 37] on div "Субподряды" at bounding box center [415, 41] width 62 height 23
click at [178, 8] on div "Проекты" at bounding box center [171, 14] width 47 height 30
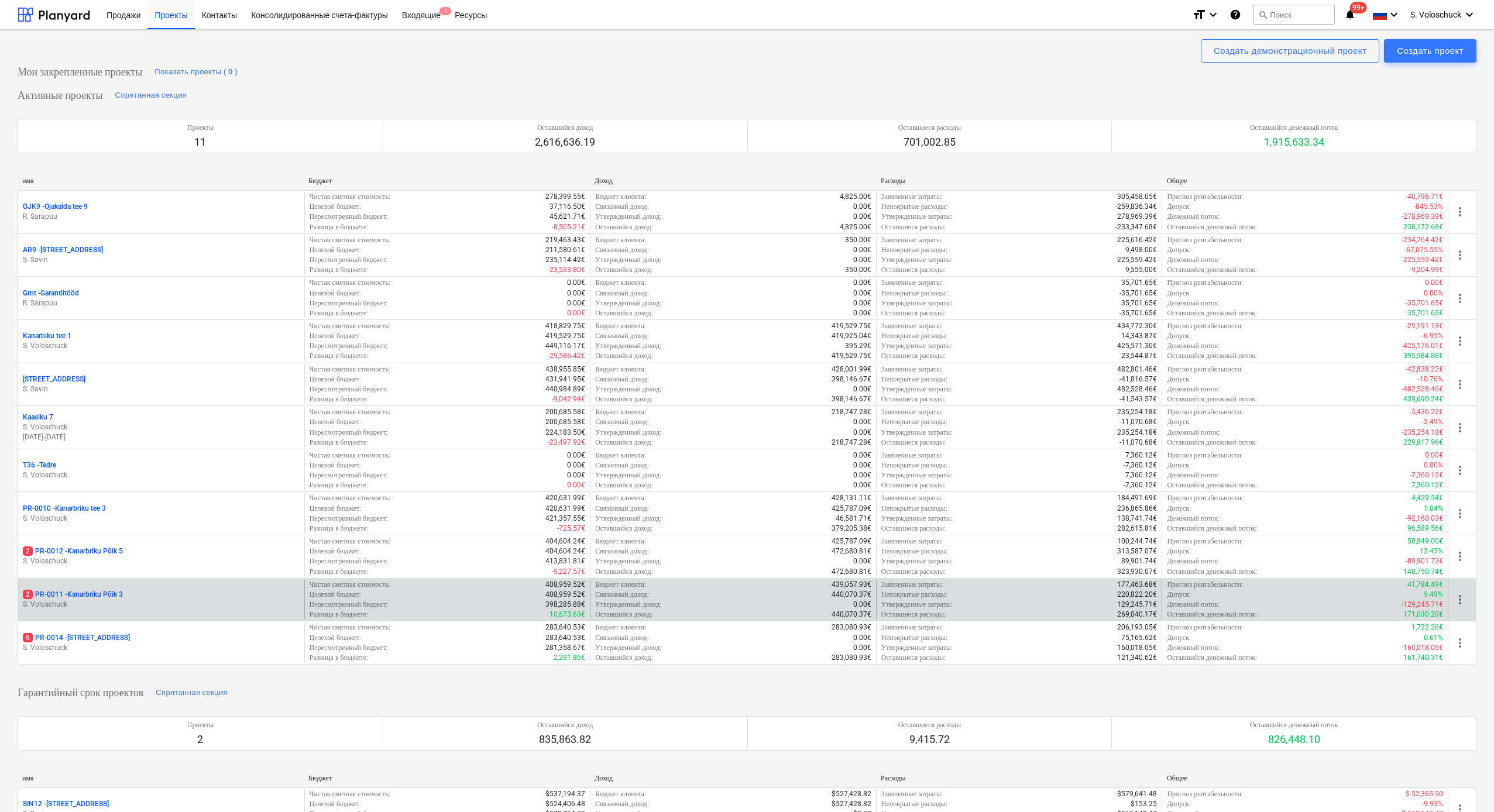
click at [203, 446] on p "S. Voloschuck" at bounding box center [161, 604] width 277 height 10
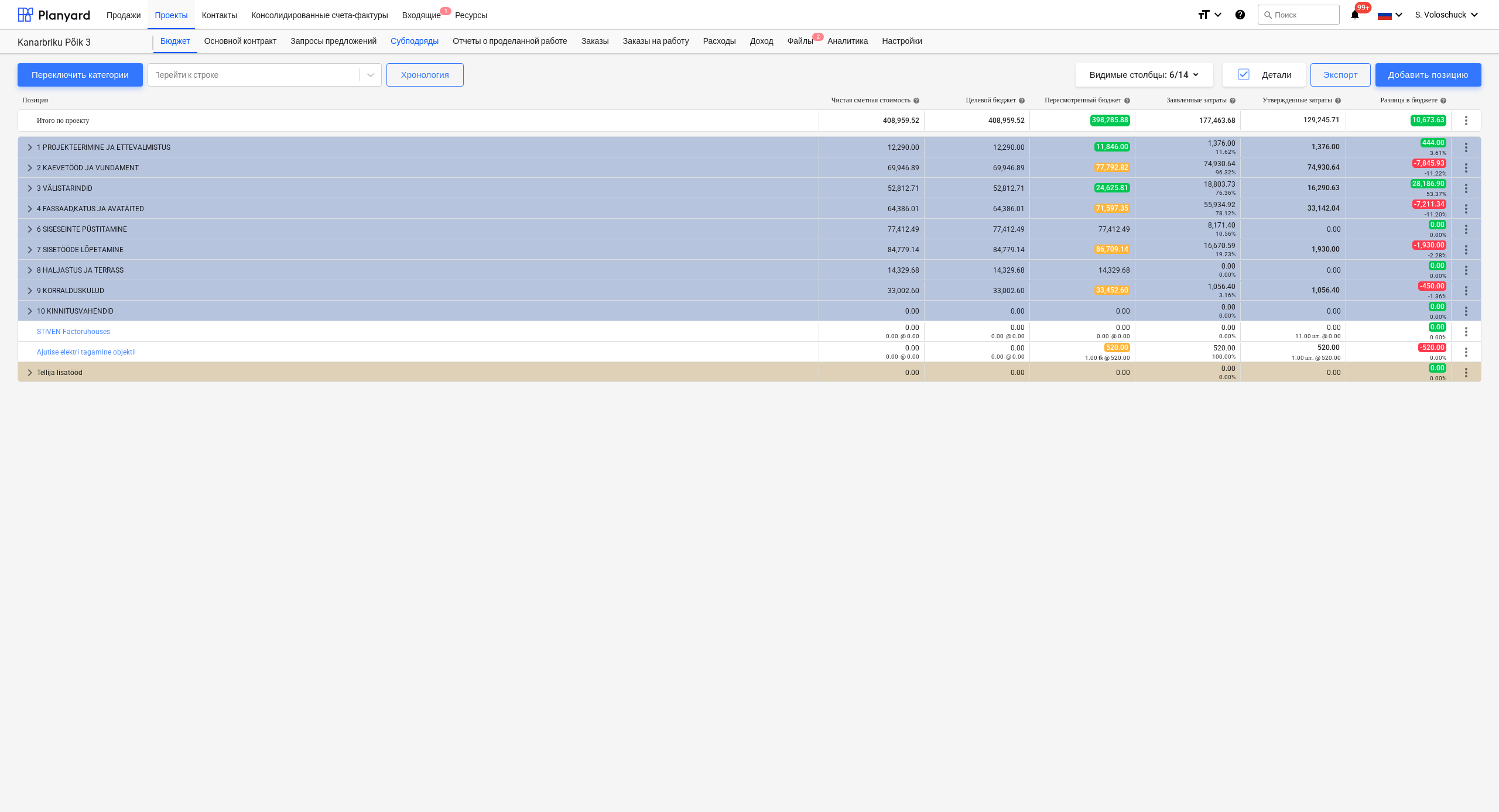
click at [418, 41] on div "Субподряды" at bounding box center [415, 41] width 62 height 23
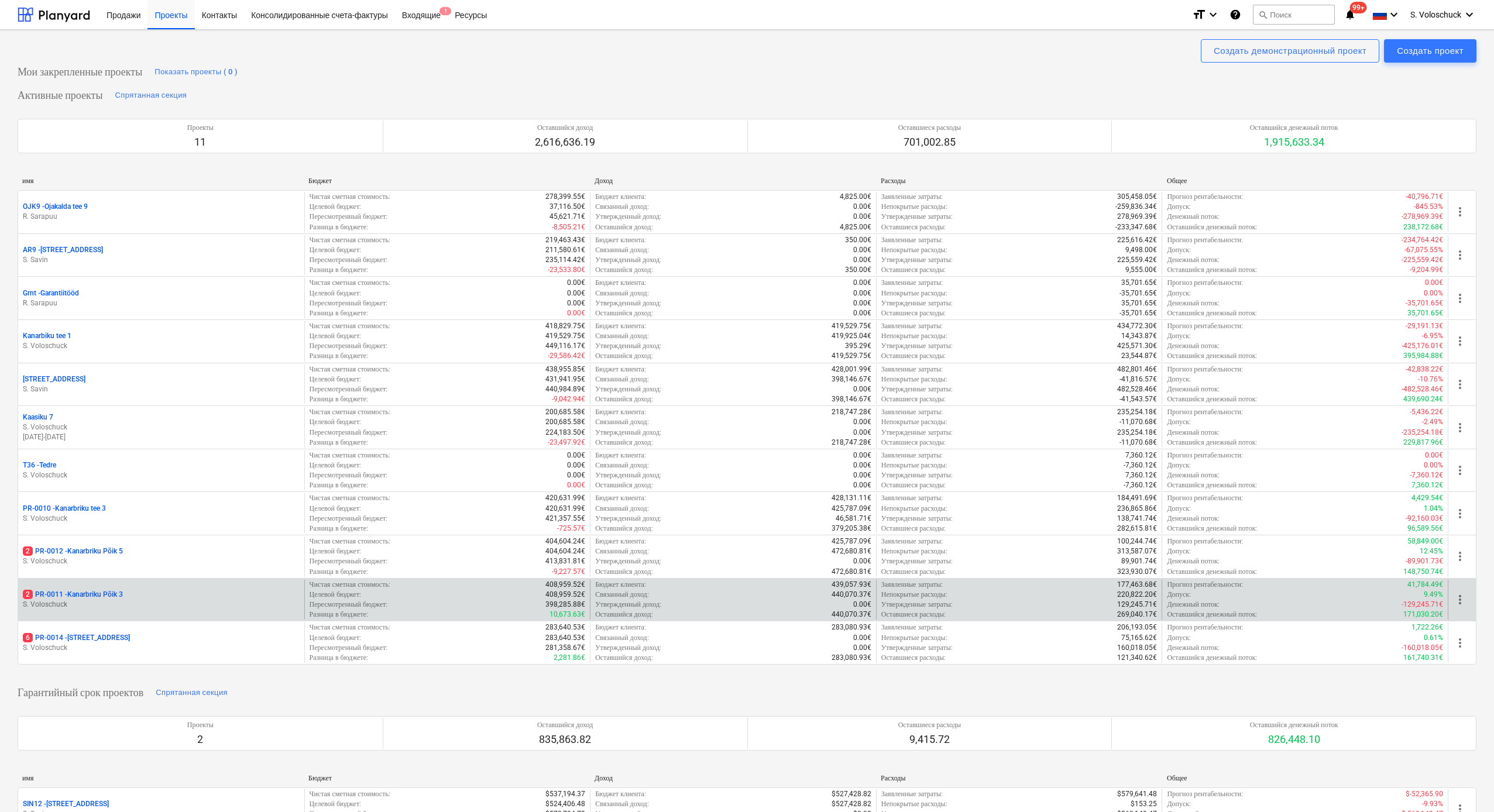
click at [188, 446] on div "2 PR-0011 - Kanarbriku Põik 3" at bounding box center [161, 594] width 277 height 10
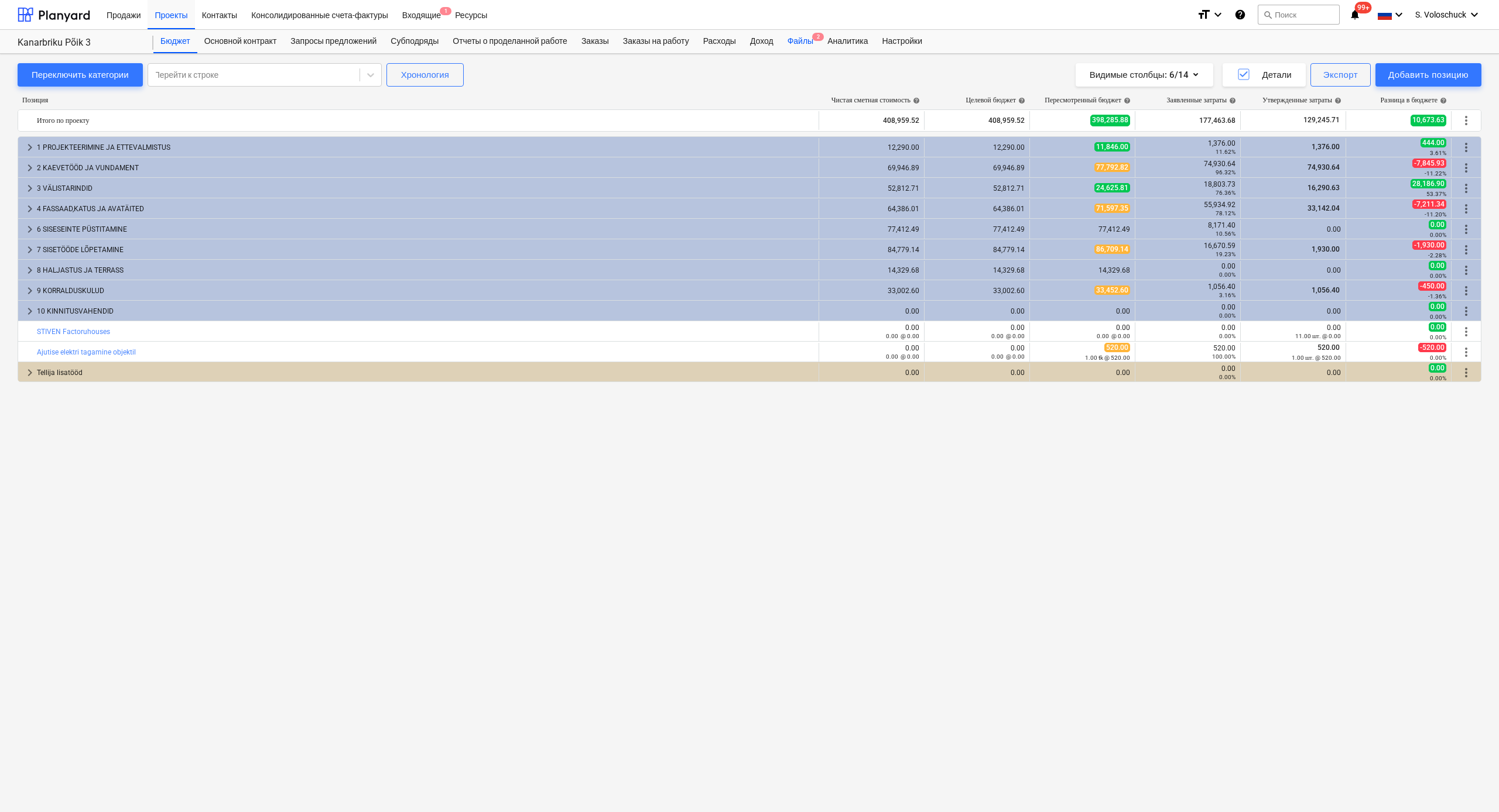
click at [818, 45] on div "Файлы 2" at bounding box center [800, 41] width 40 height 23
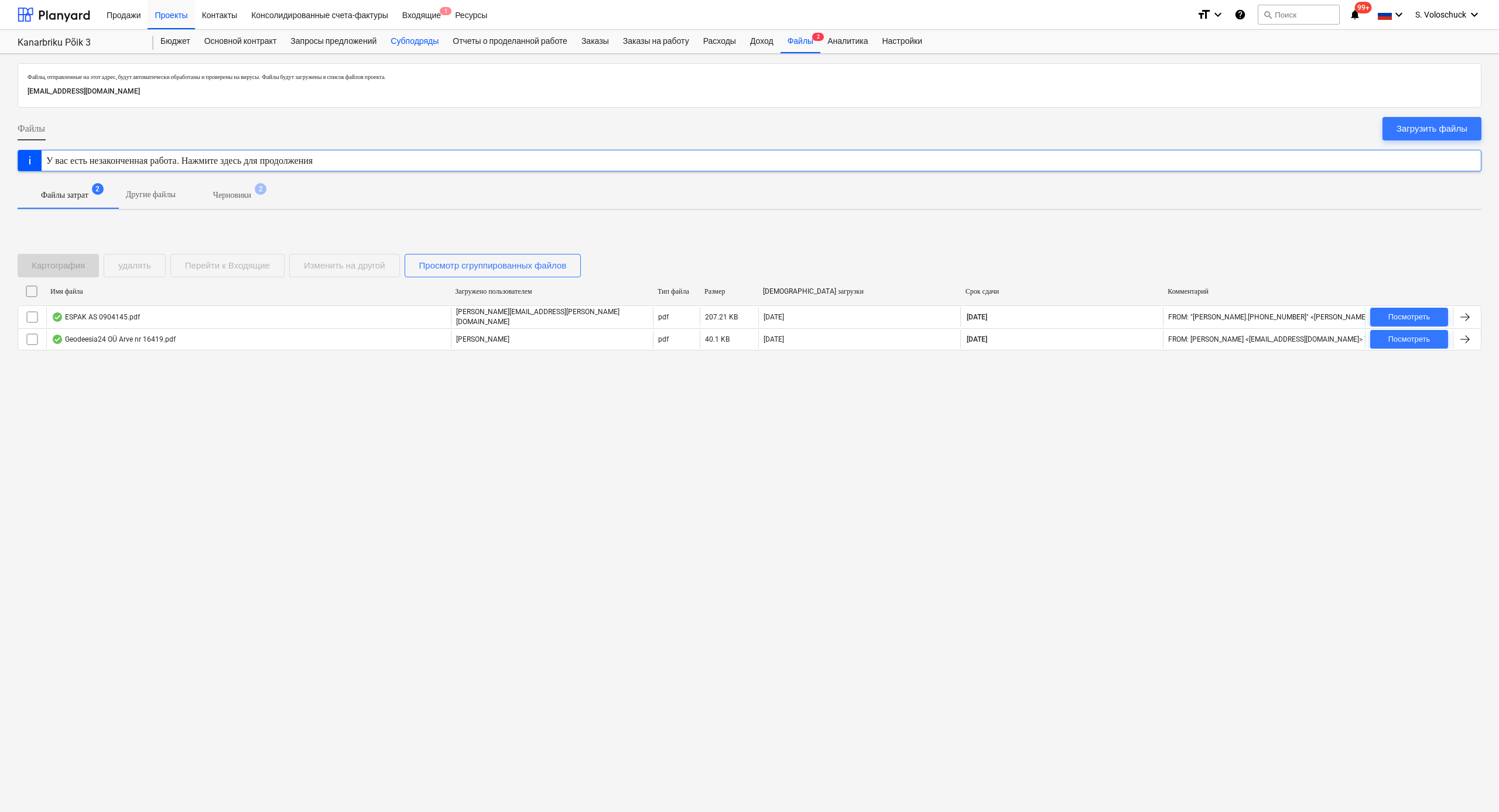
click at [416, 40] on div "Субподряды" at bounding box center [415, 41] width 62 height 23
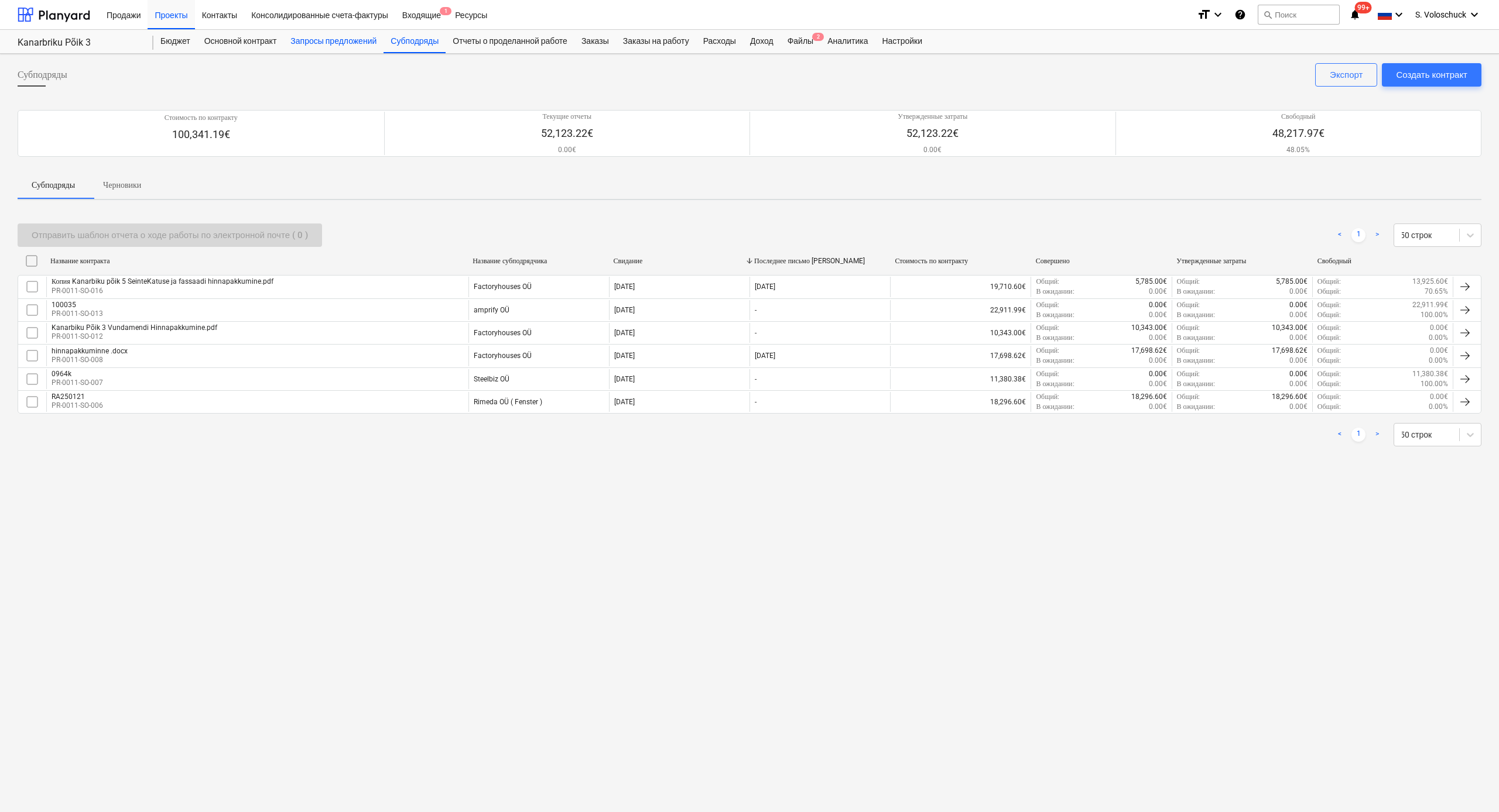
click at [348, 36] on div "Запросы предложений" at bounding box center [333, 41] width 100 height 23
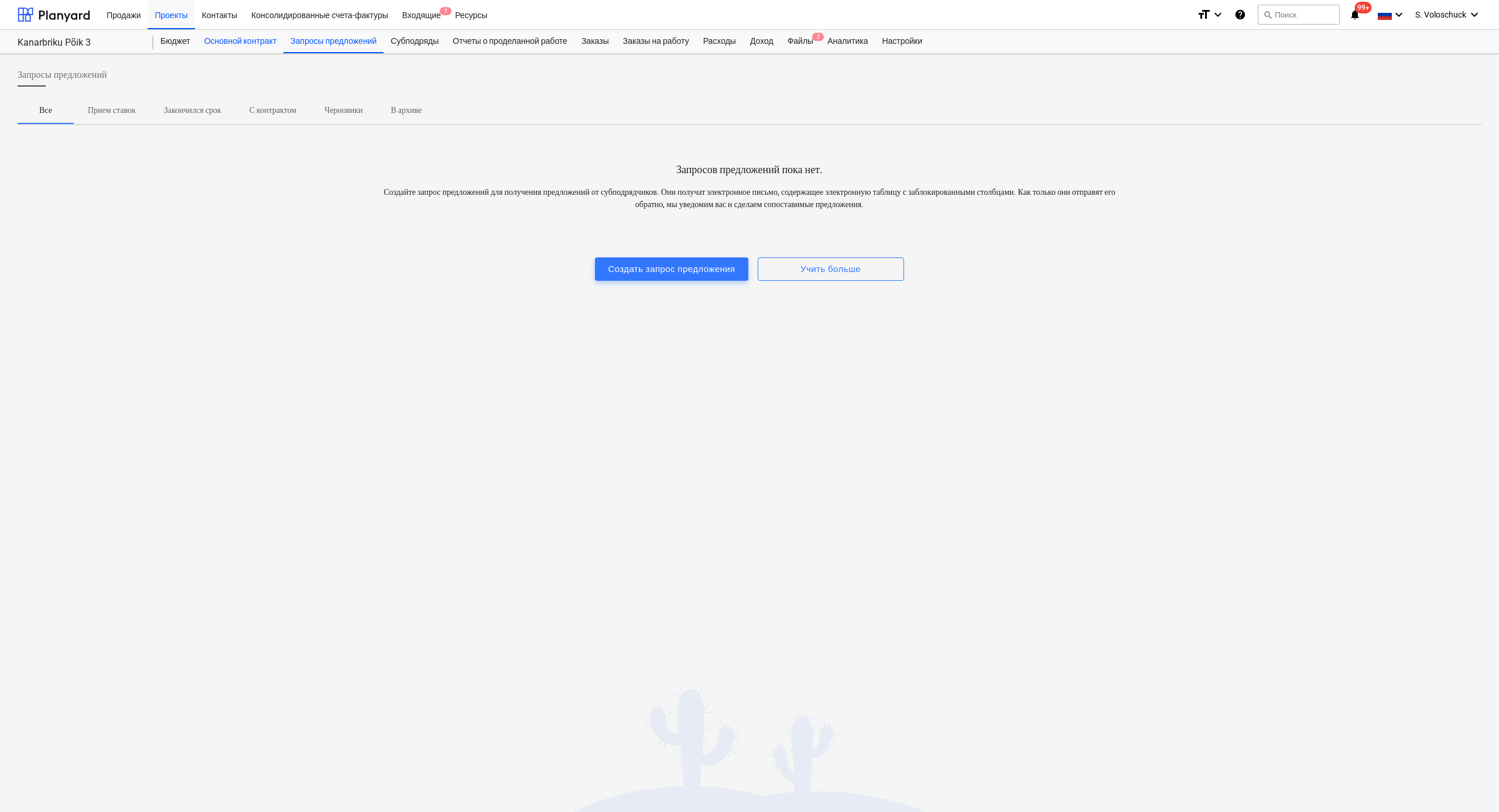
click at [256, 39] on div "Основной контракт" at bounding box center [241, 41] width 87 height 23
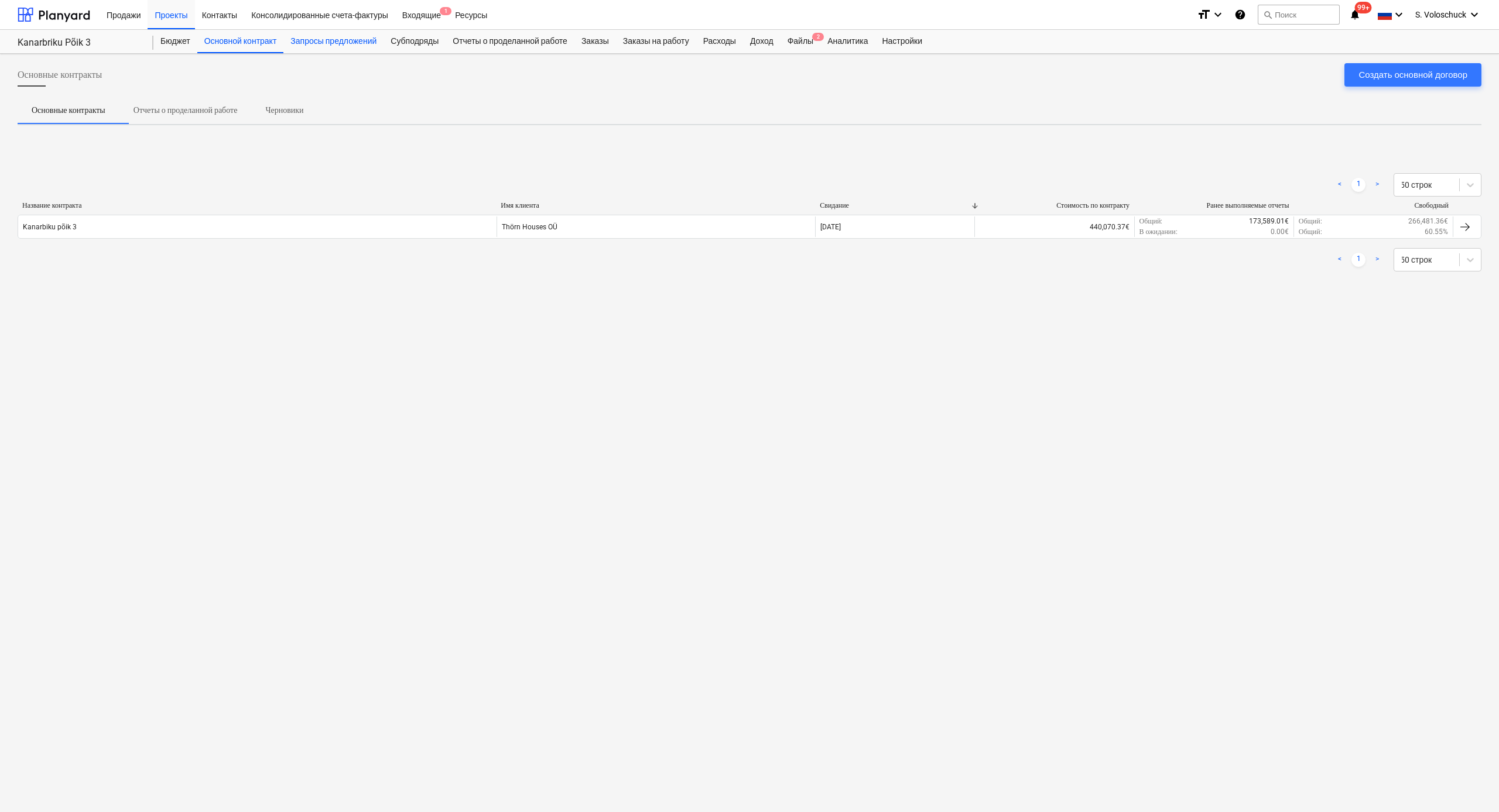
click at [346, 41] on div "Запросы предложений" at bounding box center [333, 41] width 100 height 23
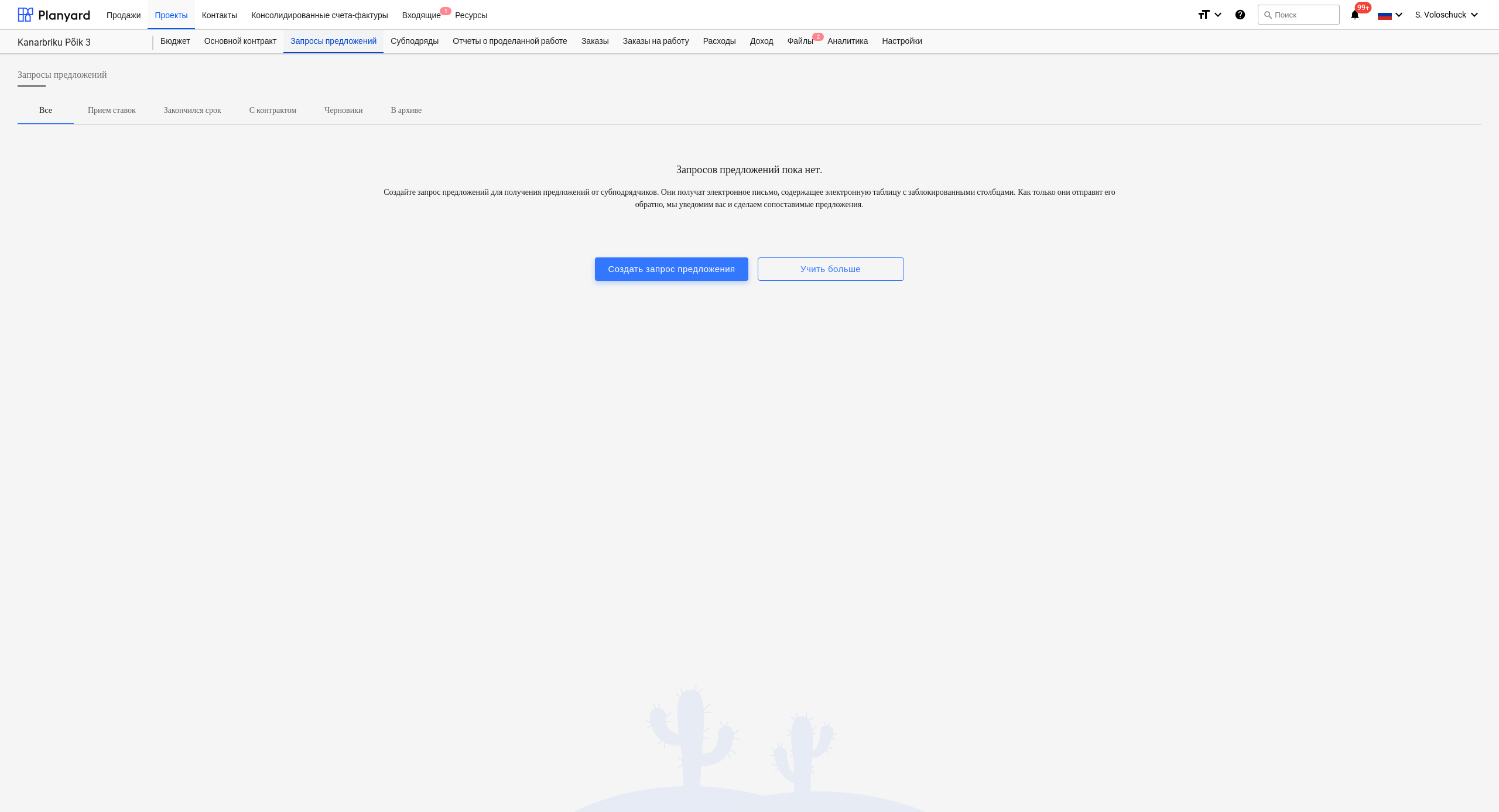
click at [364, 41] on div "Запросы предложений" at bounding box center [333, 41] width 100 height 23
click at [440, 39] on div "Субподряды" at bounding box center [415, 41] width 62 height 23
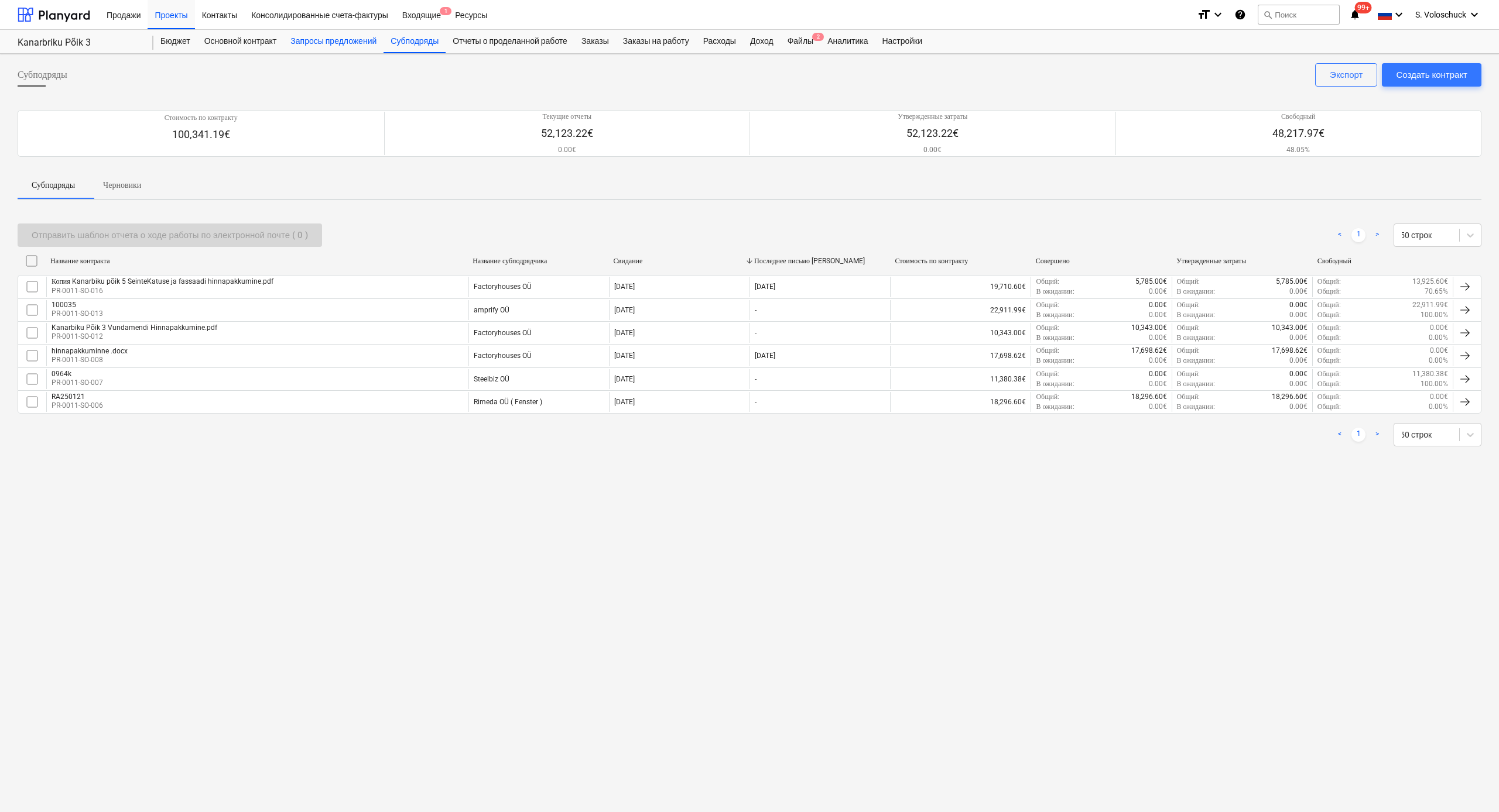
click at [299, 47] on div "Запросы предложений" at bounding box center [333, 41] width 100 height 23
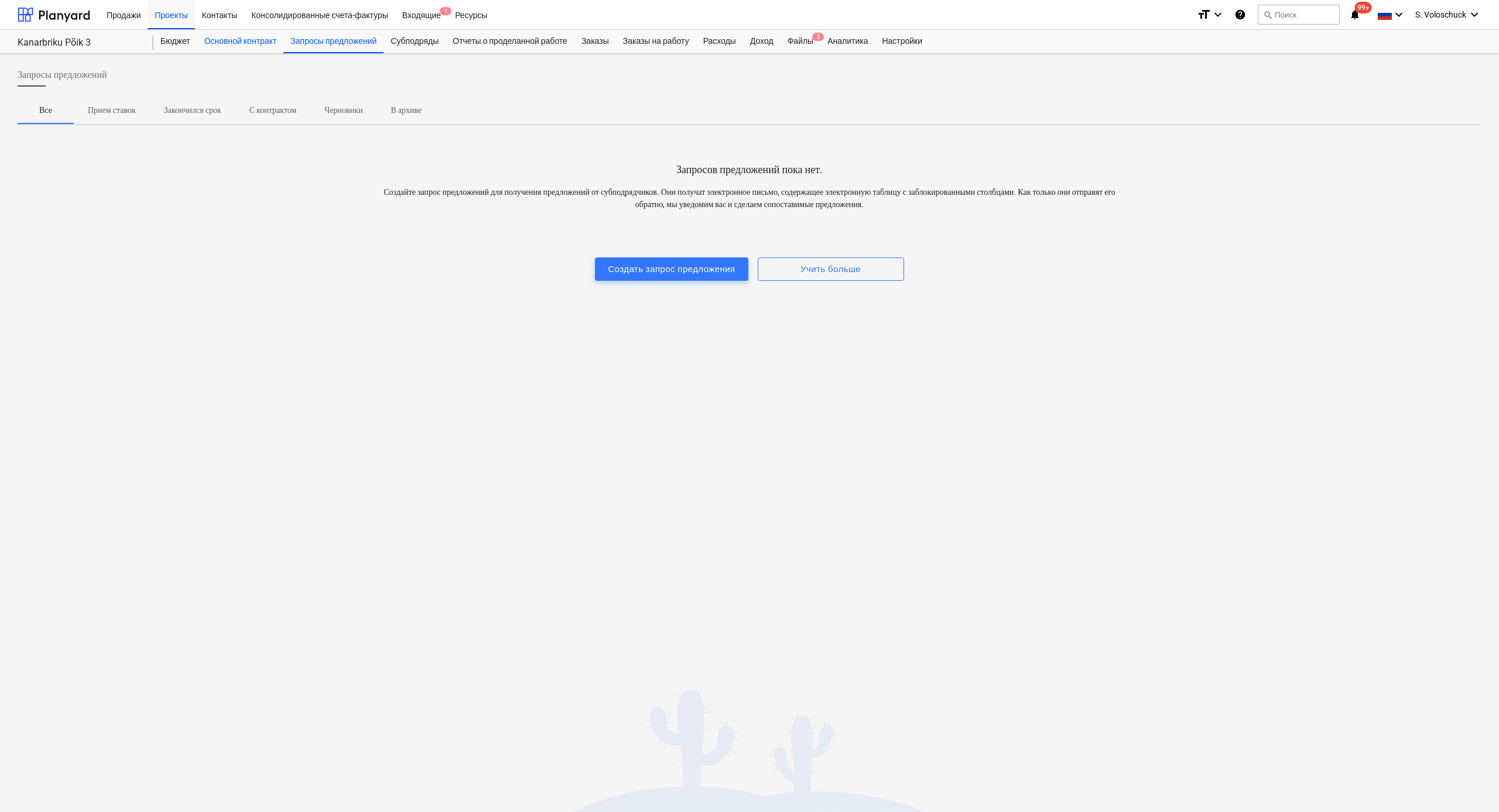
click at [260, 41] on div "Основной контракт" at bounding box center [241, 41] width 87 height 23
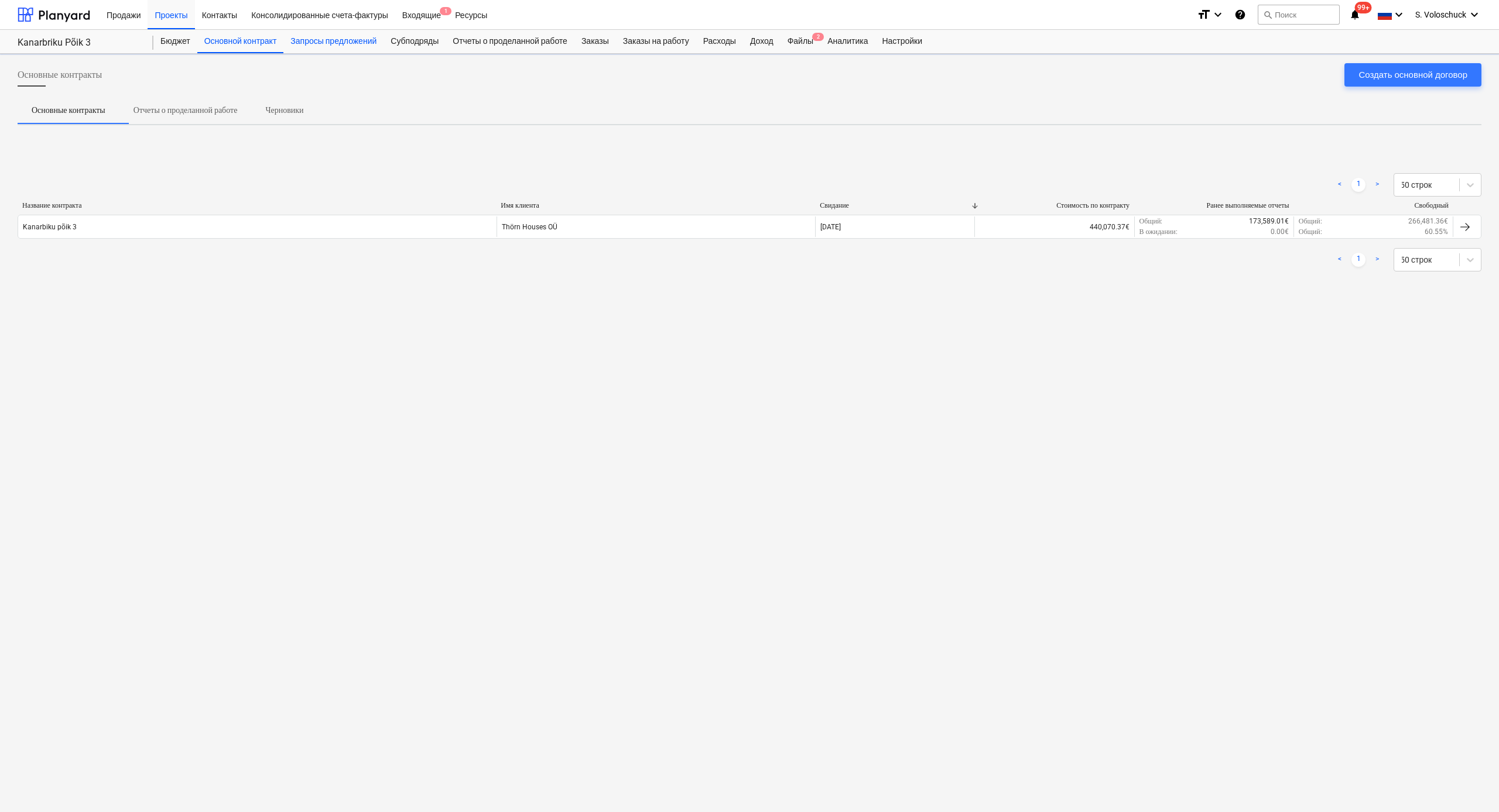
click at [331, 40] on div "Запросы предложений" at bounding box center [333, 41] width 100 height 23
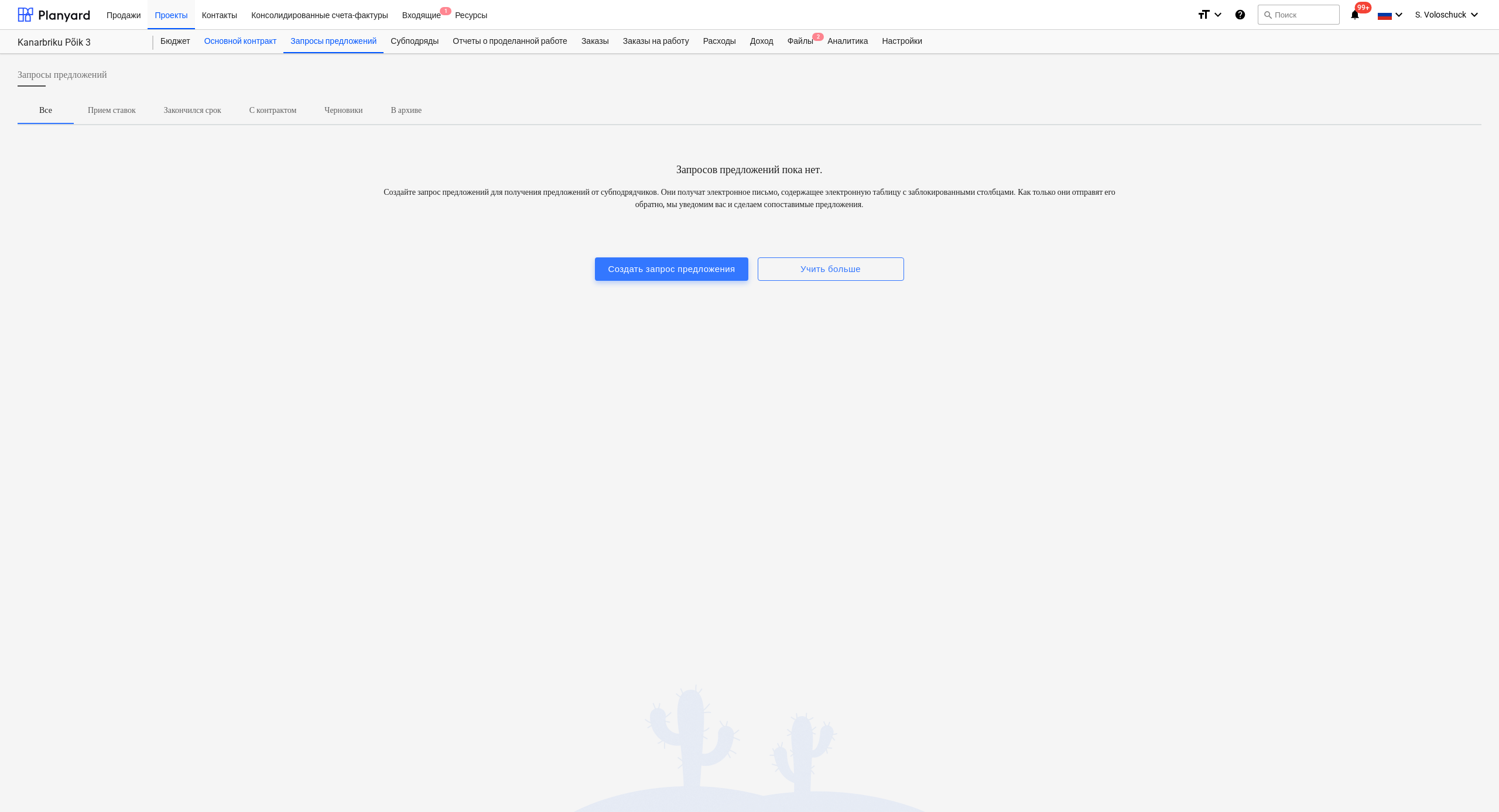
click at [246, 40] on div "Основной контракт" at bounding box center [241, 41] width 87 height 23
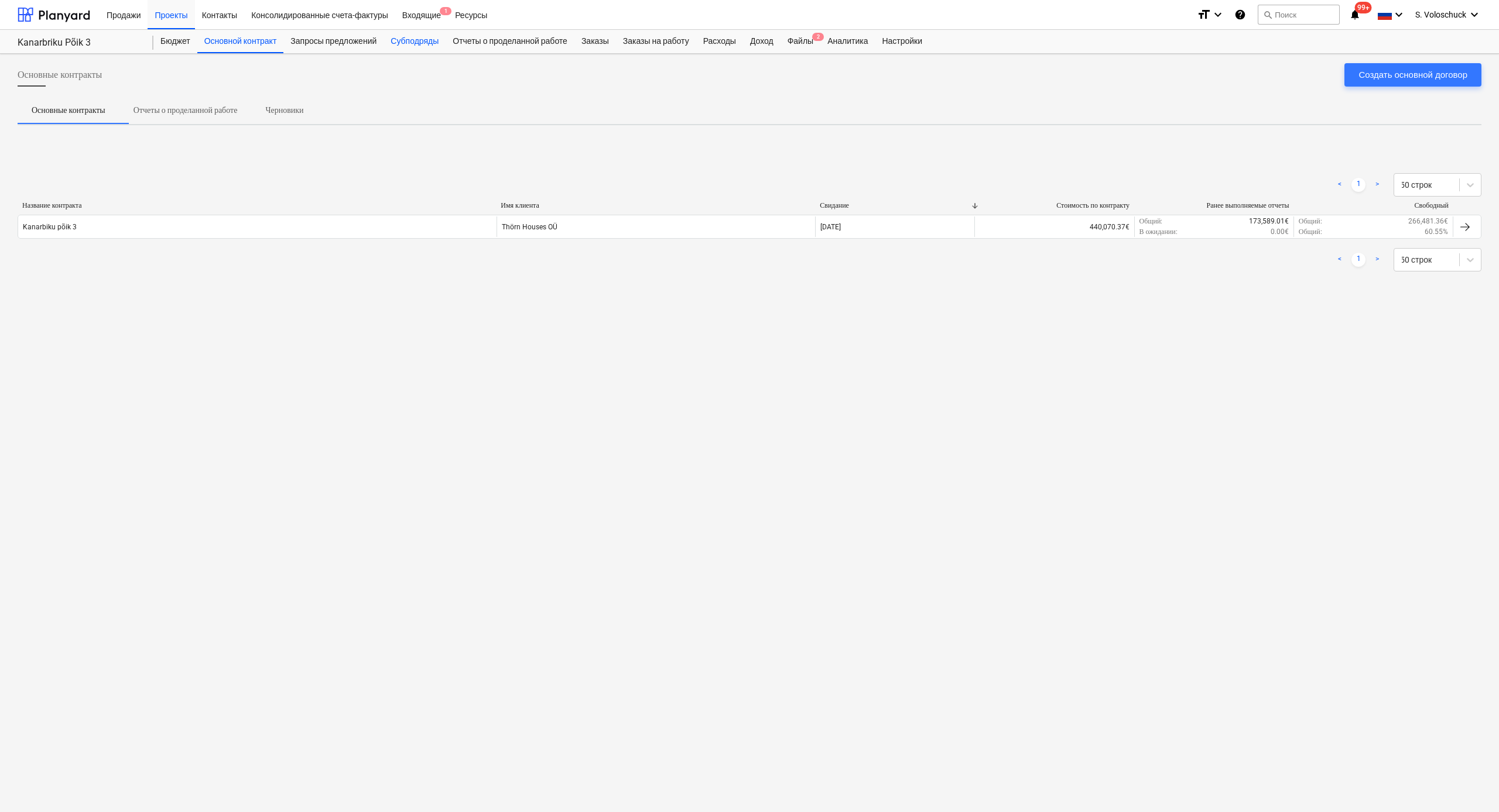
click at [412, 37] on div "Субподряды" at bounding box center [415, 41] width 62 height 23
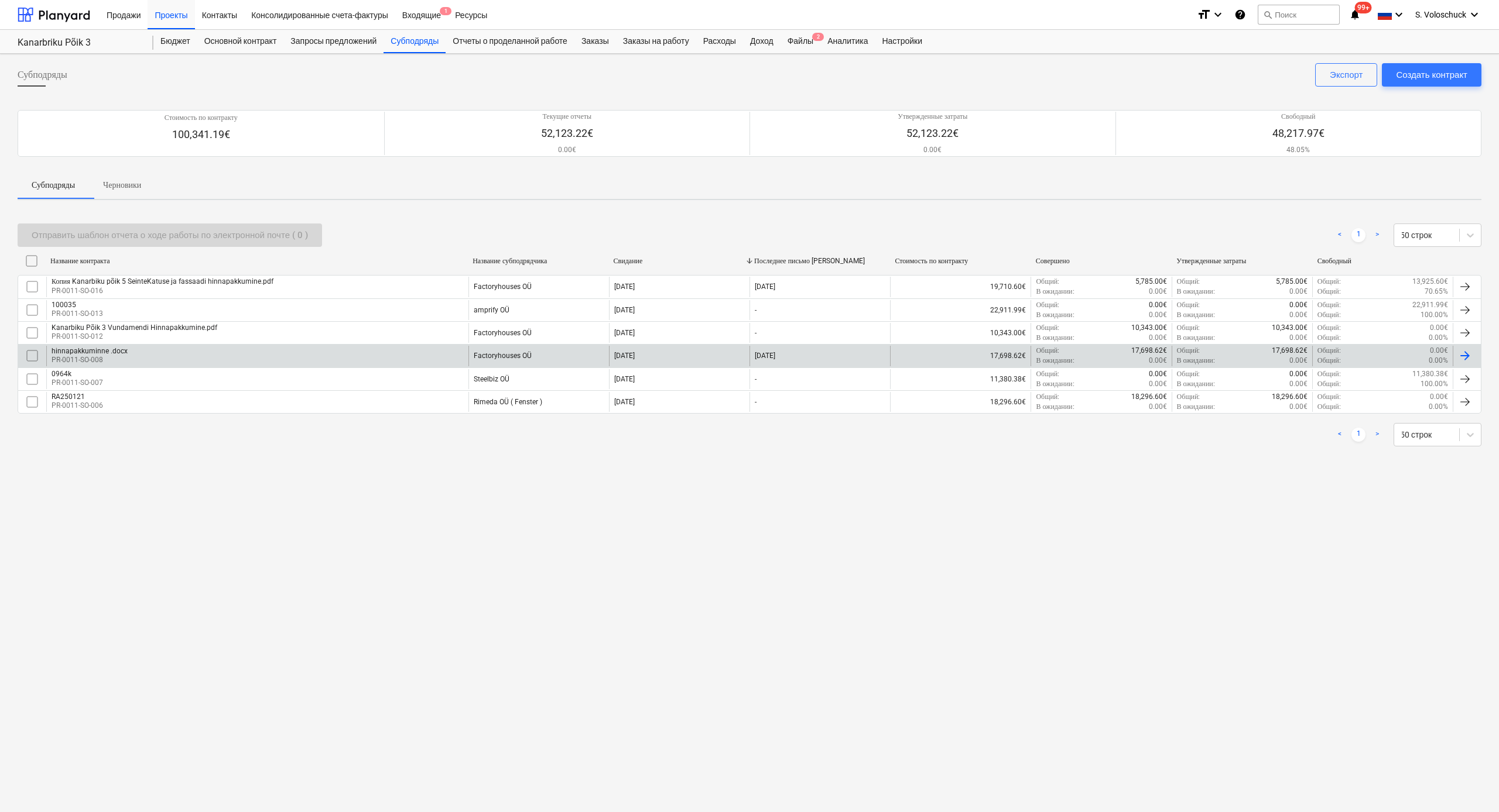
click at [487, 349] on div "Factoryhouses OÜ" at bounding box center [539, 356] width 141 height 20
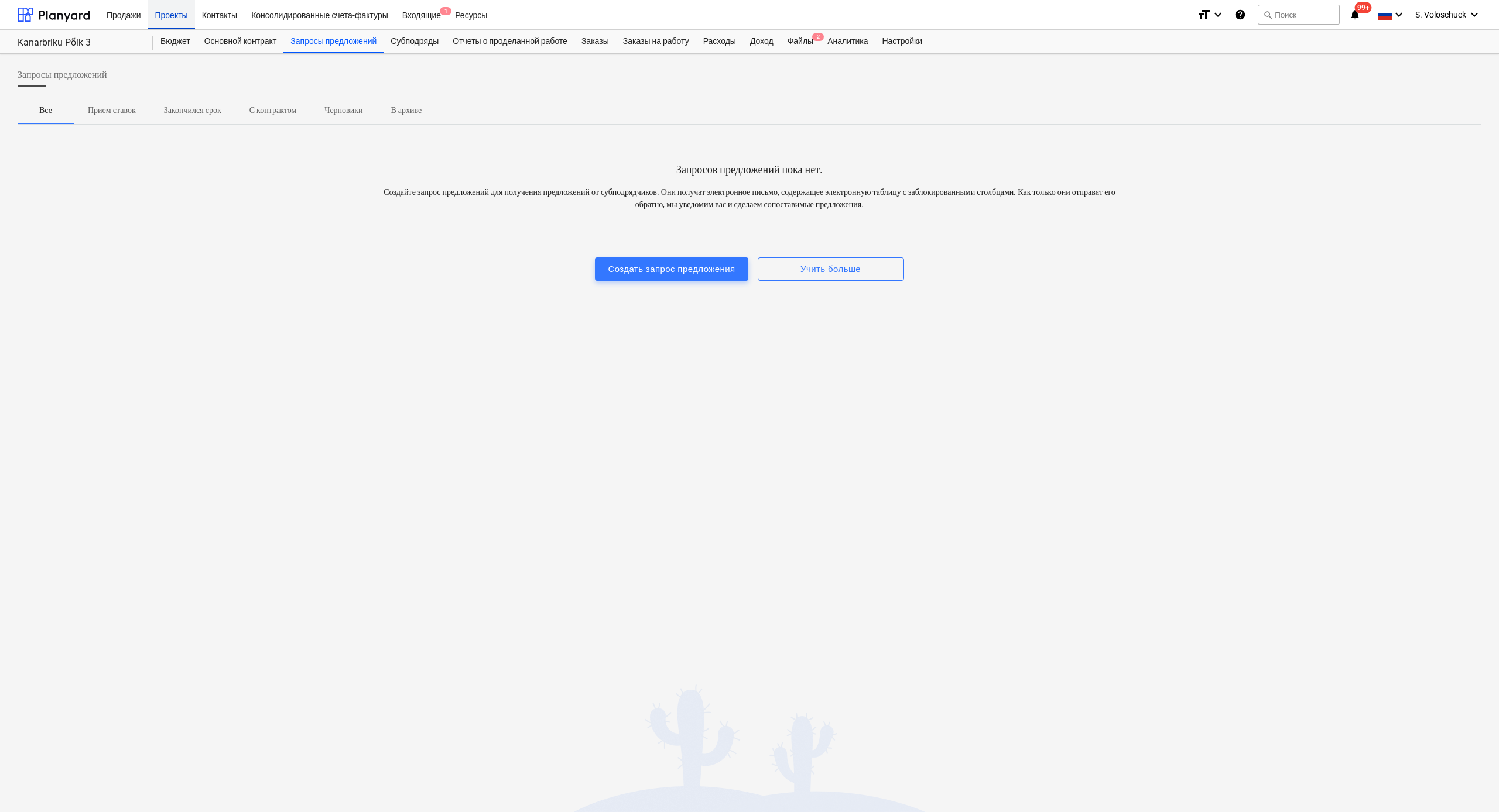
click at [172, 15] on div "Проекты" at bounding box center [171, 14] width 47 height 30
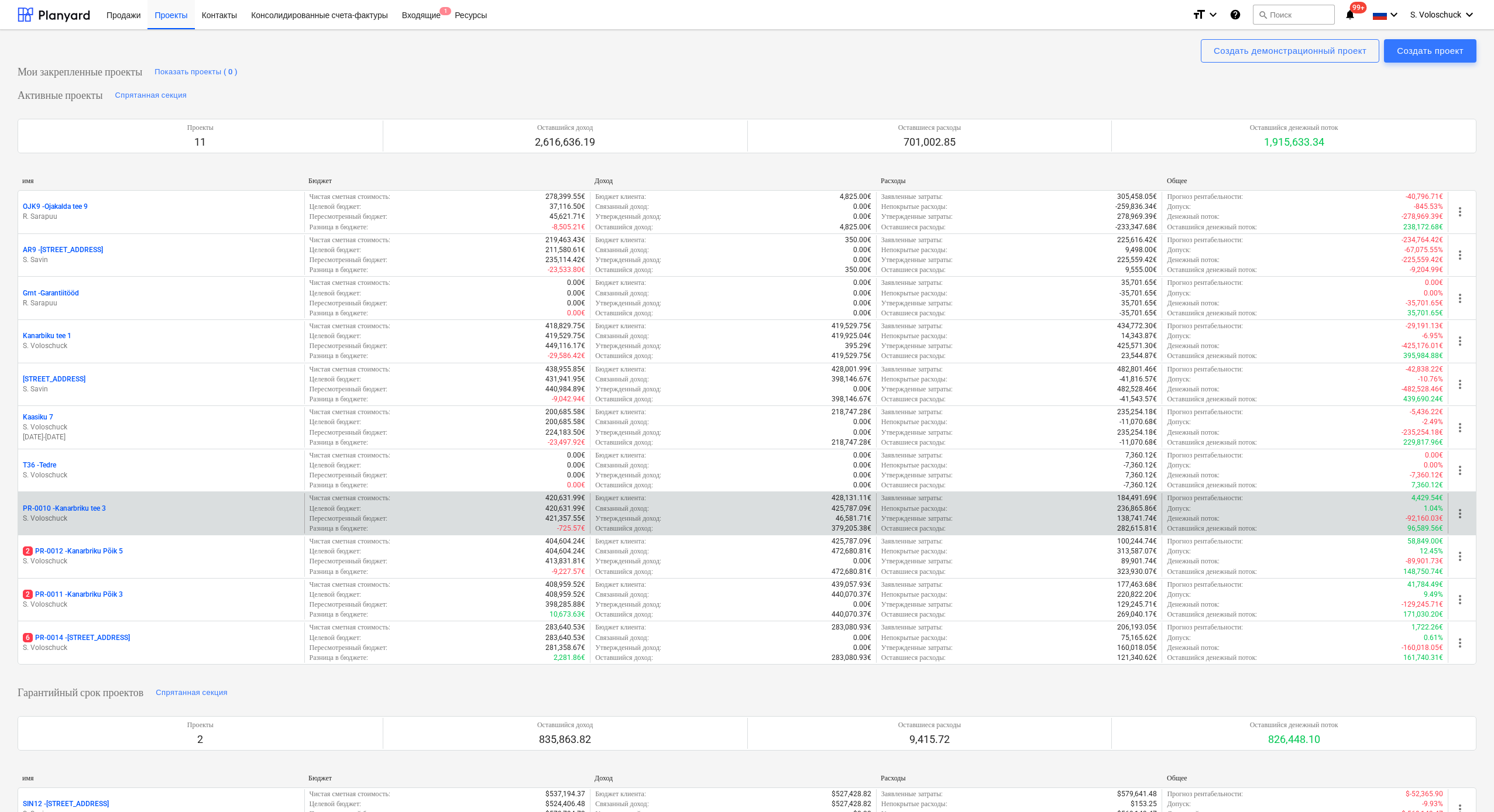
click at [175, 446] on p "S. Voloschuck" at bounding box center [161, 518] width 277 height 10
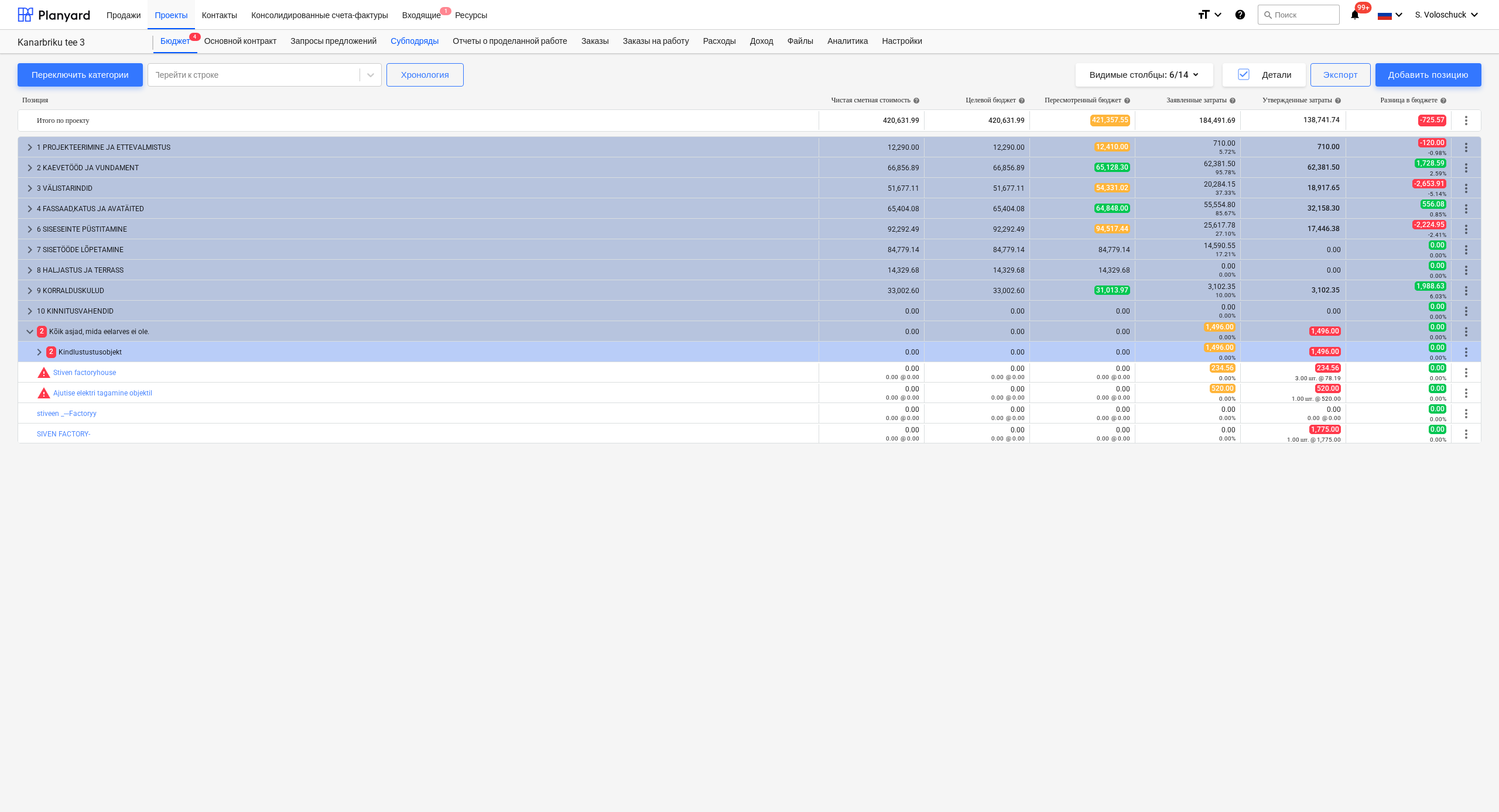
click at [435, 45] on div "Субподряды" at bounding box center [415, 41] width 62 height 23
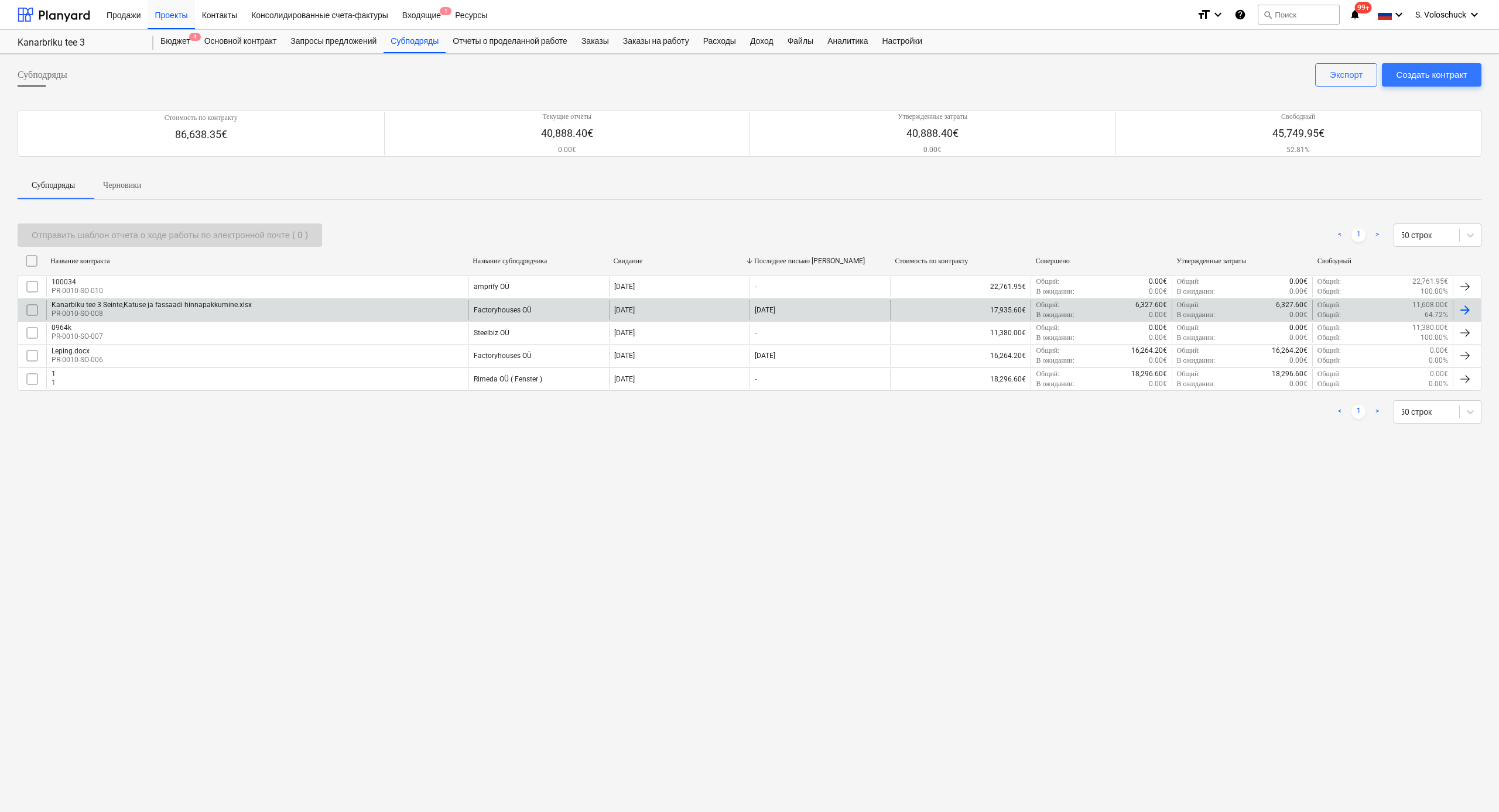
click at [523, 306] on div "Factoryhouses OÜ" at bounding box center [502, 310] width 58 height 8
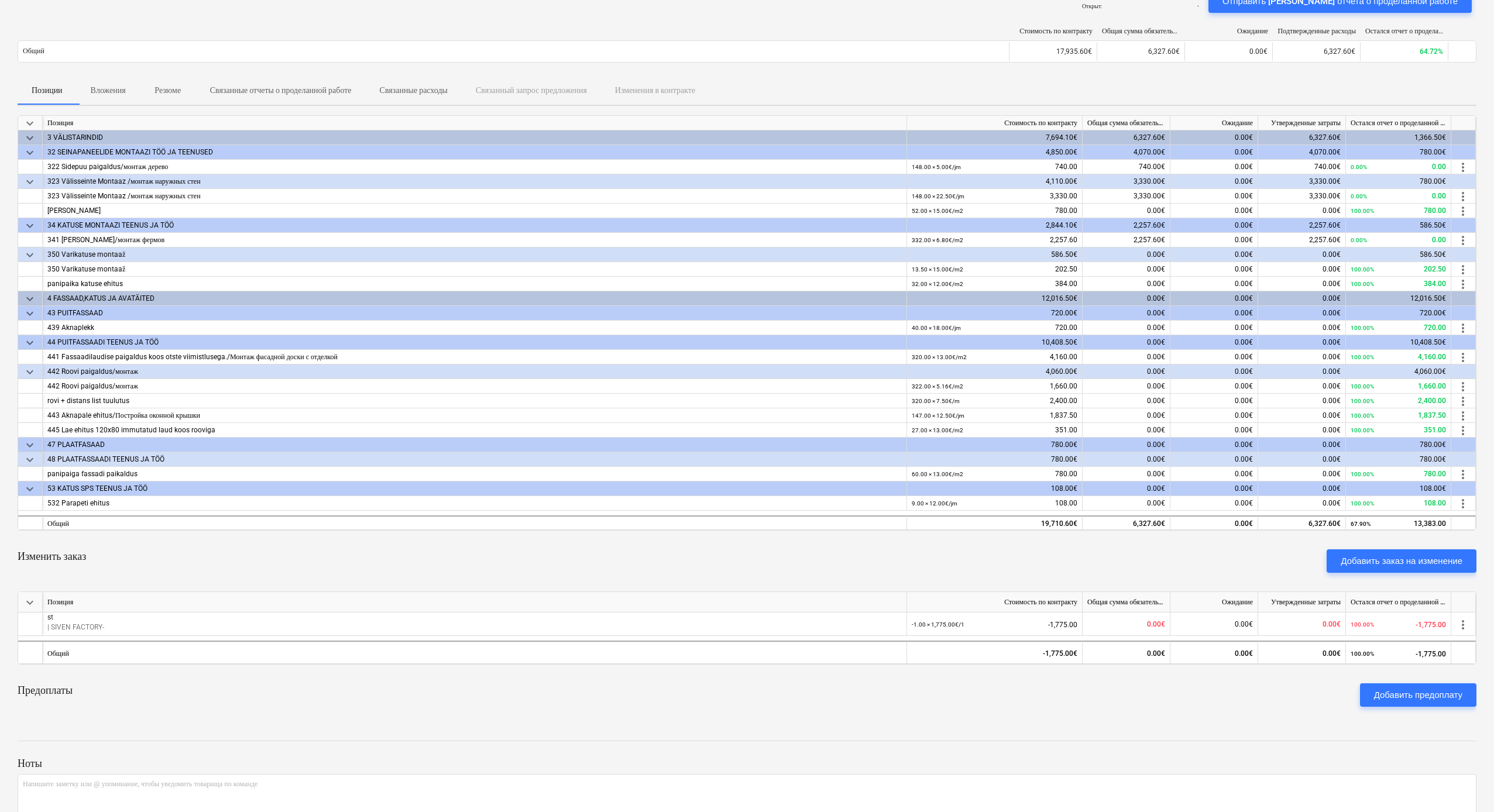
scroll to position [185, 0]
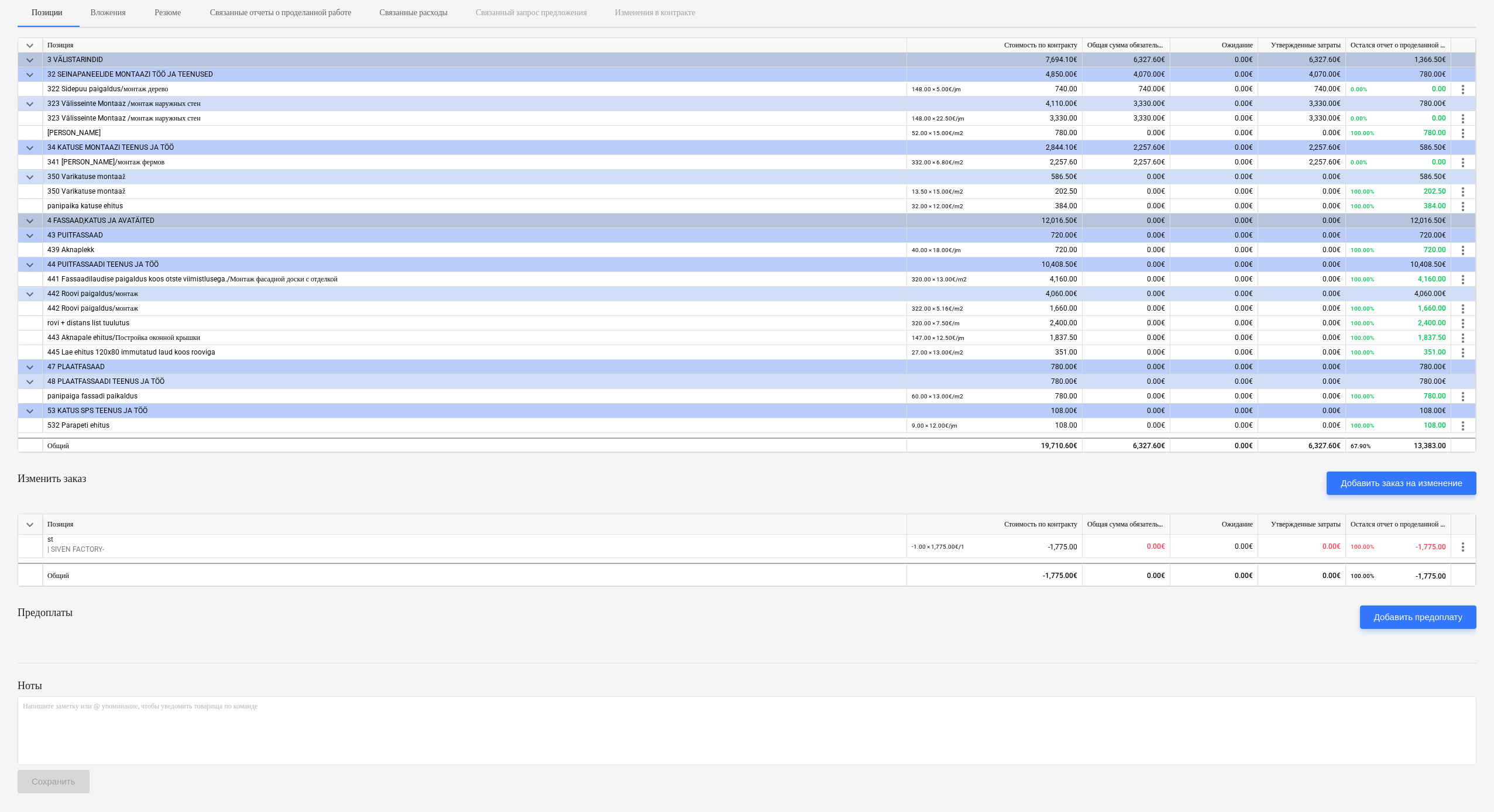
click at [110, 6] on p "Вложения" at bounding box center [108, 12] width 35 height 12
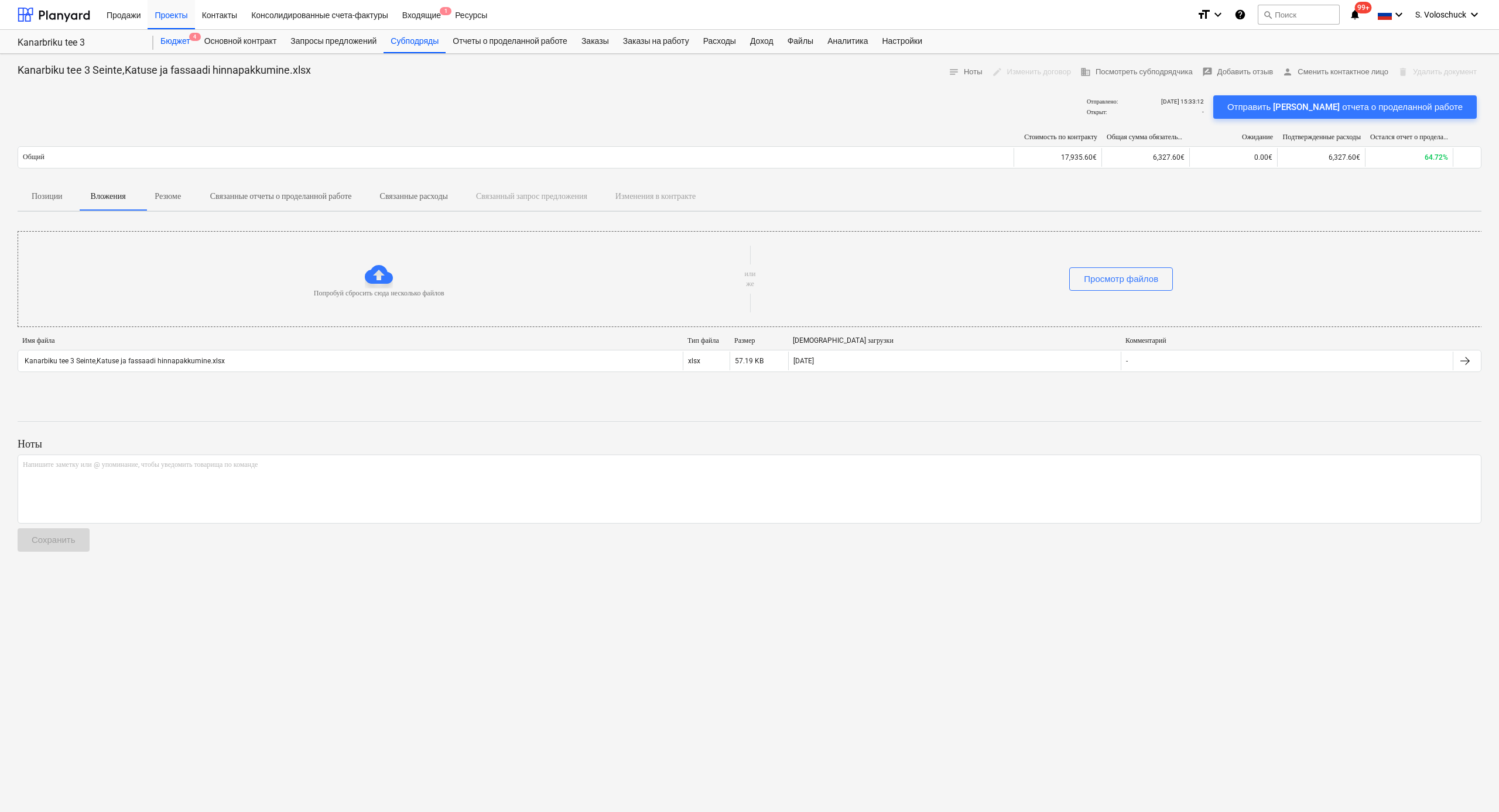
click at [171, 42] on div "Бюджет 4" at bounding box center [176, 41] width 44 height 23
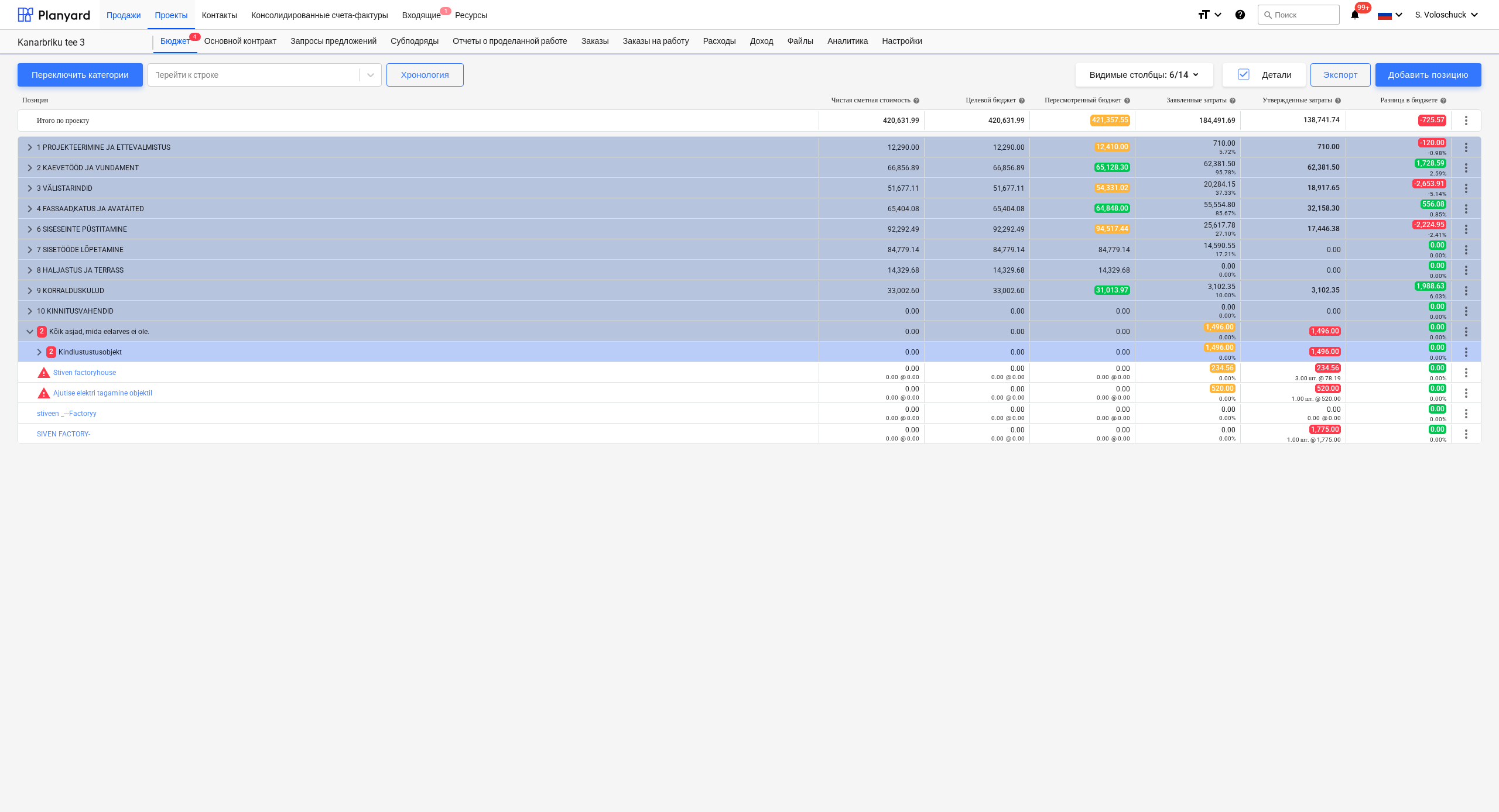
click at [126, 23] on div "Продажи" at bounding box center [123, 14] width 48 height 30
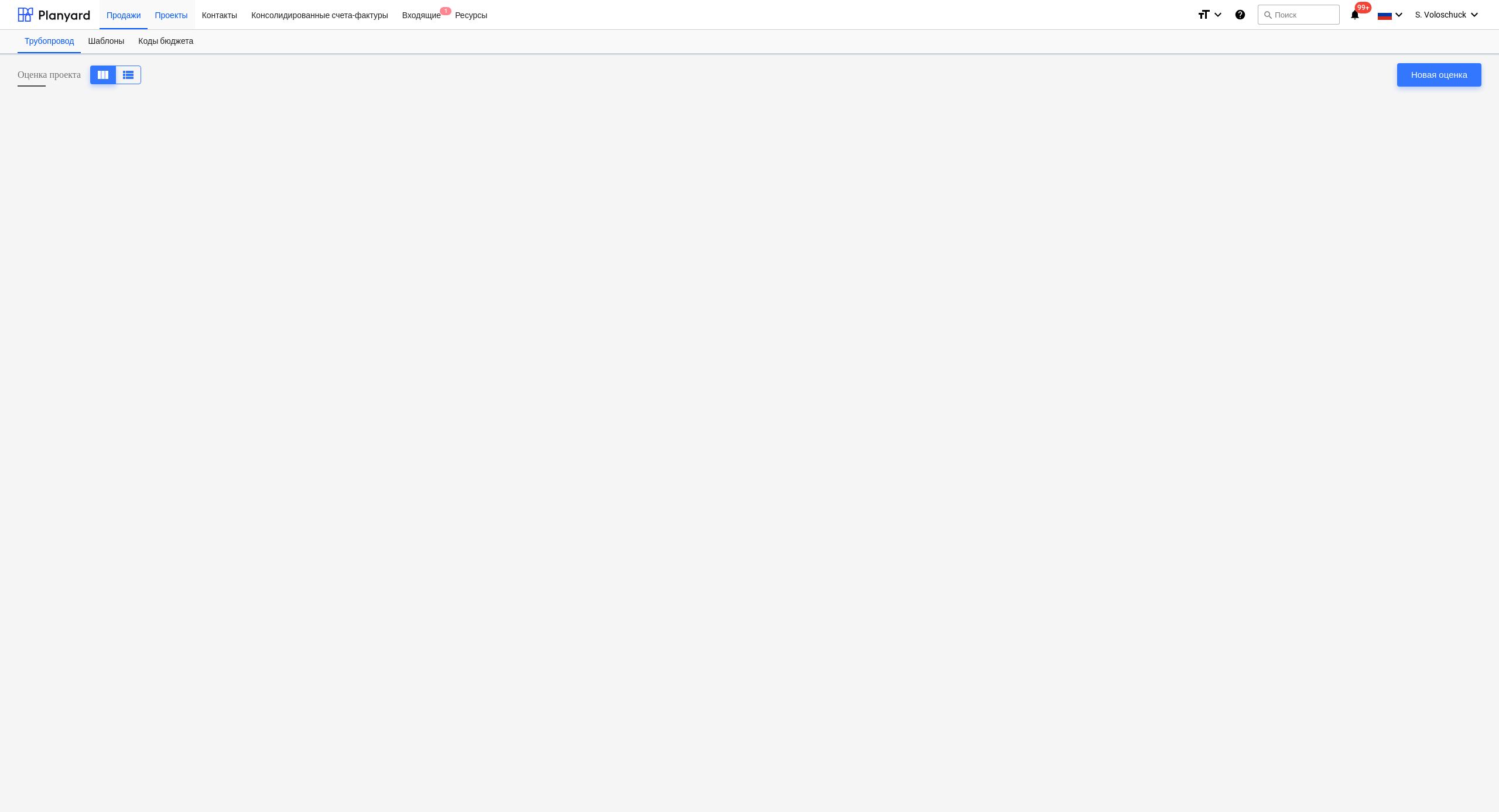
click at [189, 15] on div "Проекты" at bounding box center [171, 14] width 47 height 30
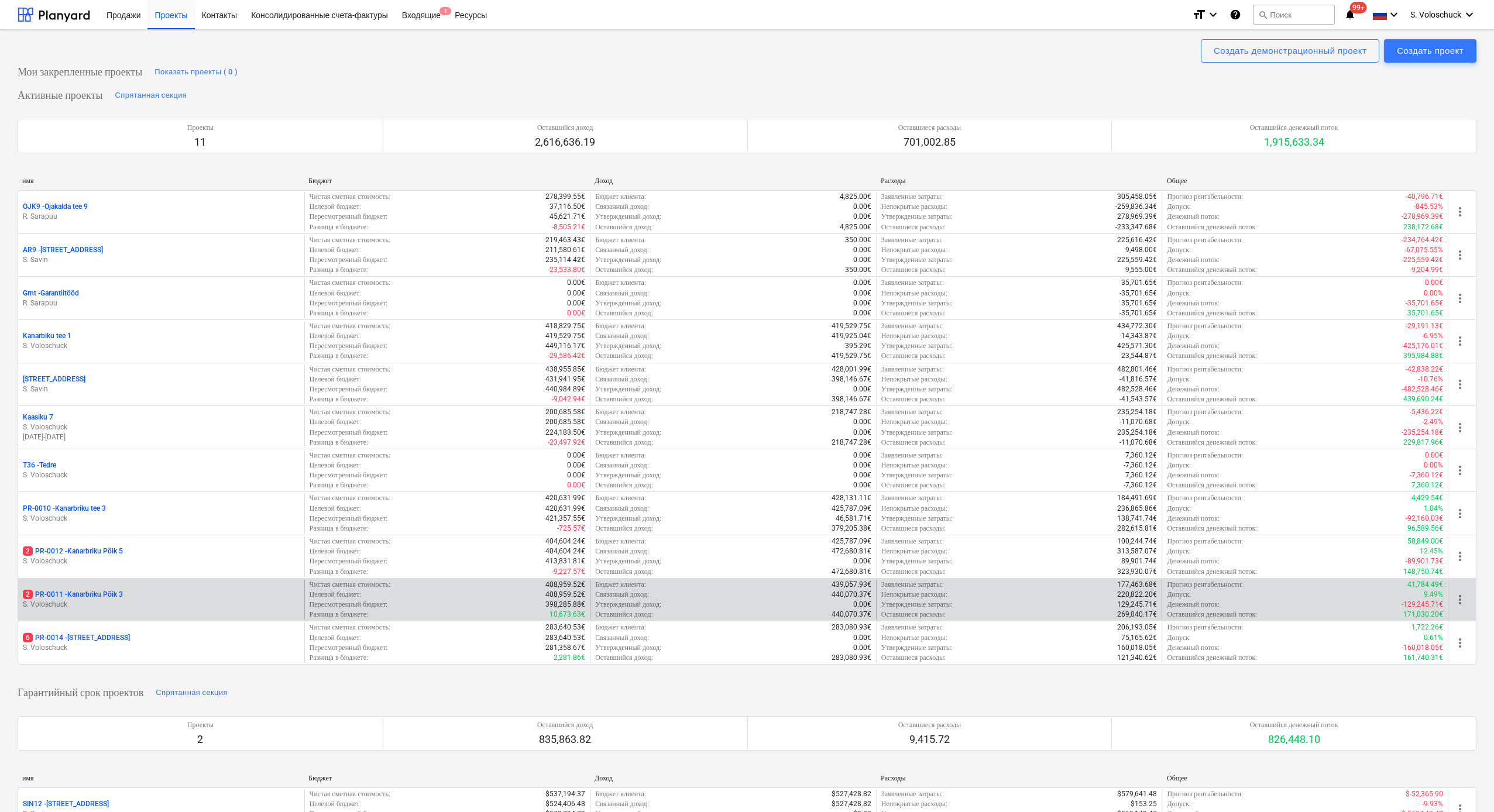
click at [179, 446] on div "2 PR-0011 - Kanarbriku Põik 3 S. Voloschuck" at bounding box center [161, 600] width 286 height 41
click at [127, 446] on div "2 PR-0011 - Kanarbriku Põik 3" at bounding box center [161, 594] width 277 height 10
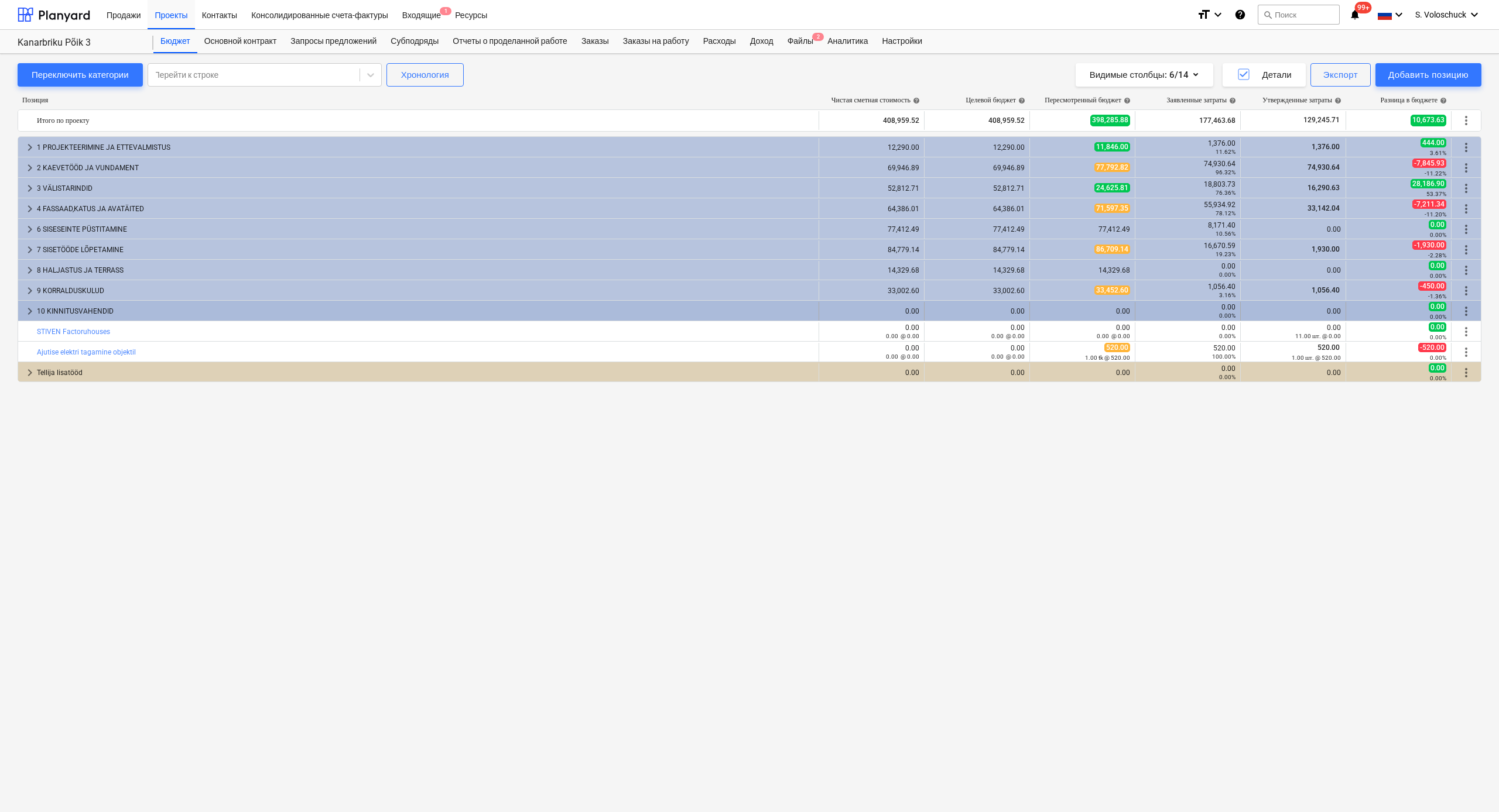
click at [31, 309] on span "keyboard_arrow_right" at bounding box center [30, 311] width 14 height 14
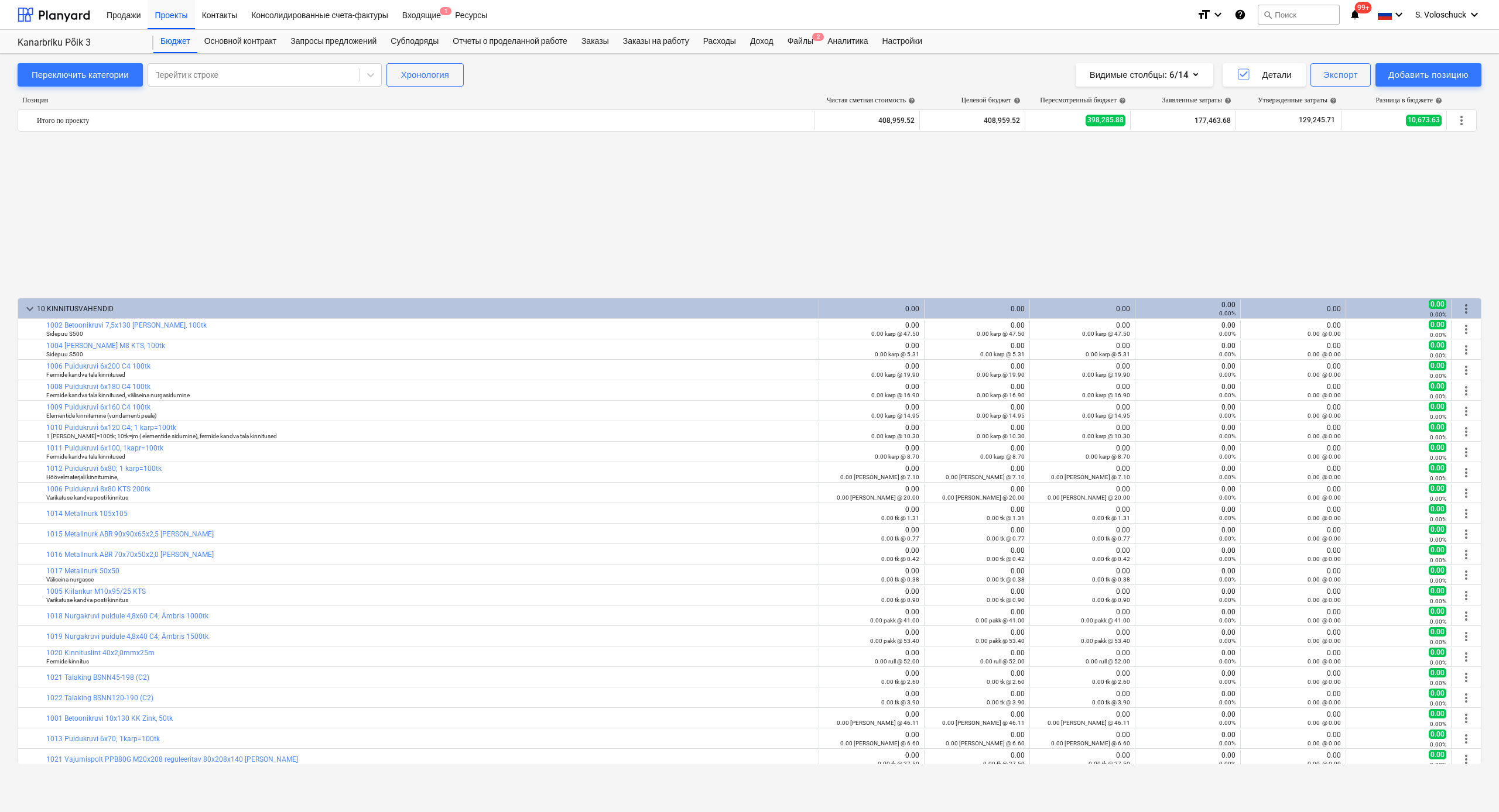
scroll to position [191, 0]
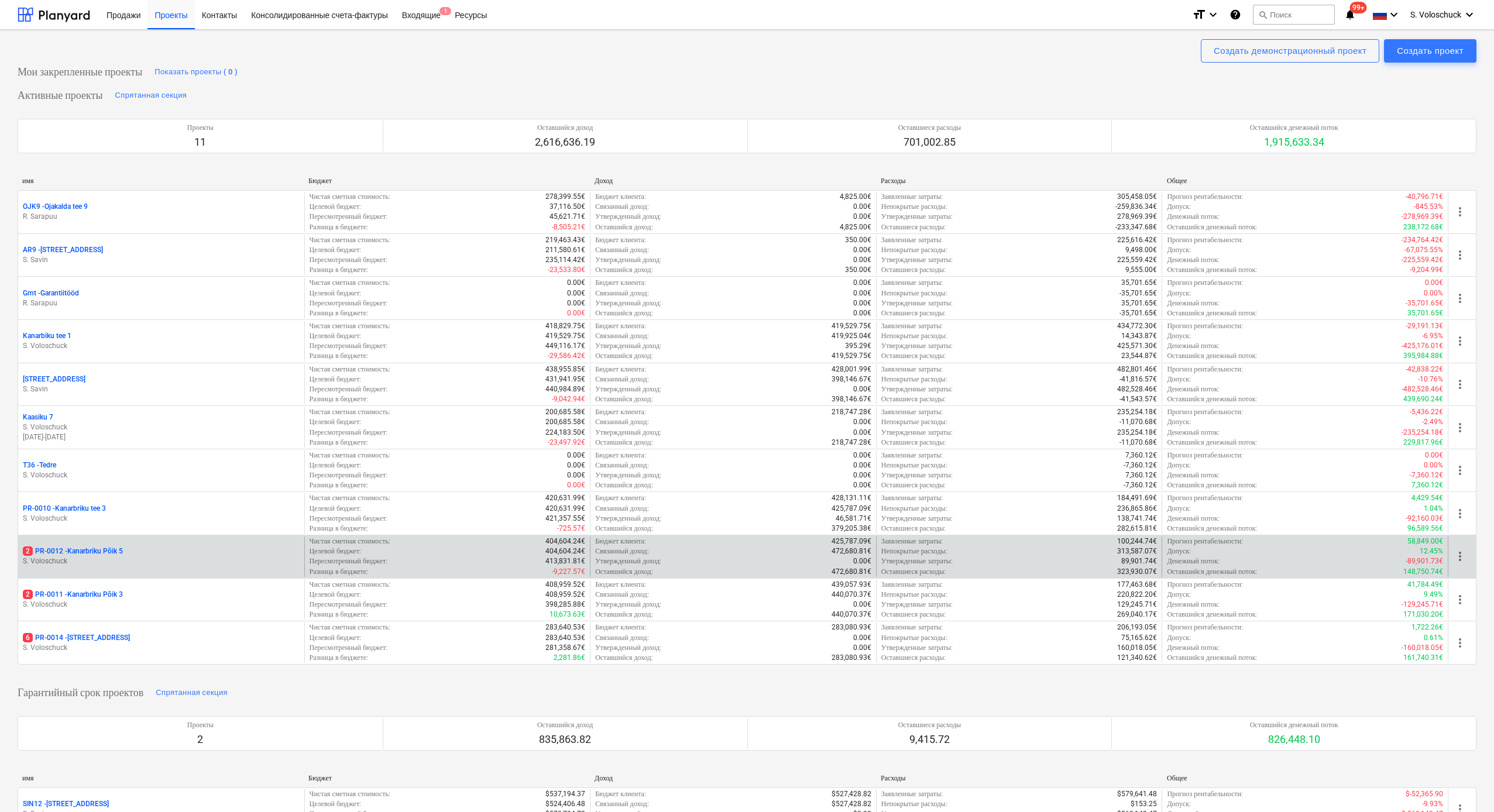
click at [141, 446] on p "S. Voloschuck" at bounding box center [161, 561] width 277 height 10
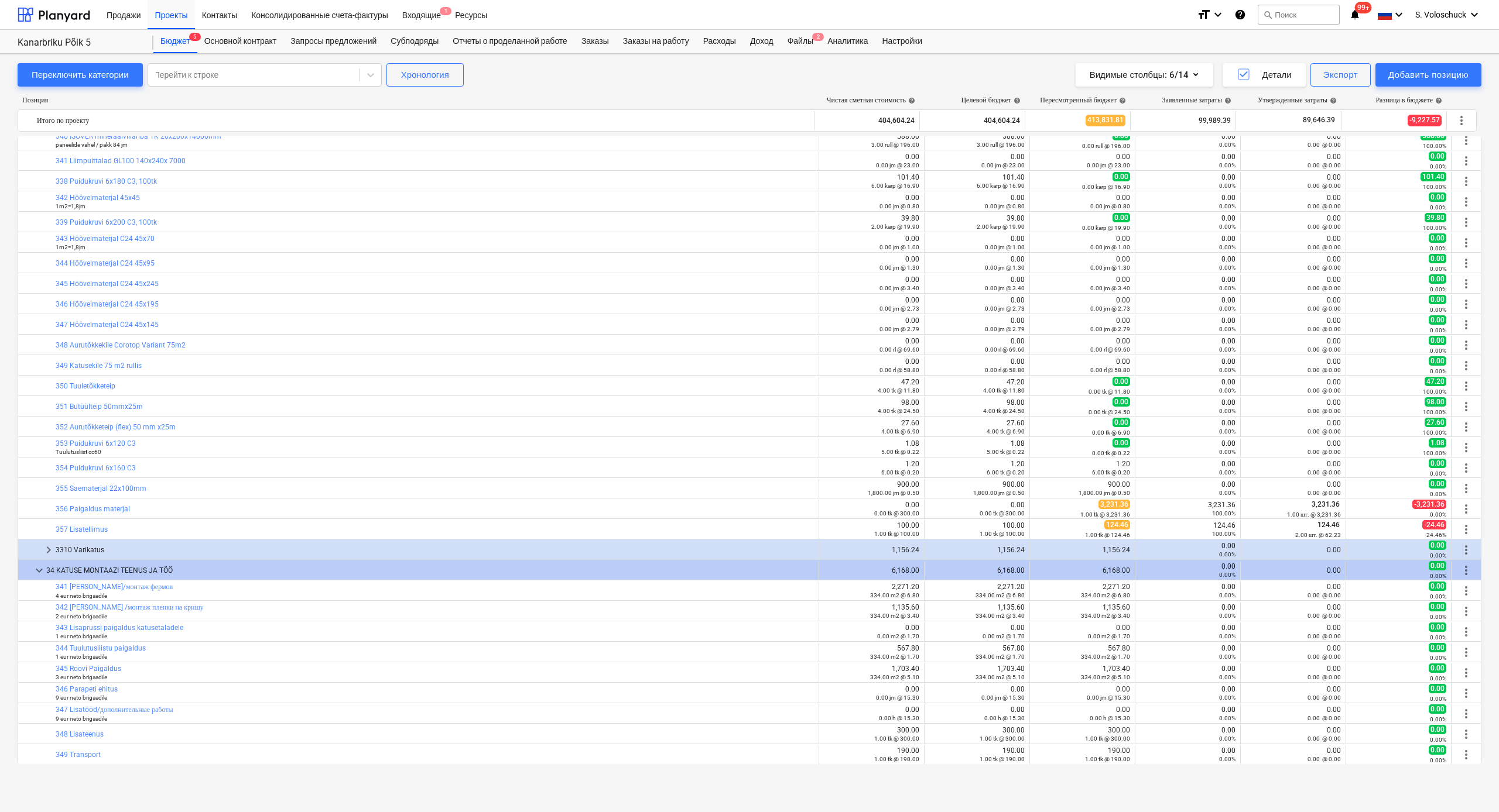
scroll to position [1871, 0]
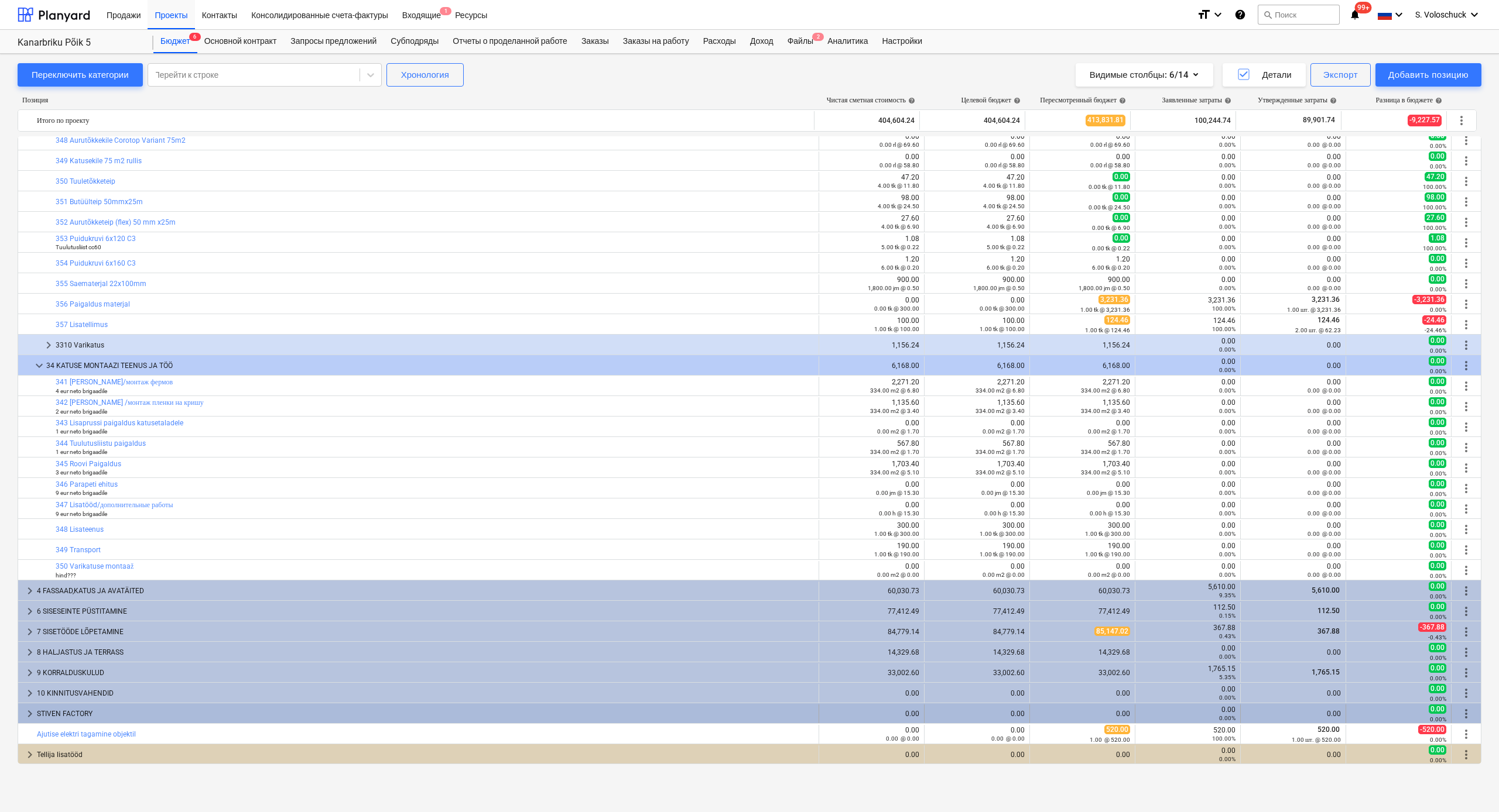
click at [30, 446] on span "keyboard_arrow_right" at bounding box center [30, 714] width 14 height 14
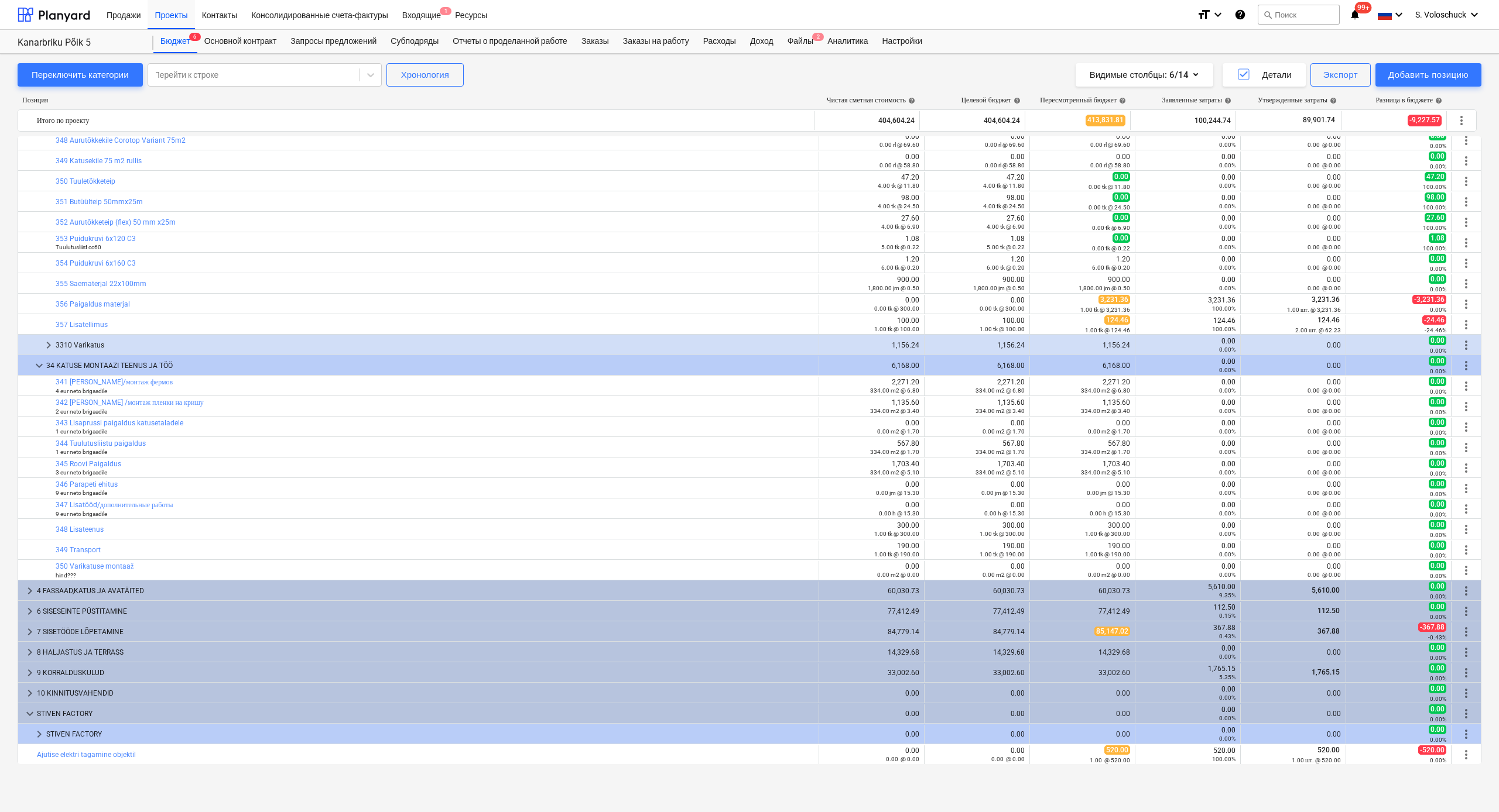
scroll to position [1869, 0]
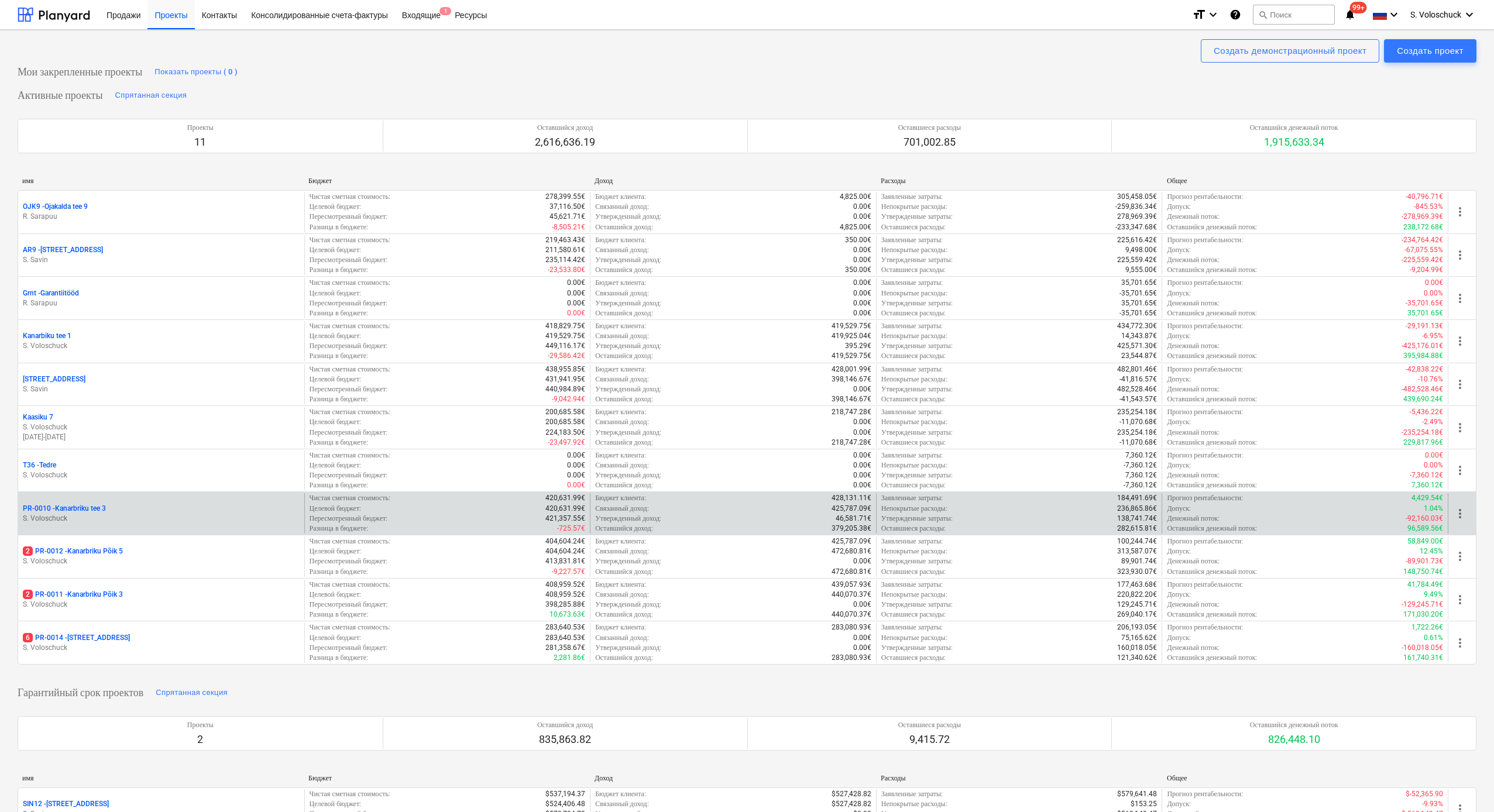
click at [97, 446] on p "PR-0010 - Kanarbriku tee 3" at bounding box center [64, 509] width 83 height 10
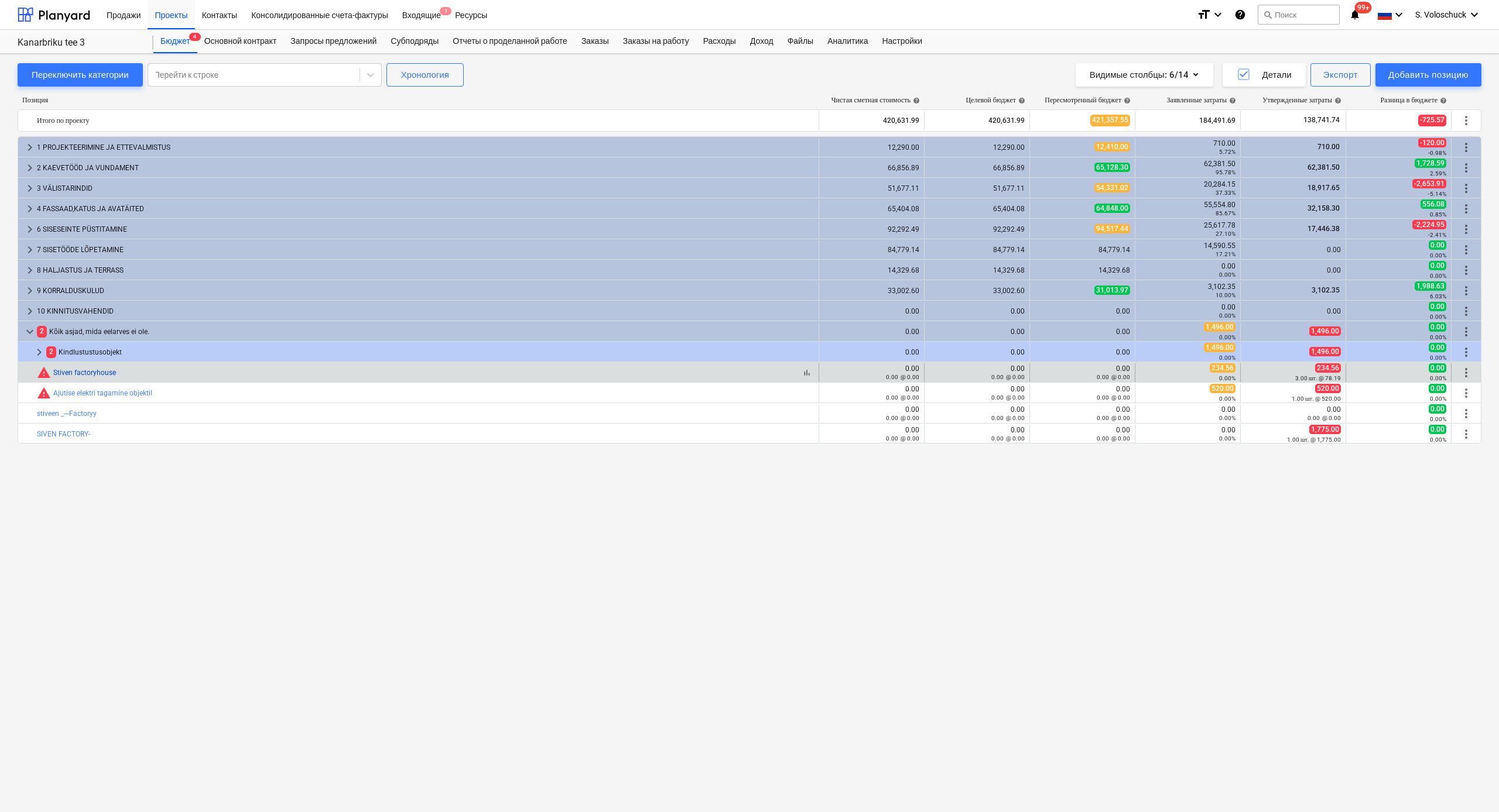
click at [83, 372] on link "Stiven factoryhouse" at bounding box center [84, 372] width 63 height 8
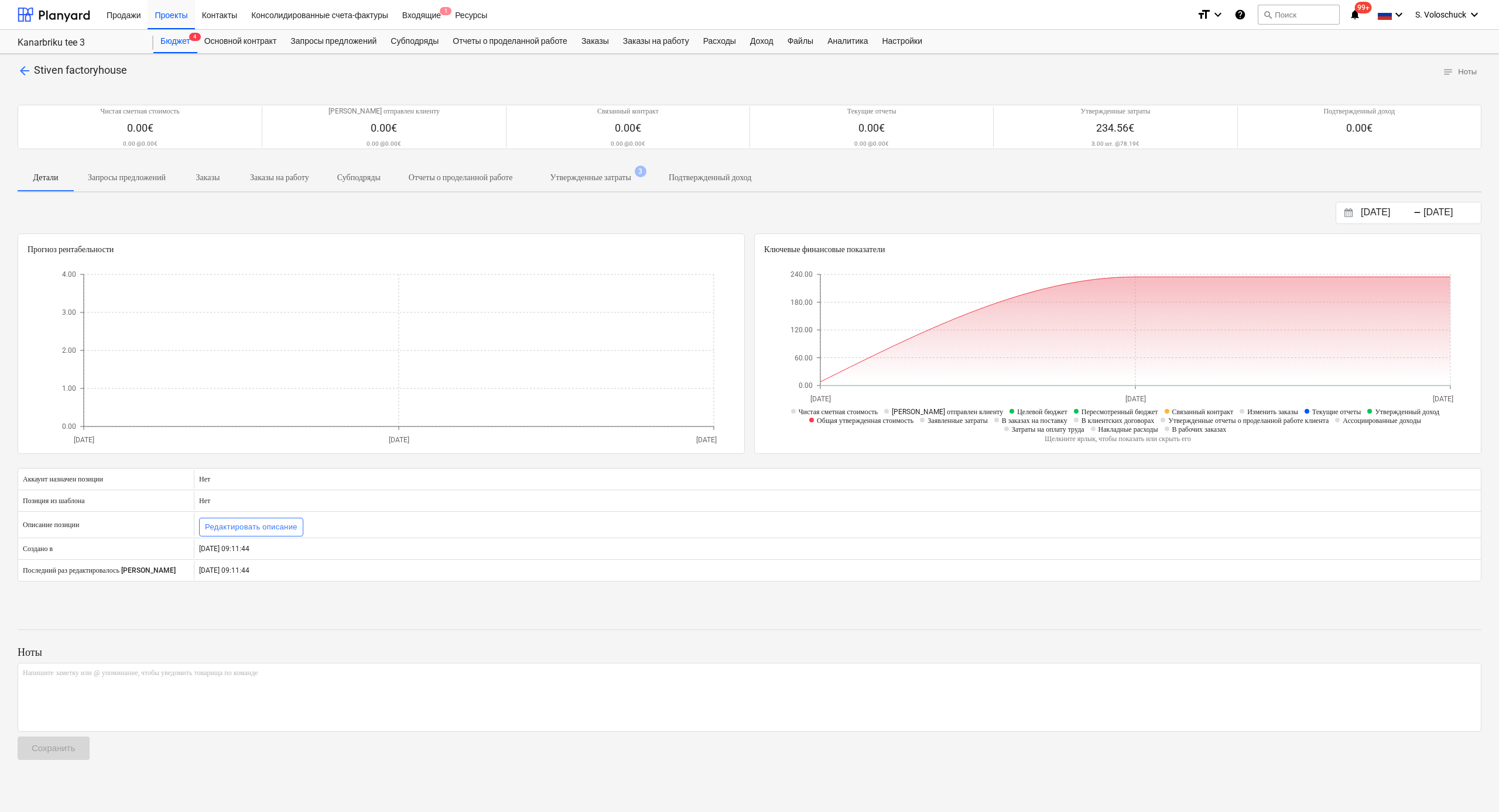
click at [630, 179] on p "Утвержденные затраты" at bounding box center [590, 178] width 81 height 12
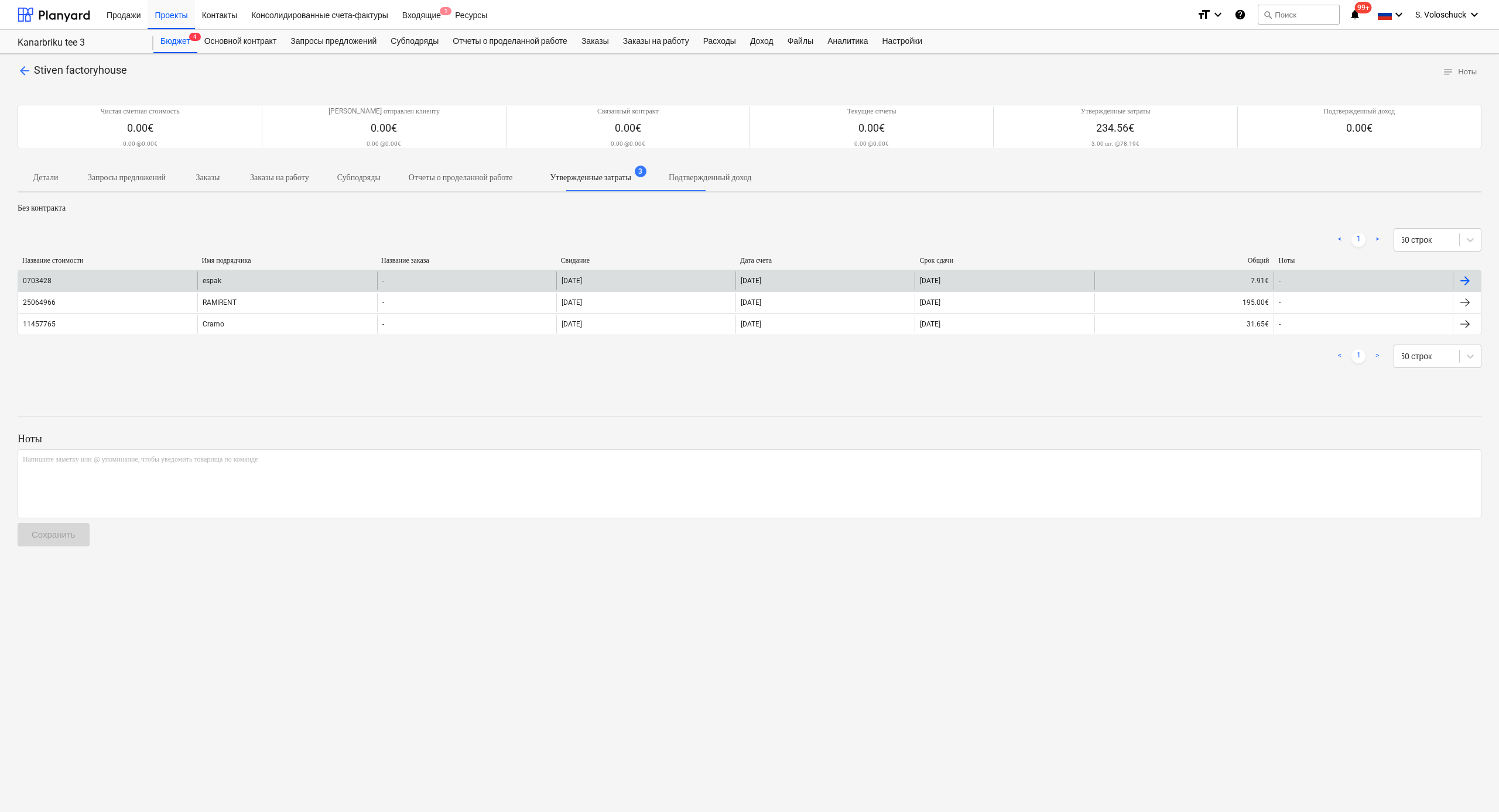
click at [574, 273] on div "[DATE]" at bounding box center [645, 281] width 179 height 19
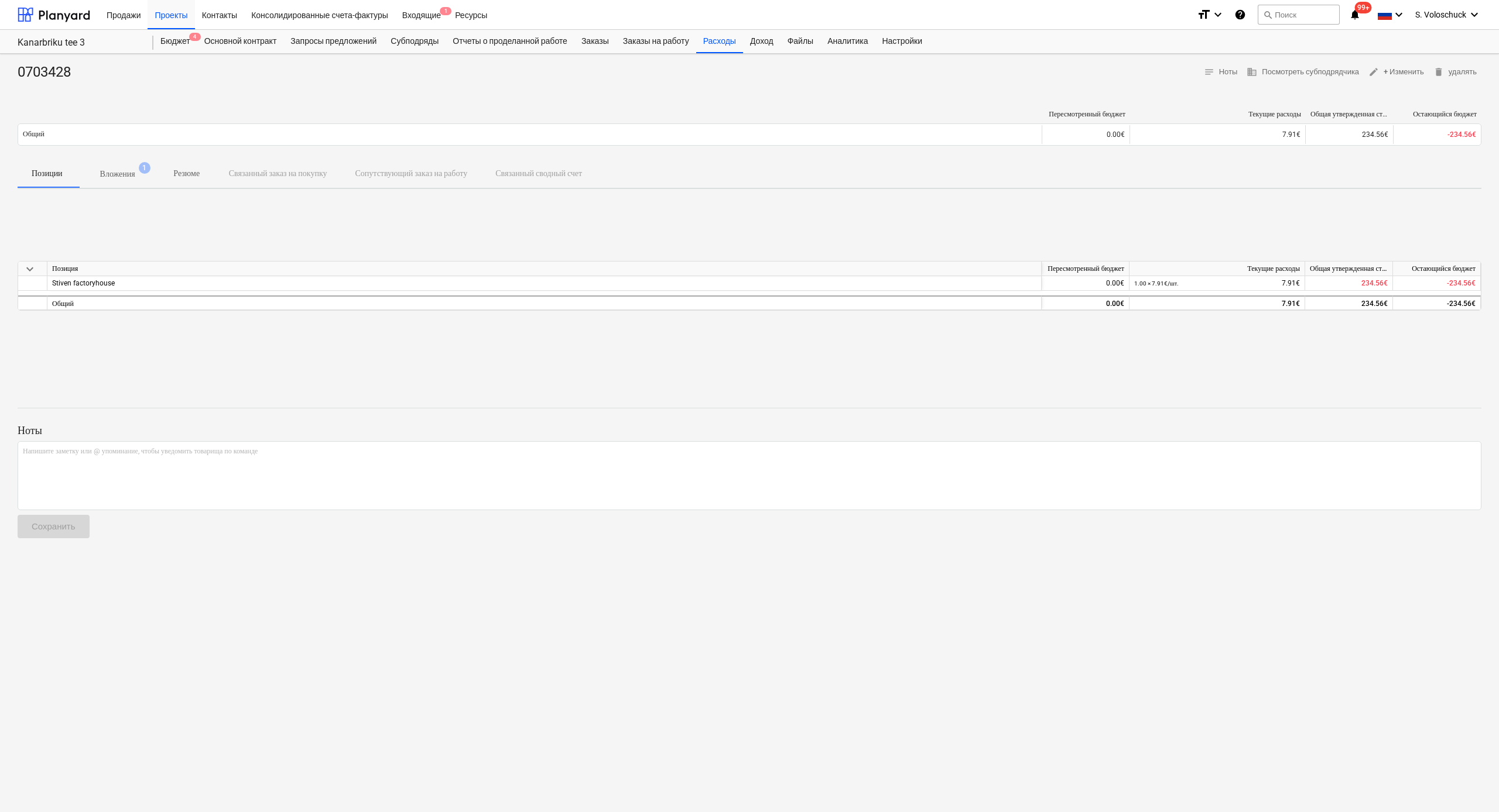
click at [121, 176] on p "Вложения" at bounding box center [118, 174] width 35 height 12
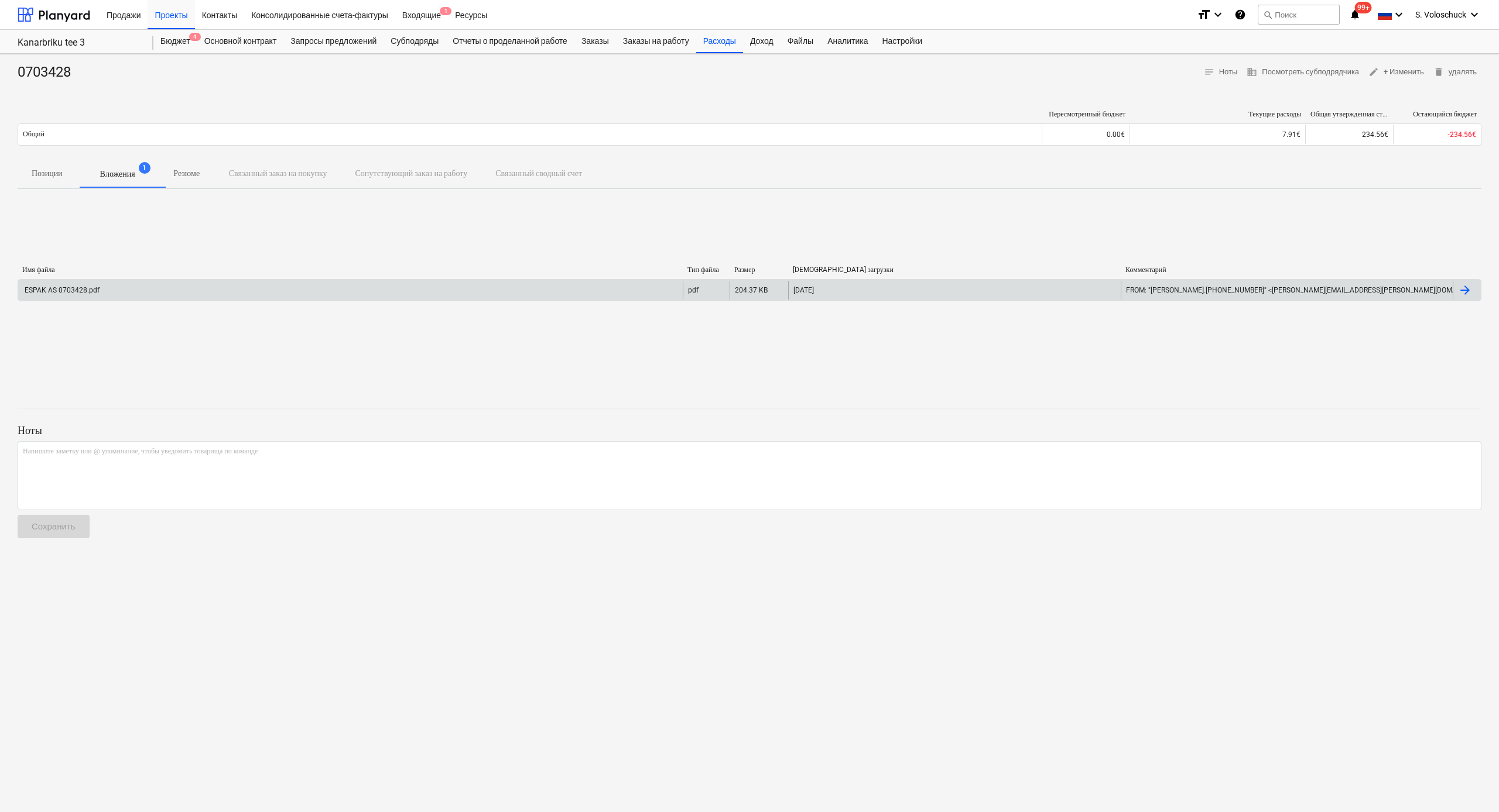
click at [412, 294] on div "ESPAK AS 0703428.pdf" at bounding box center [350, 290] width 665 height 19
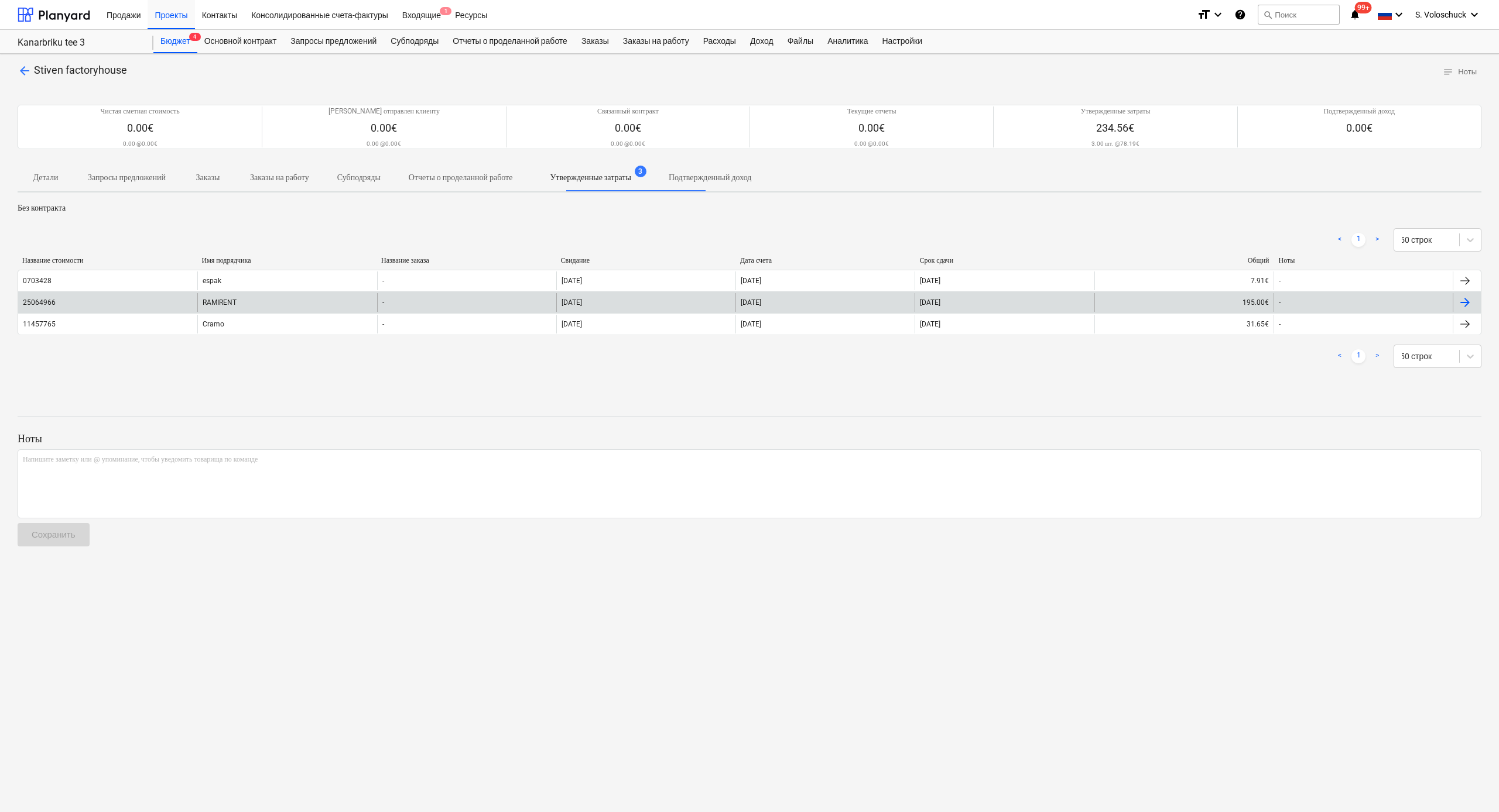
click at [251, 299] on div "RAMIRENT" at bounding box center [287, 302] width 179 height 19
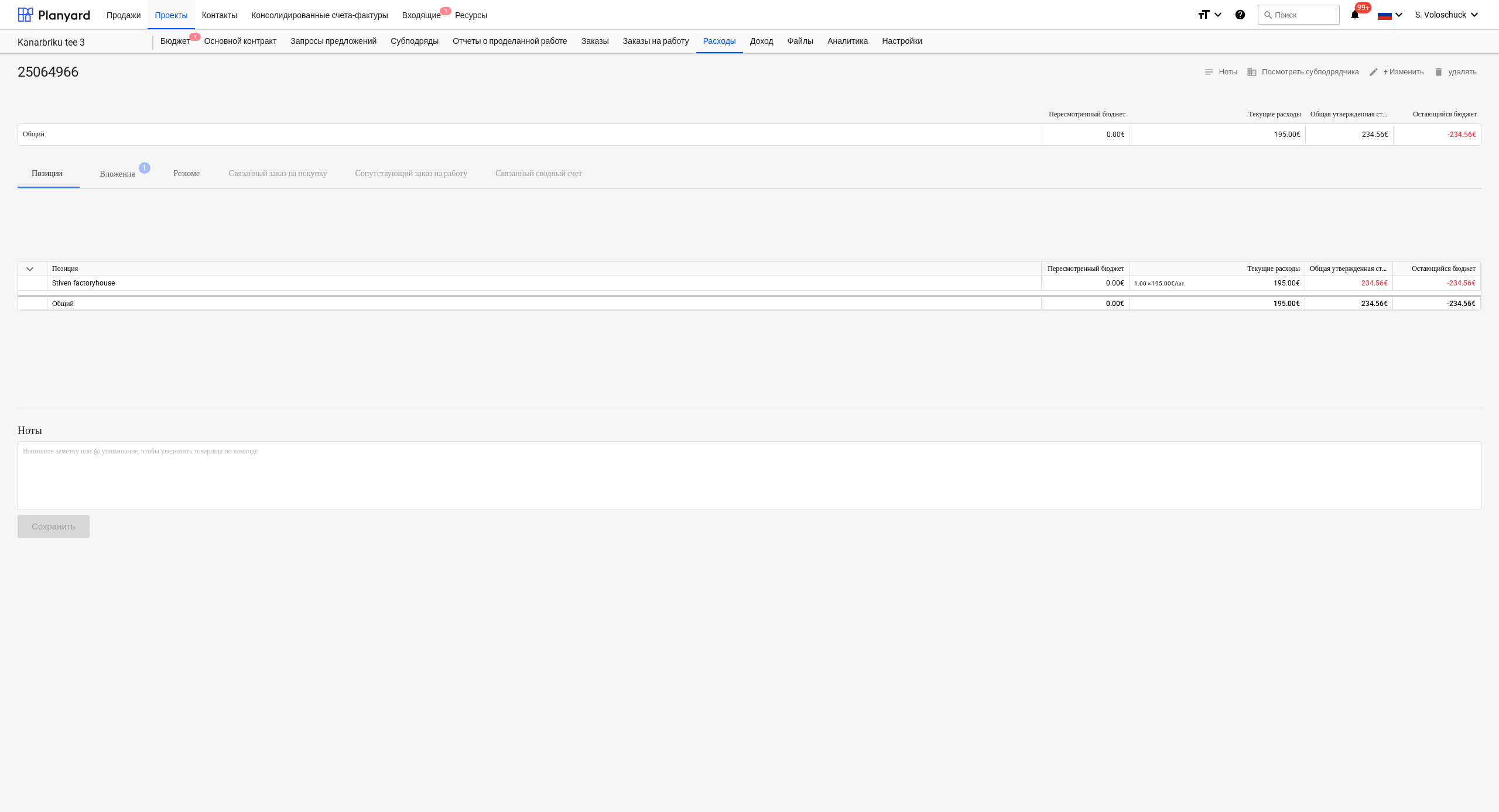
click at [129, 173] on p "Вложения" at bounding box center [118, 174] width 35 height 12
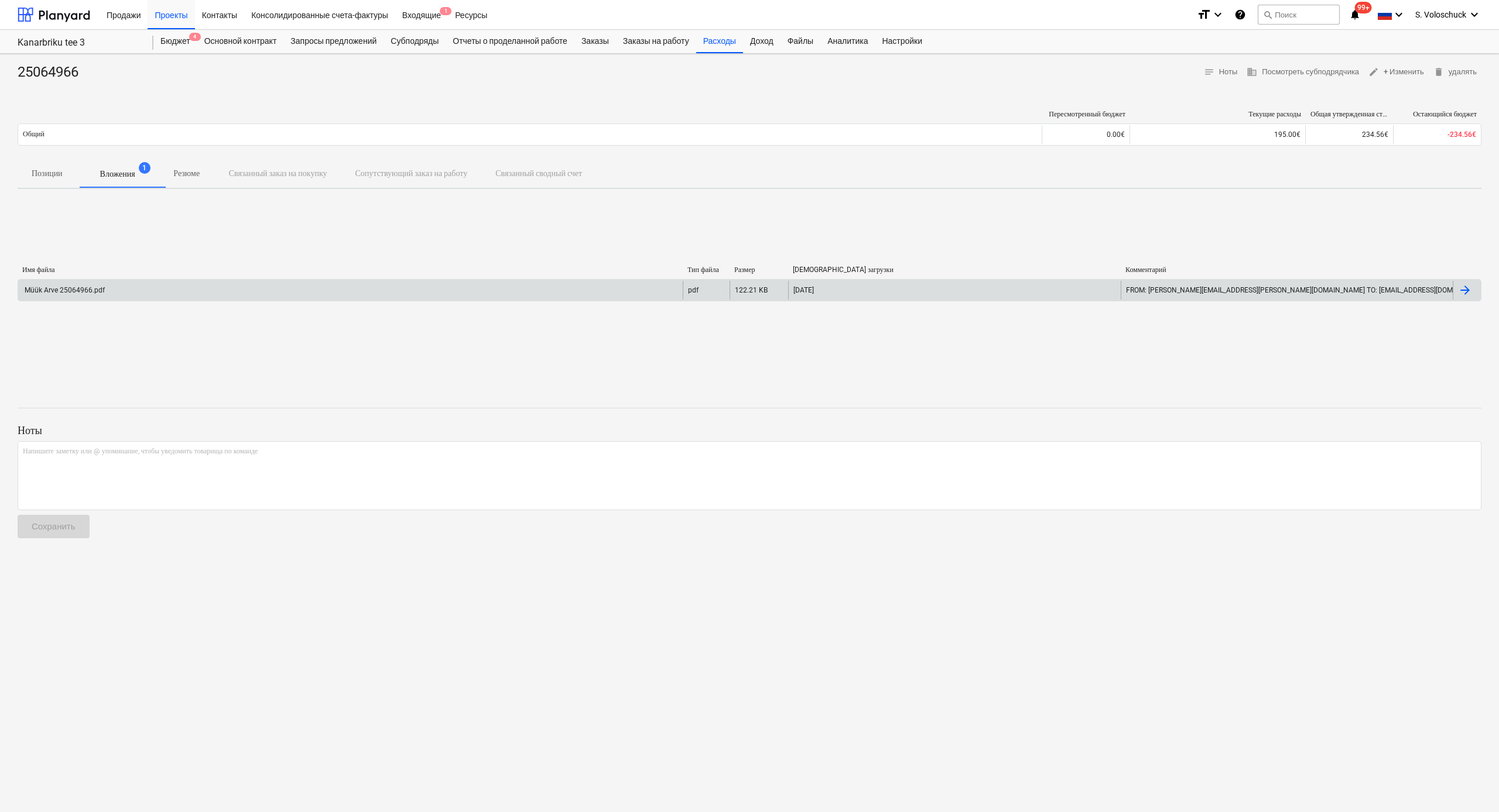
click at [431, 287] on div "Müük Arve 25064966.pdf" at bounding box center [350, 290] width 665 height 19
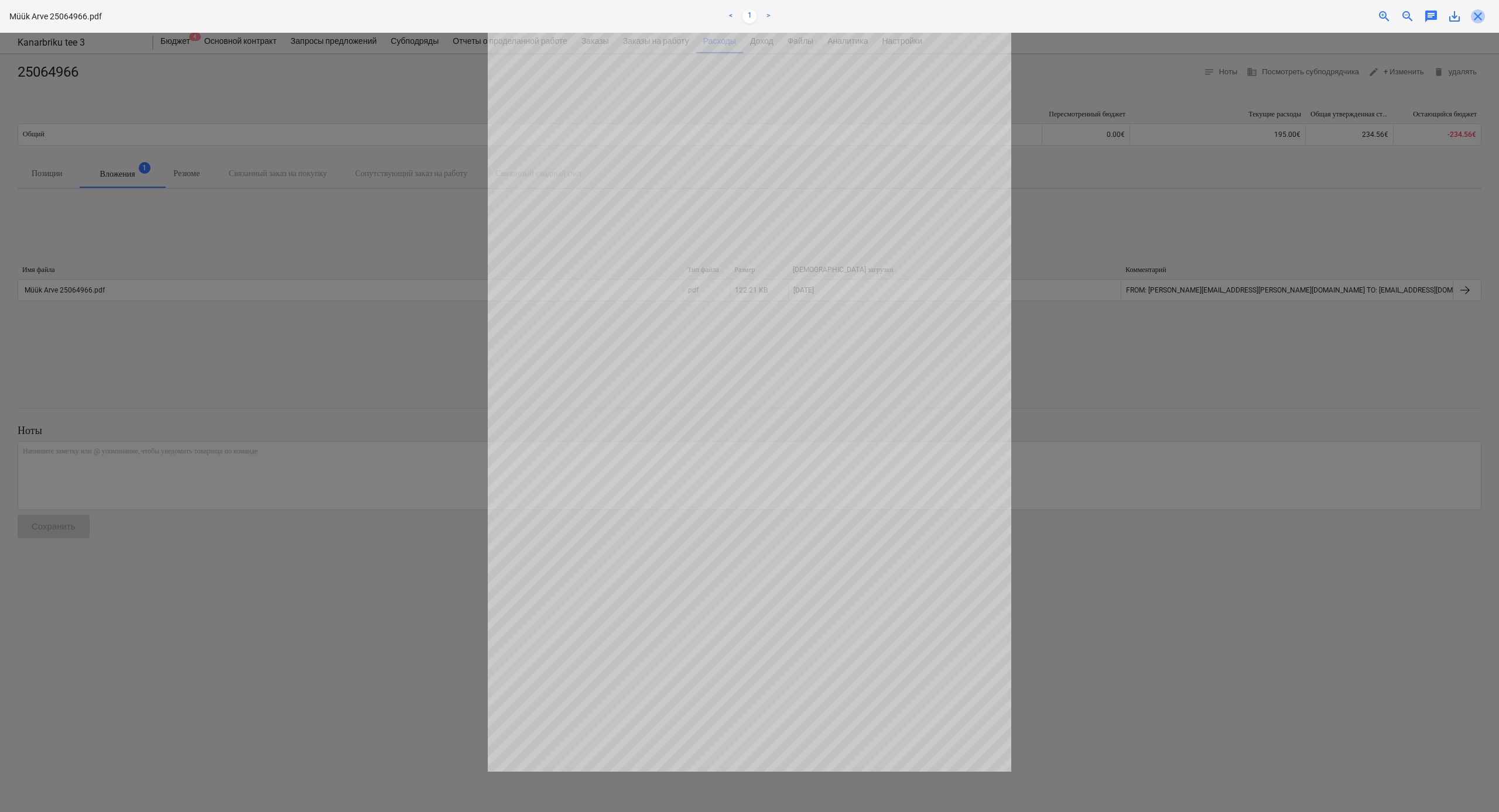
click at [843, 15] on span "close" at bounding box center [1478, 17] width 14 height 14
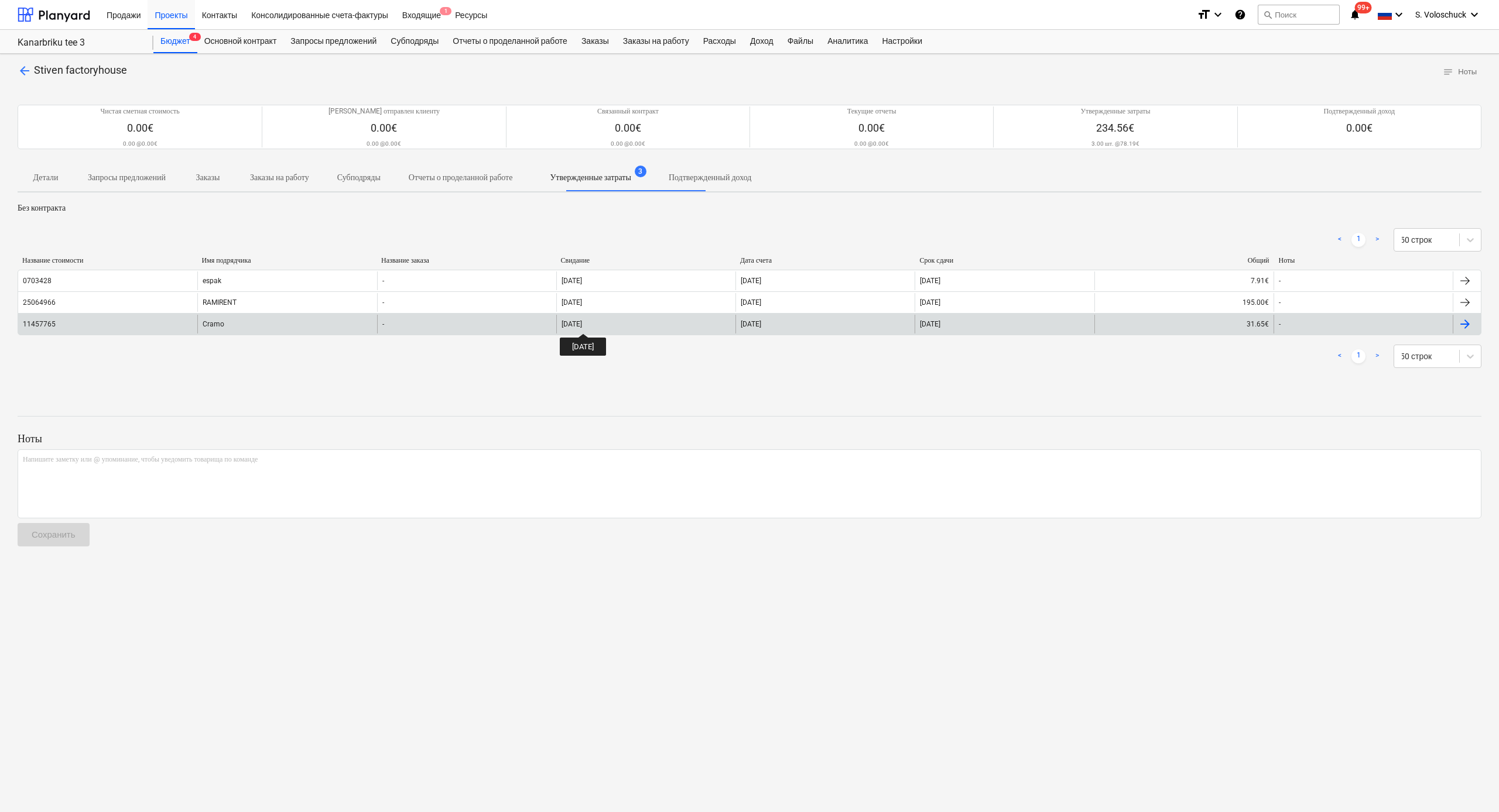
click at [582, 323] on div "[DATE]" at bounding box center [572, 324] width 21 height 8
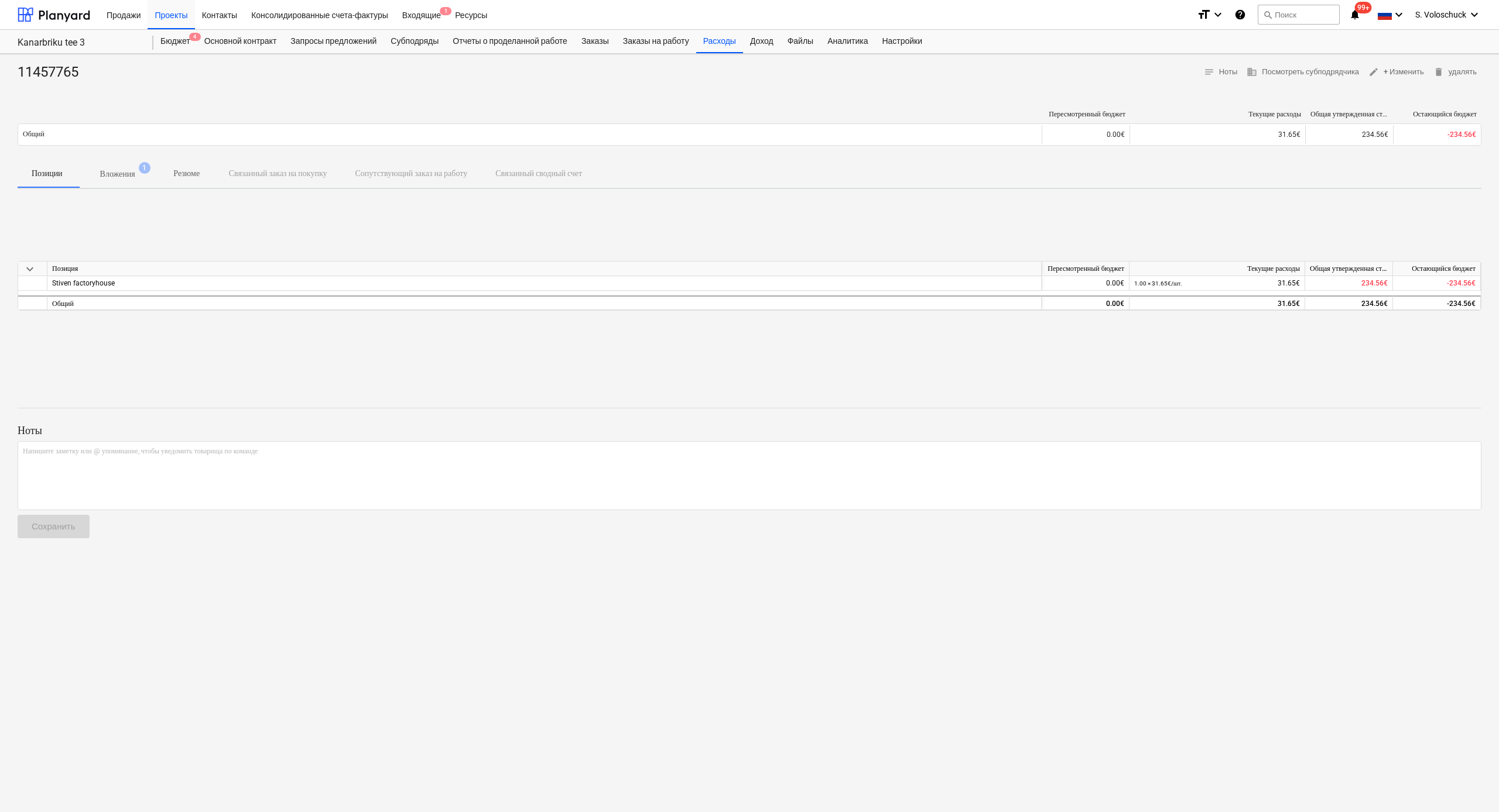
click at [114, 168] on p "Вложения" at bounding box center [118, 174] width 35 height 12
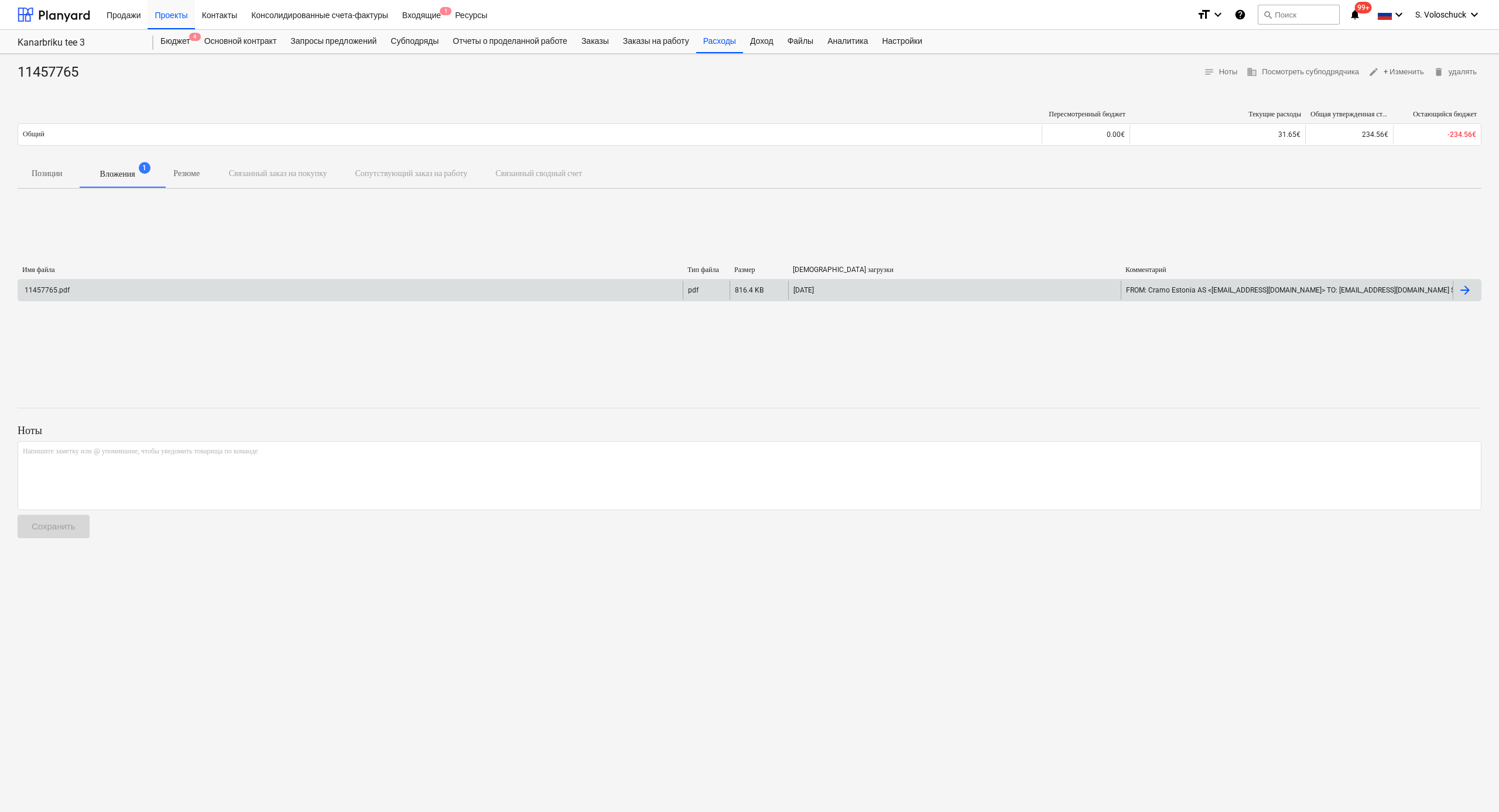
click at [543, 291] on div "11457765.pdf" at bounding box center [350, 290] width 665 height 19
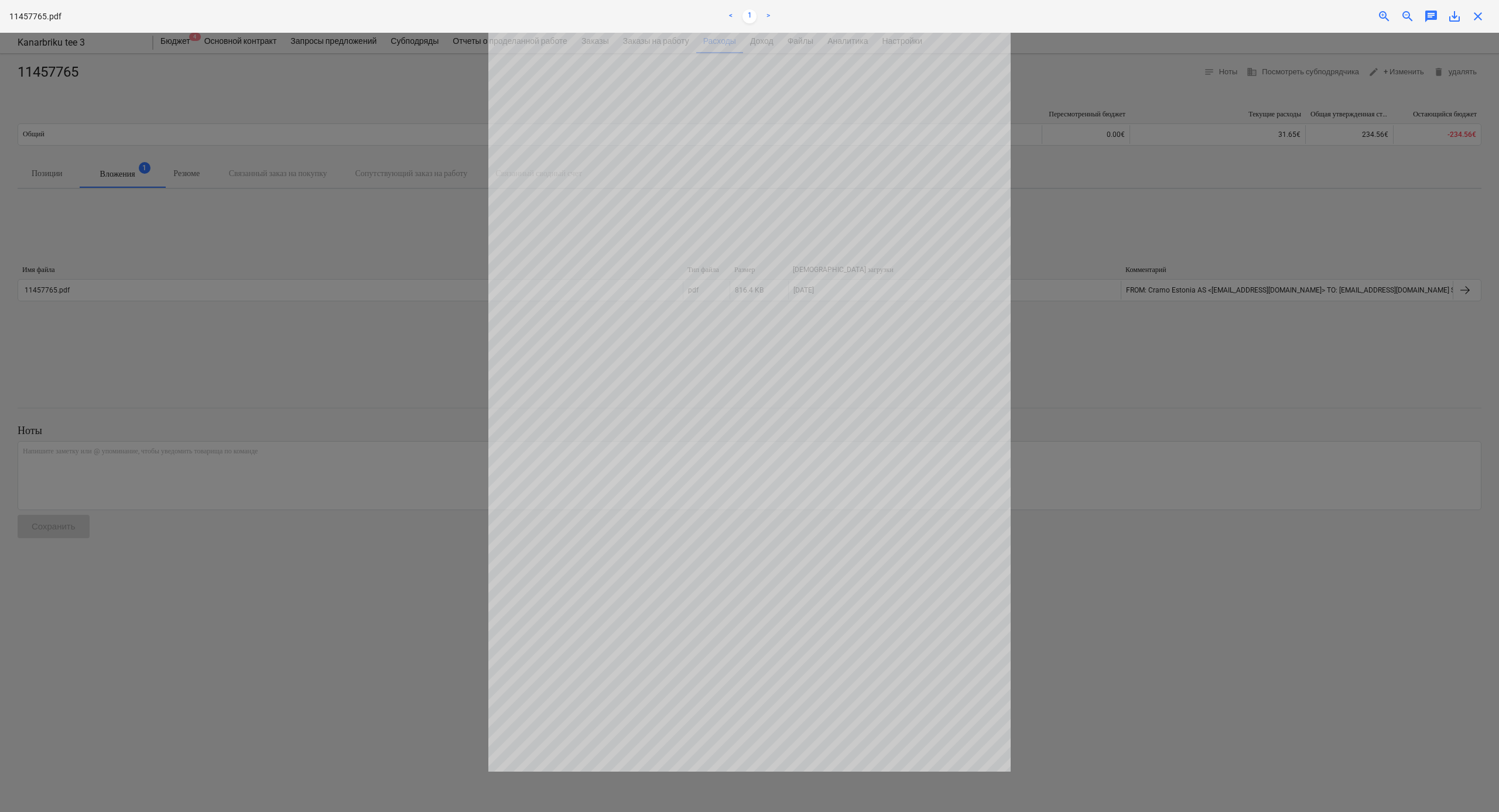
click at [843, 22] on div "11457765.pdf < 1 > zoom_in zoom_out chat 0 save_alt close" at bounding box center [749, 16] width 1499 height 33
click at [843, 18] on span "close" at bounding box center [1478, 17] width 14 height 14
